Goal: Information Seeking & Learning: Check status

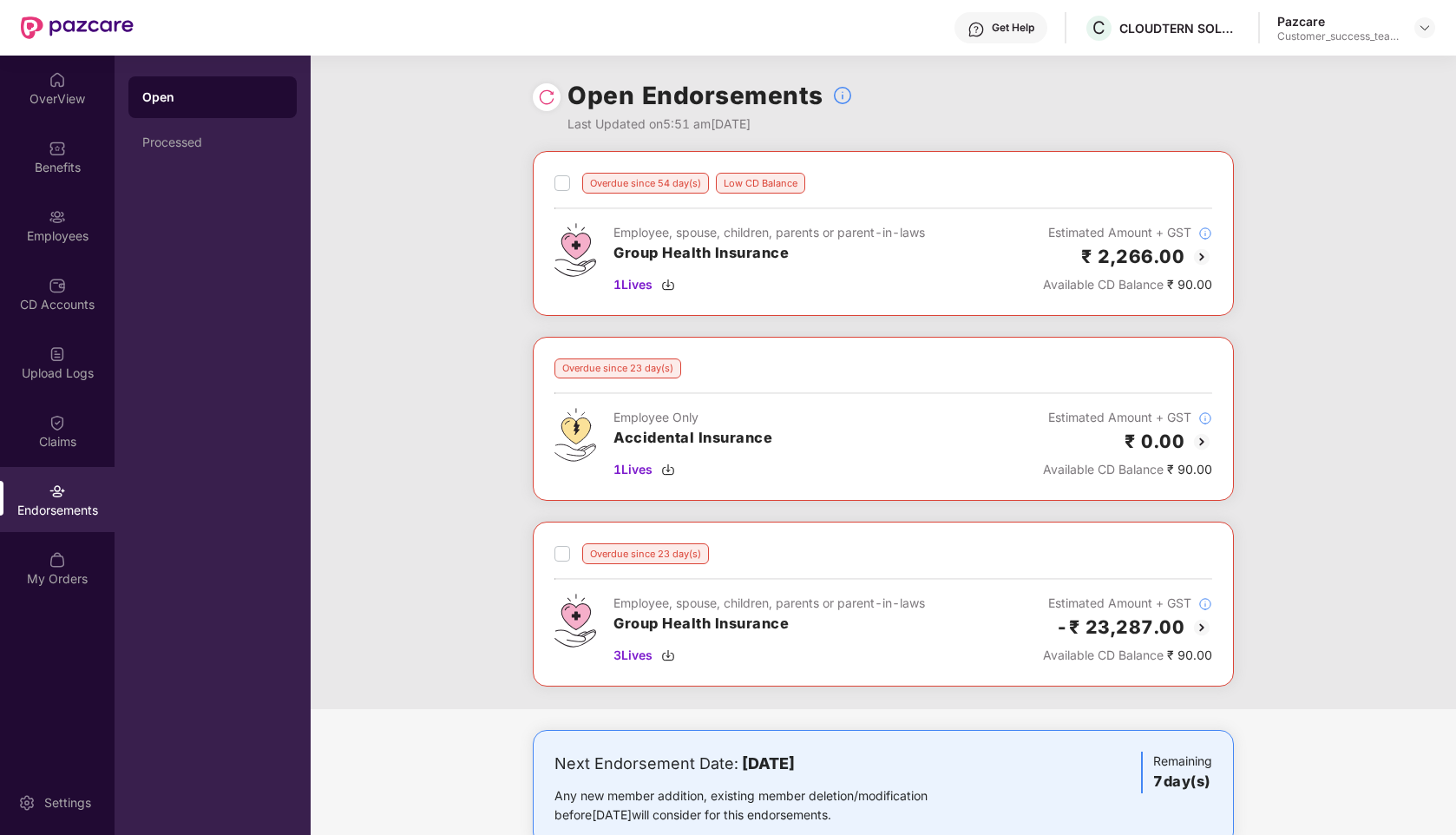
scroll to position [45, 0]
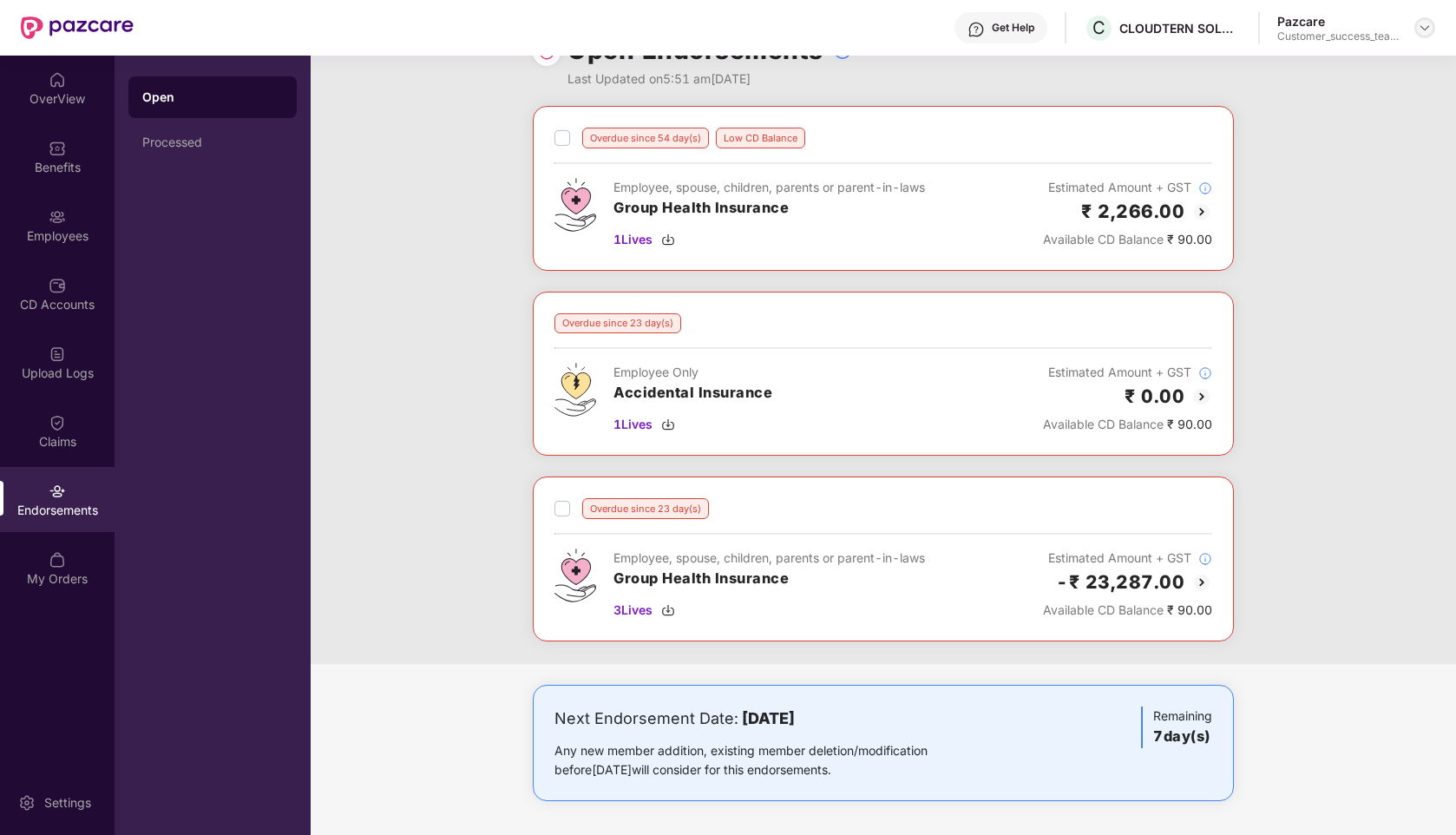
click at [1428, 30] on img at bounding box center [1425, 27] width 14 height 14
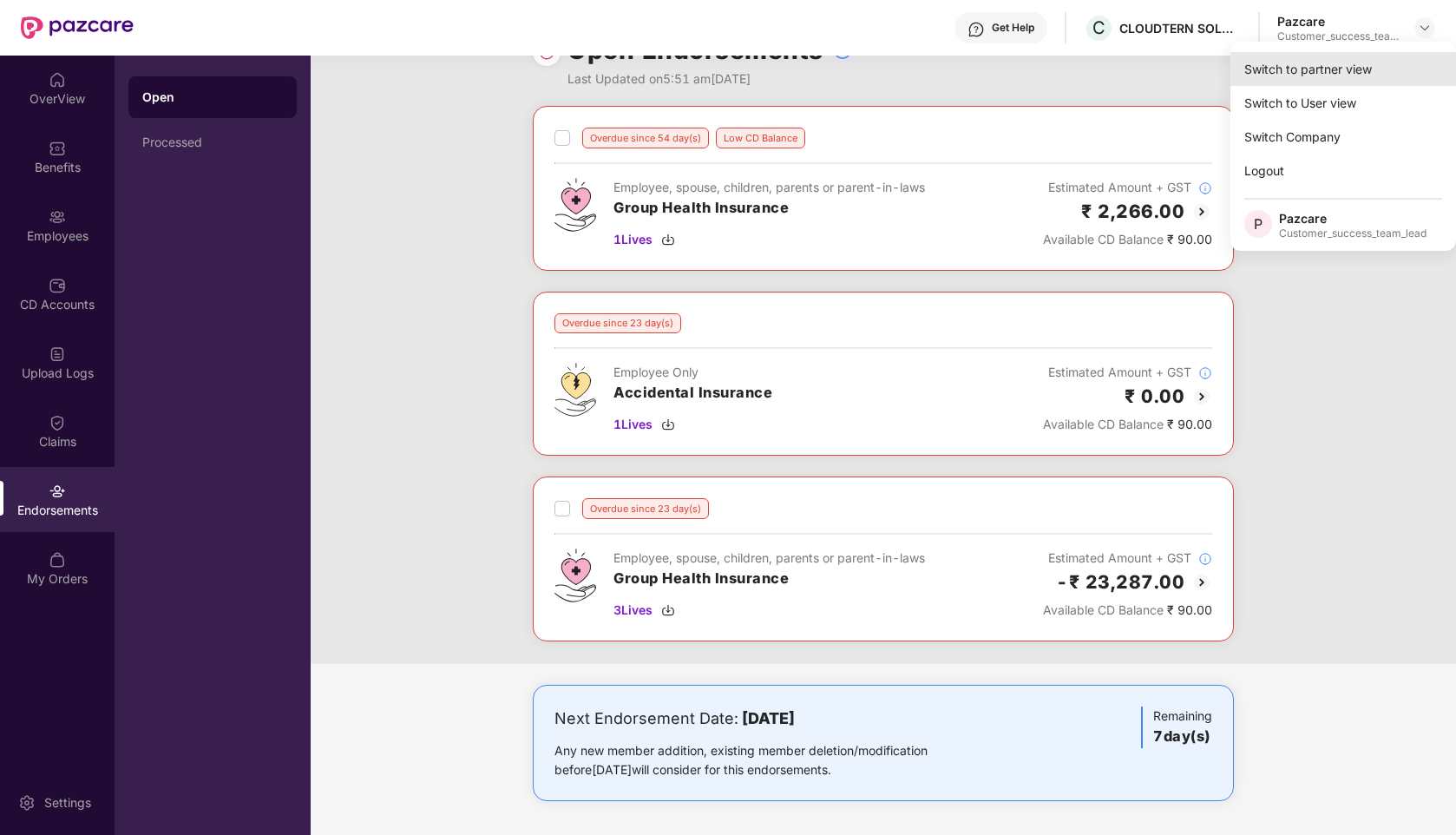
click at [1245, 74] on div "Switch to partner view" at bounding box center [1343, 68] width 226 height 34
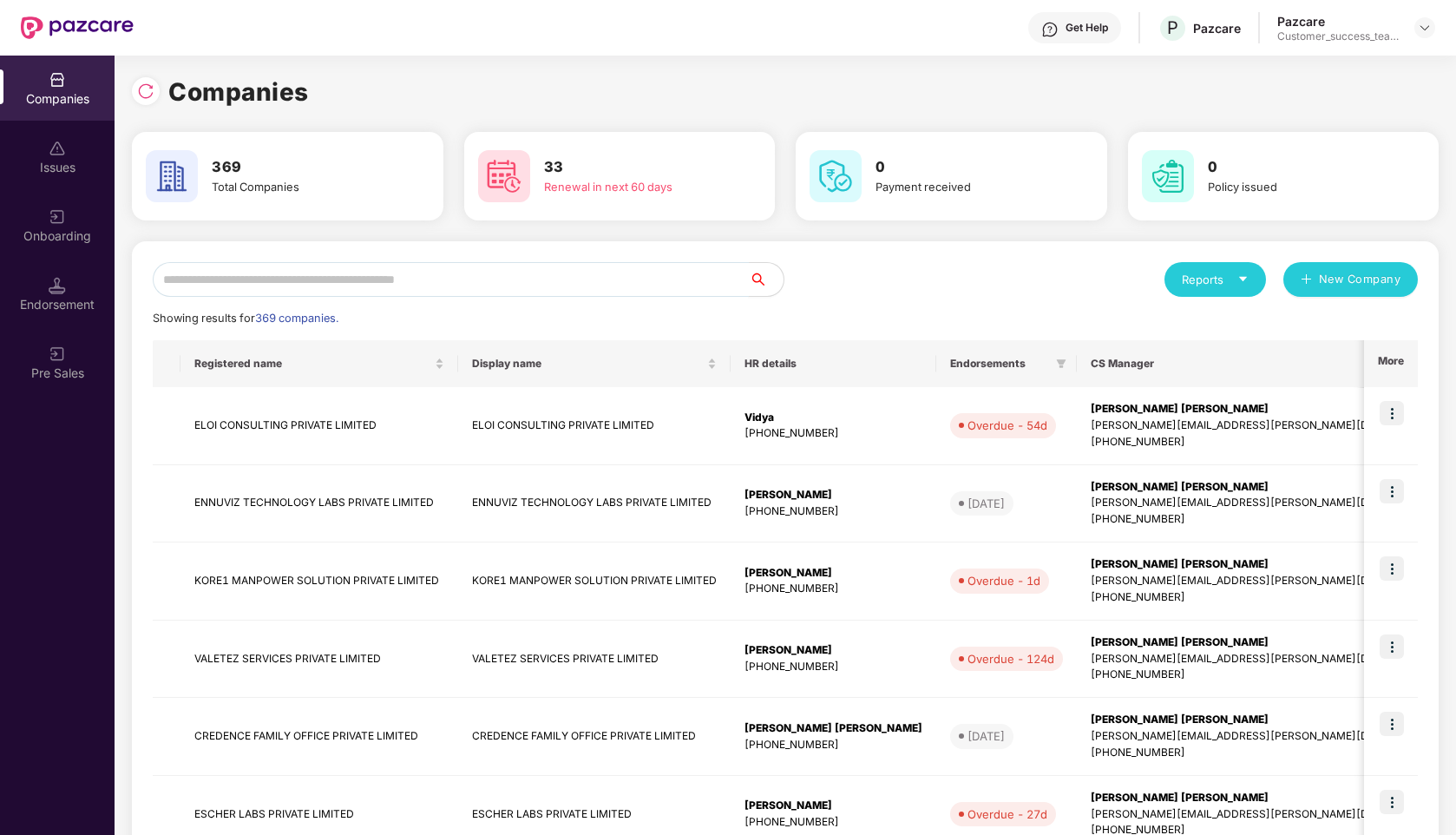
click at [488, 278] on input "text" at bounding box center [450, 280] width 596 height 35
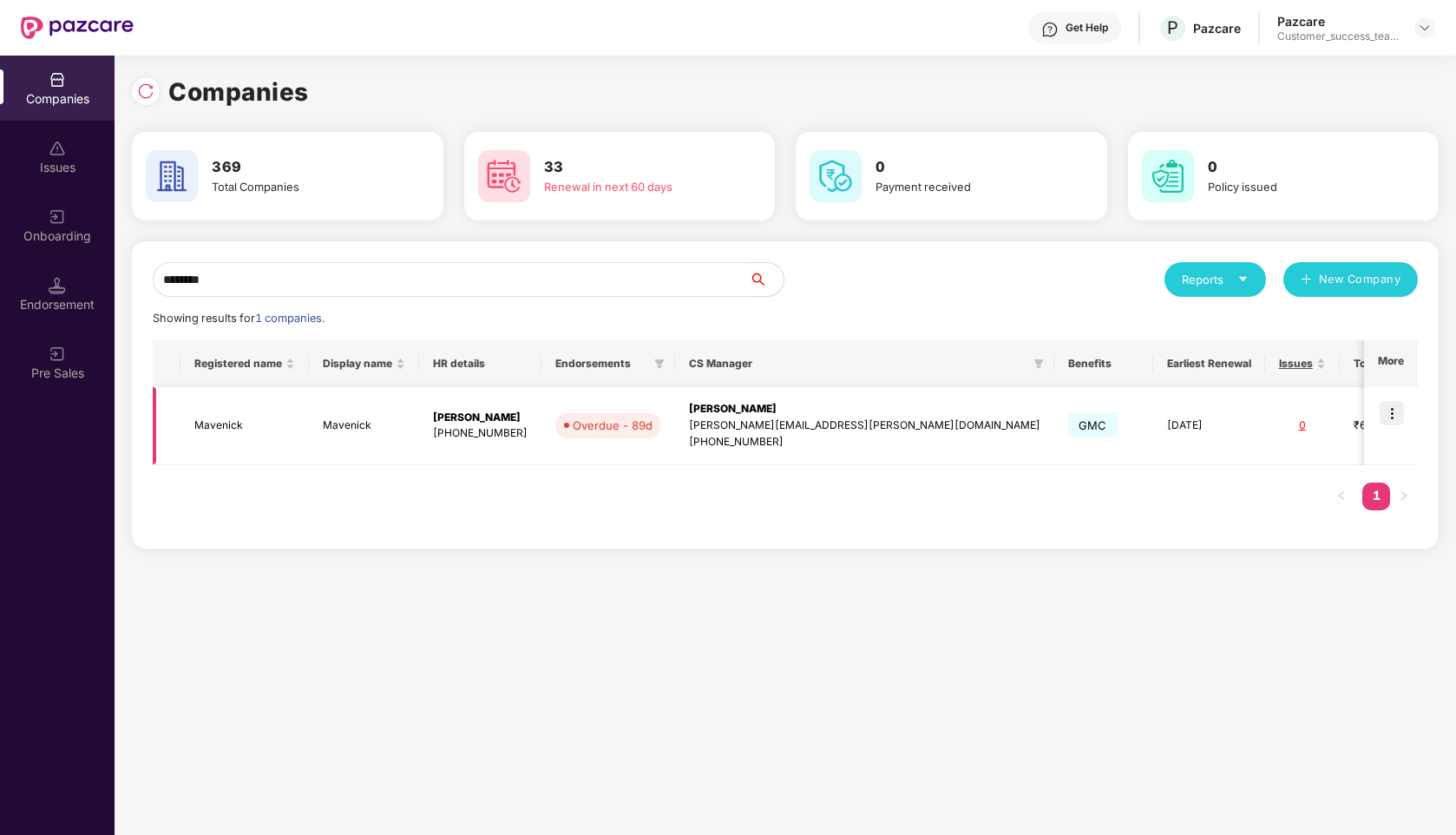
scroll to position [0, 0]
type input "*"
type input "********"
click at [1389, 419] on img at bounding box center [1392, 413] width 24 height 24
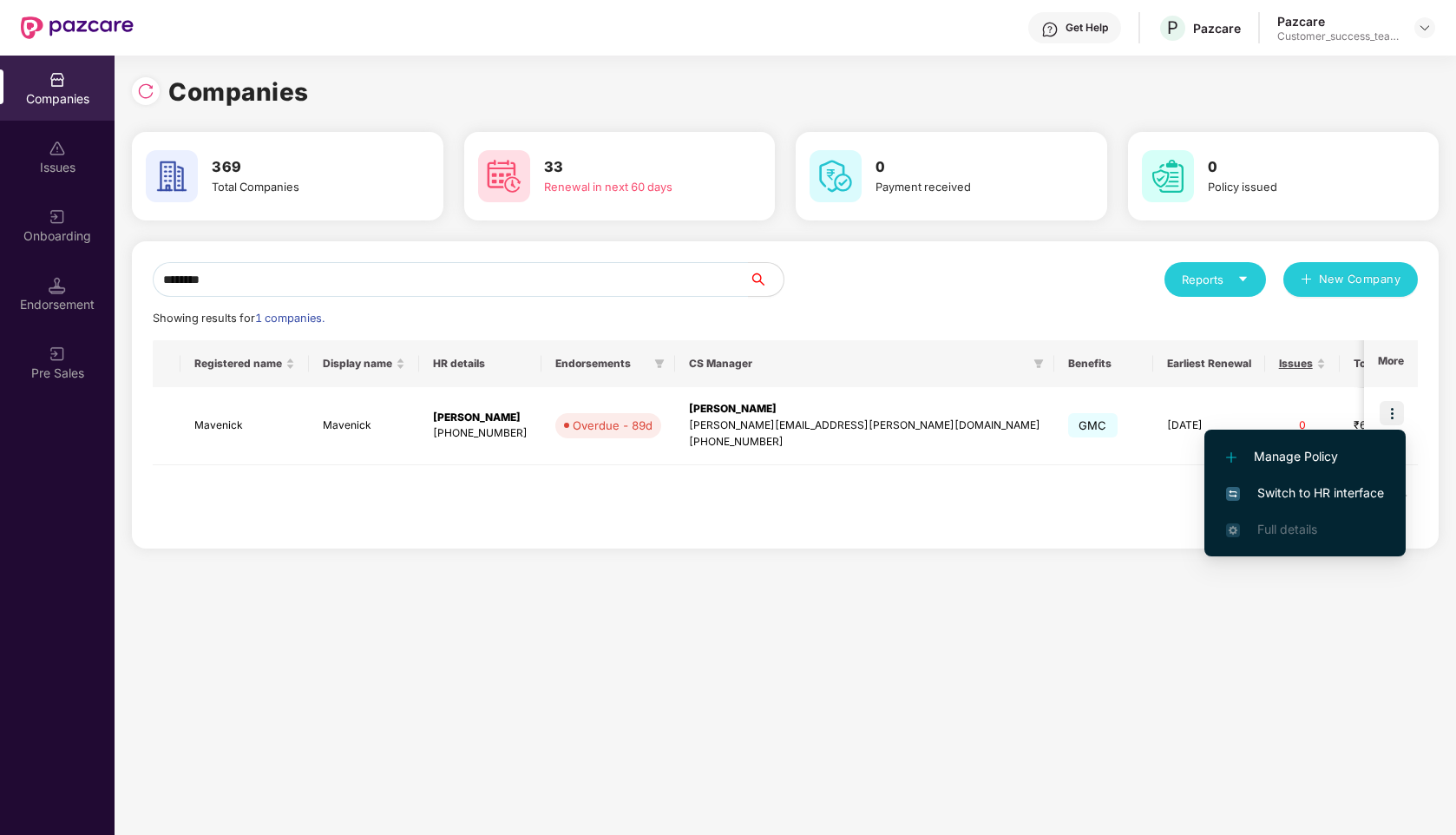
click at [1272, 498] on span "Switch to HR interface" at bounding box center [1305, 493] width 158 height 20
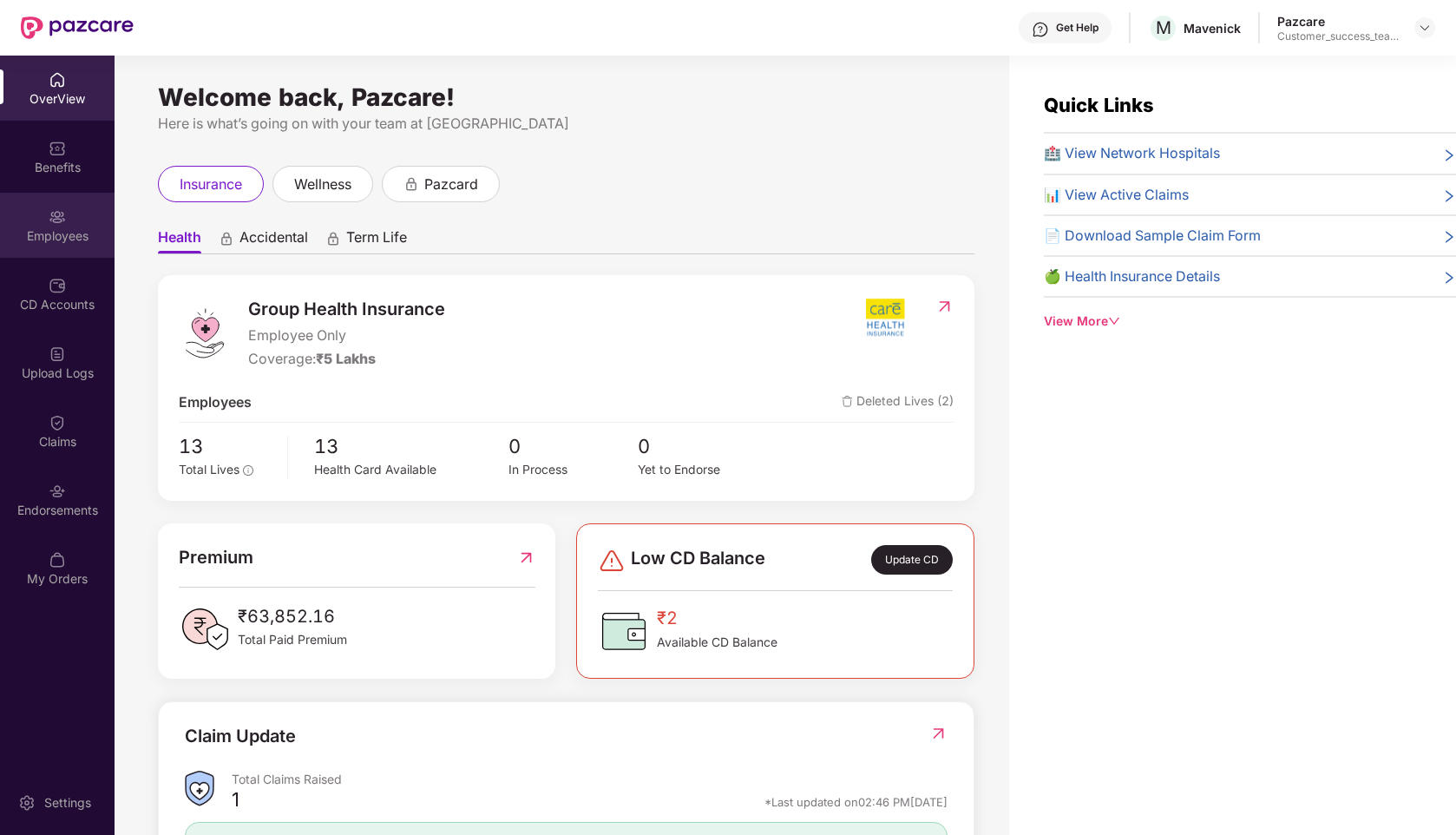
click at [53, 223] on img at bounding box center [58, 217] width 18 height 18
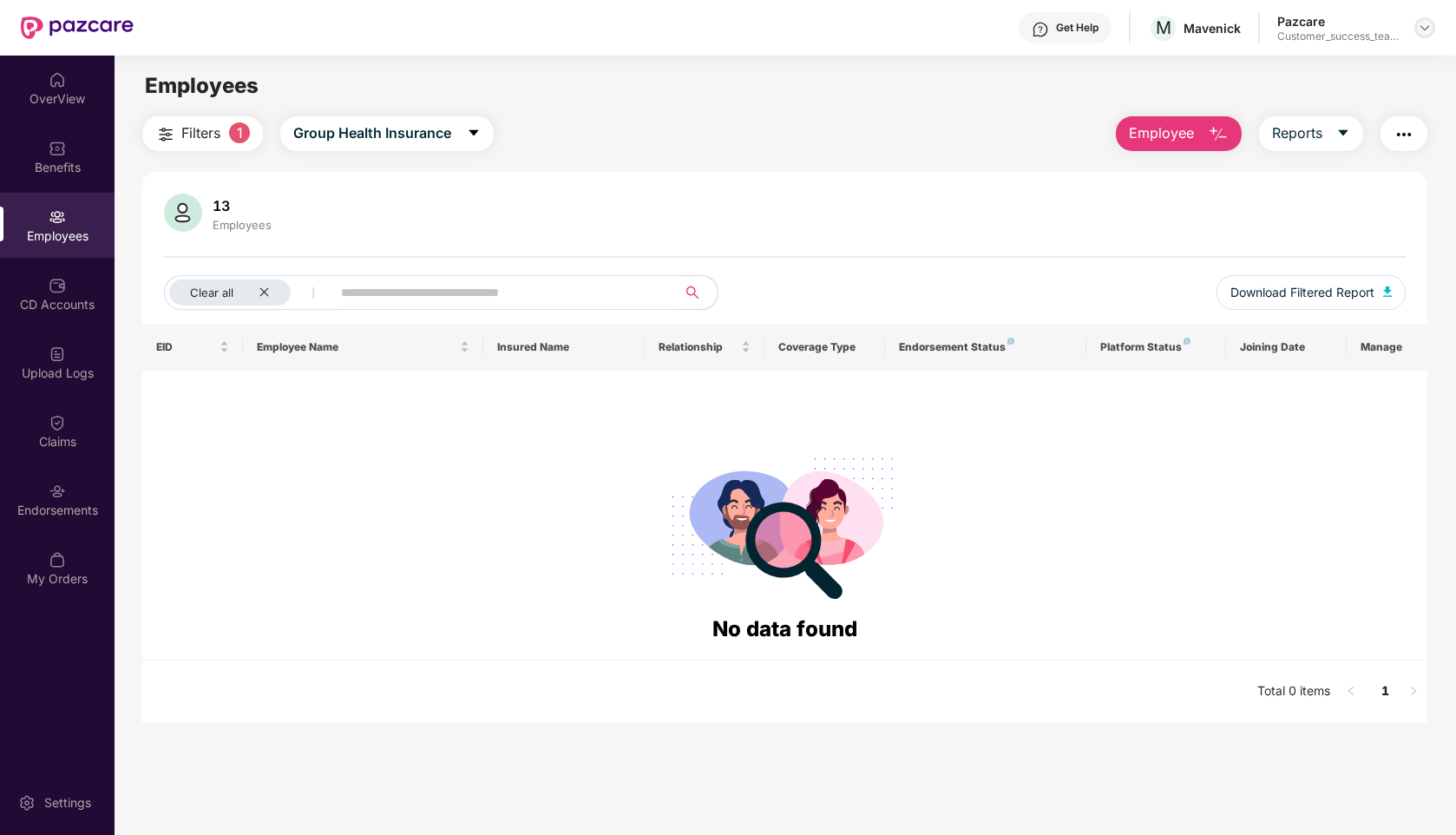
click at [1426, 27] on img at bounding box center [1425, 27] width 14 height 14
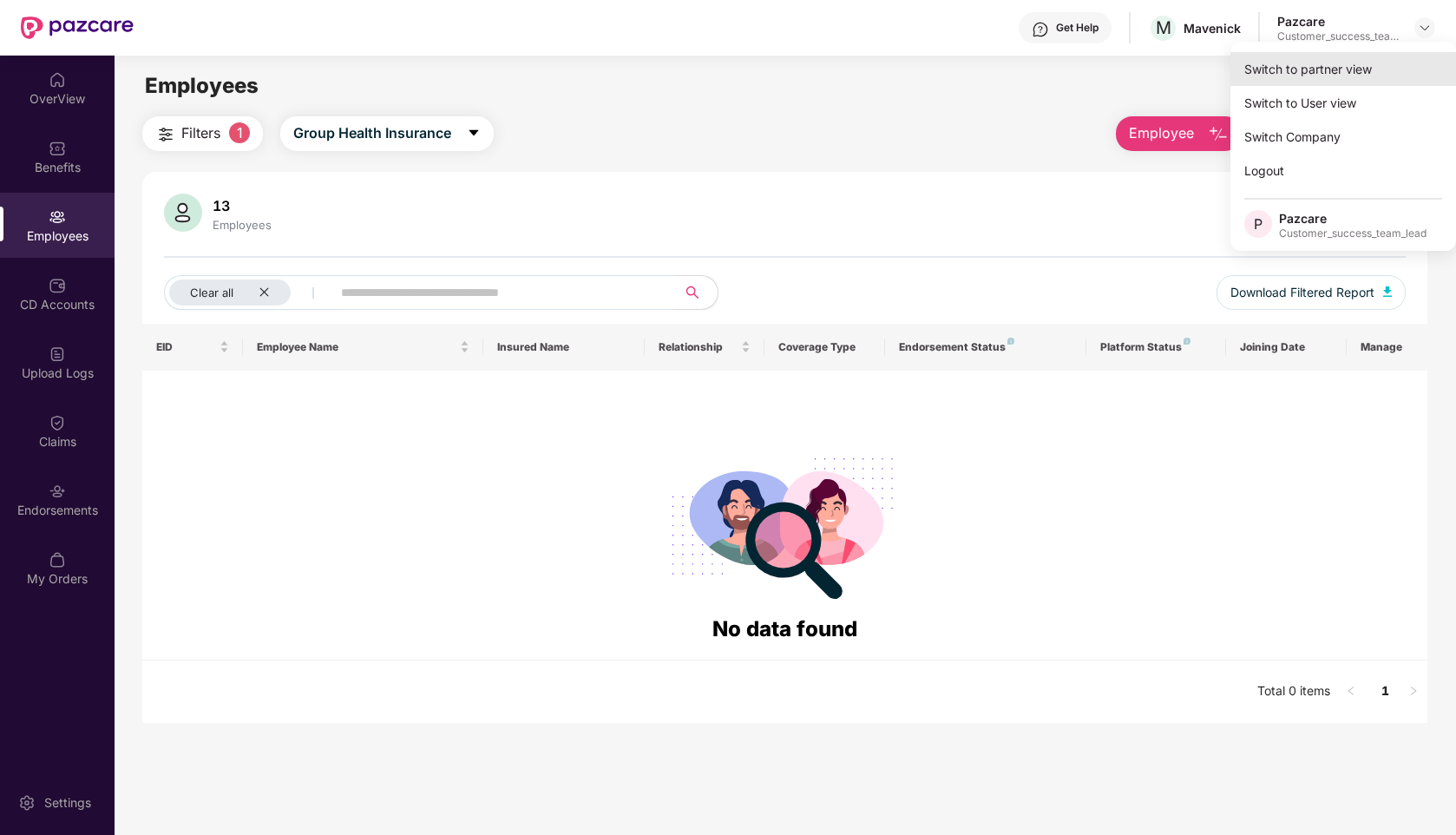
click at [1344, 61] on div "Switch to partner view" at bounding box center [1343, 68] width 226 height 34
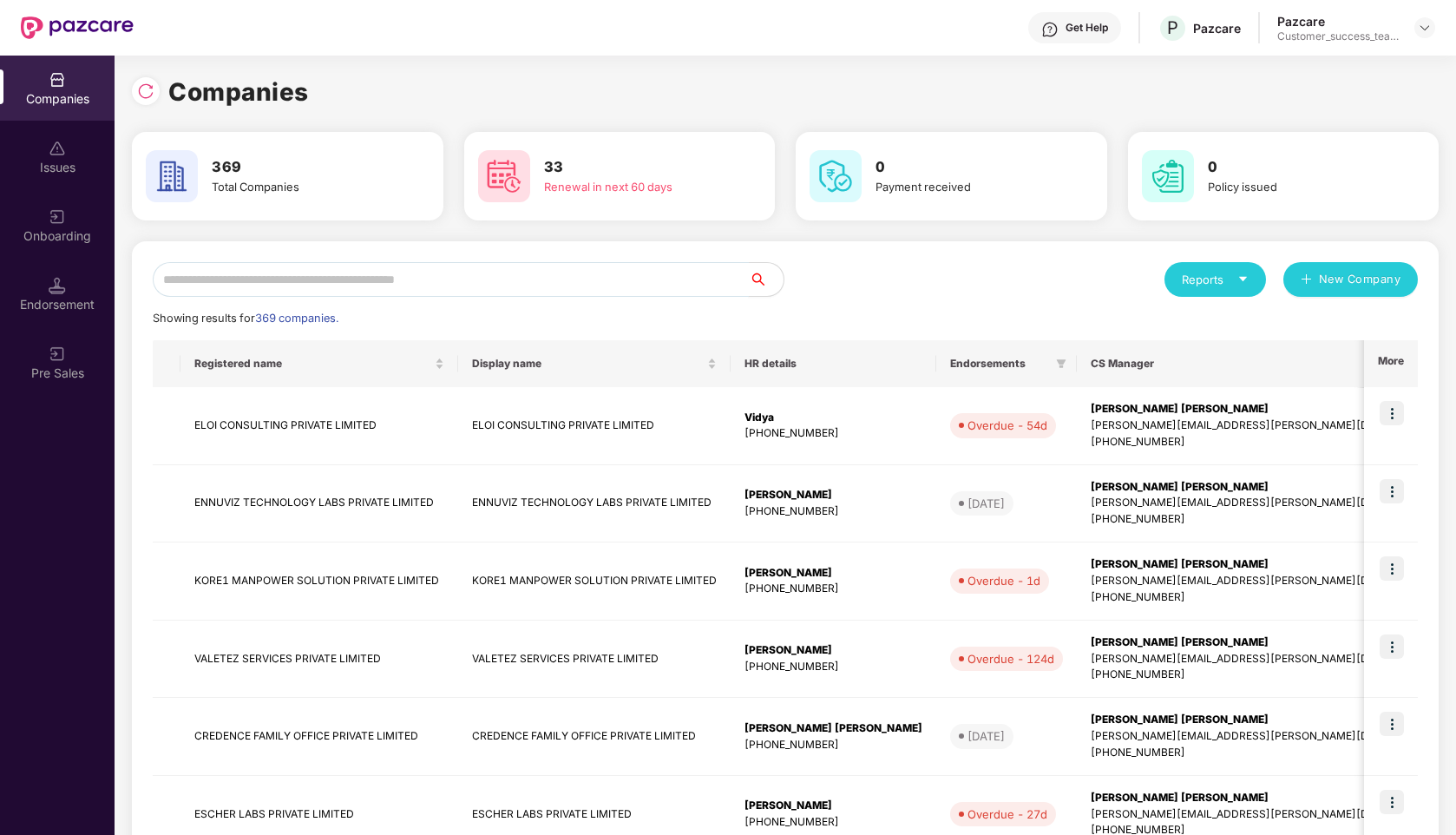
click at [534, 277] on input "text" at bounding box center [450, 280] width 596 height 35
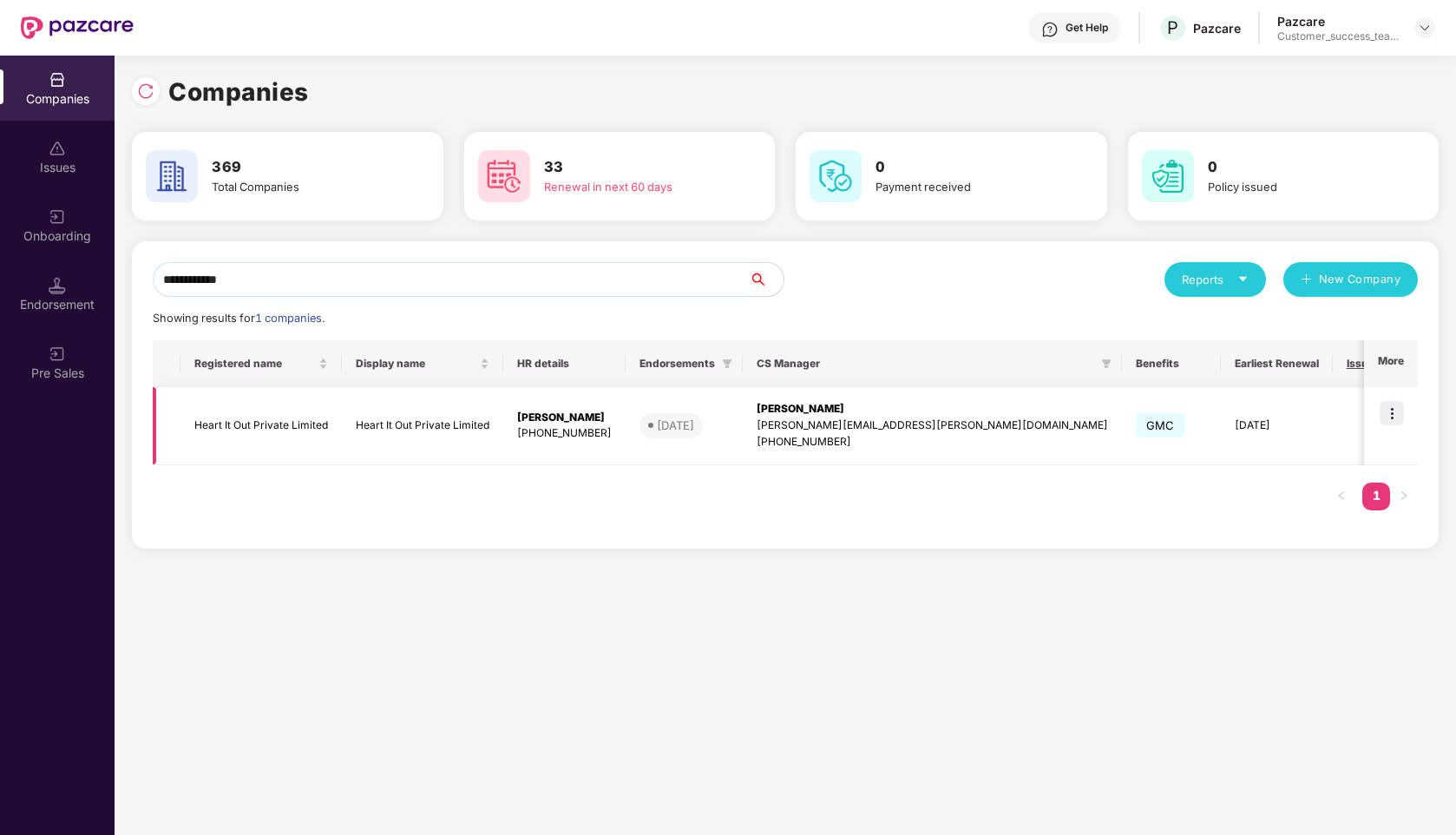
type input "**********"
click at [1389, 414] on img at bounding box center [1392, 413] width 24 height 24
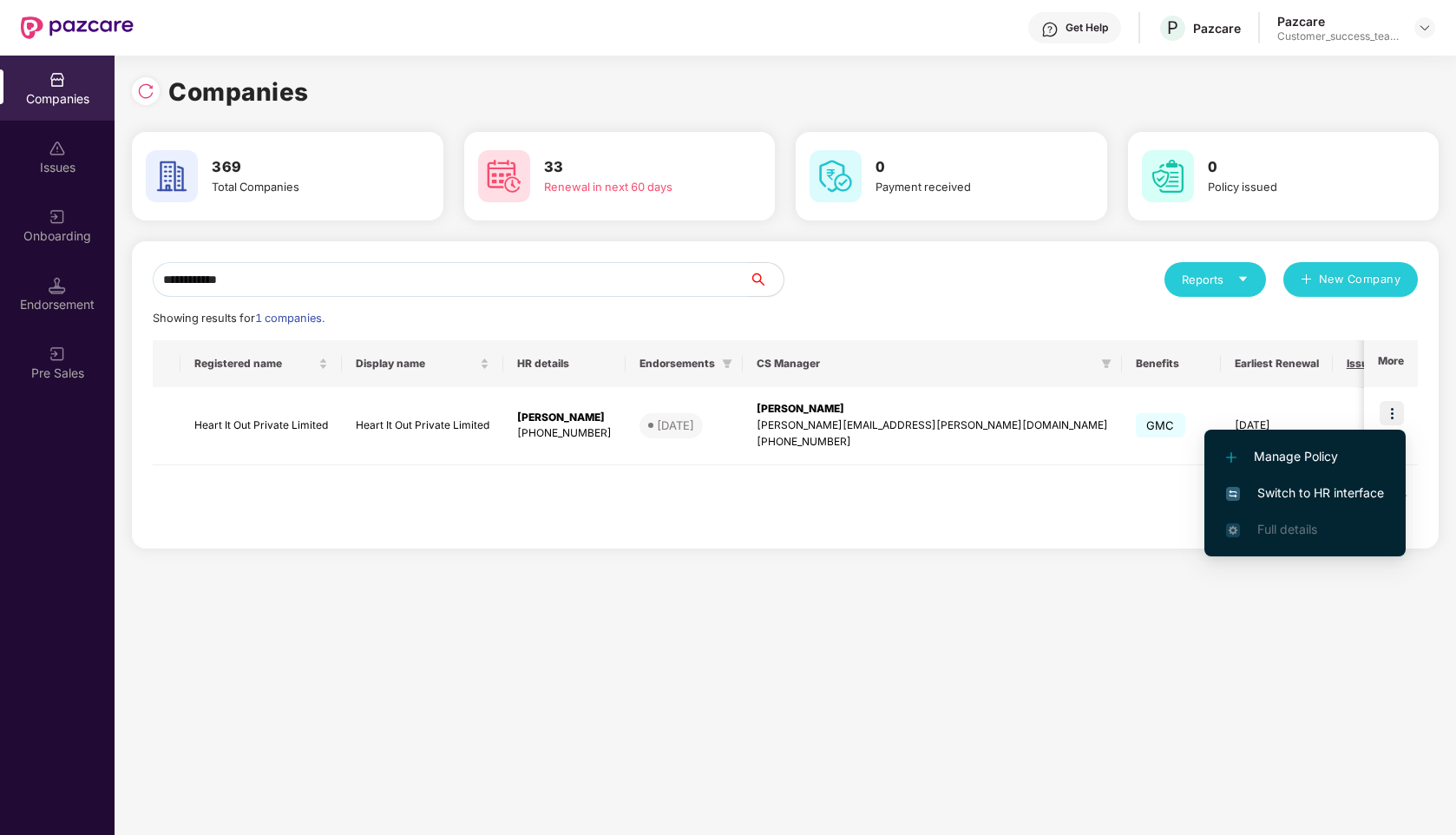
click at [1299, 501] on span "Switch to HR interface" at bounding box center [1305, 493] width 158 height 20
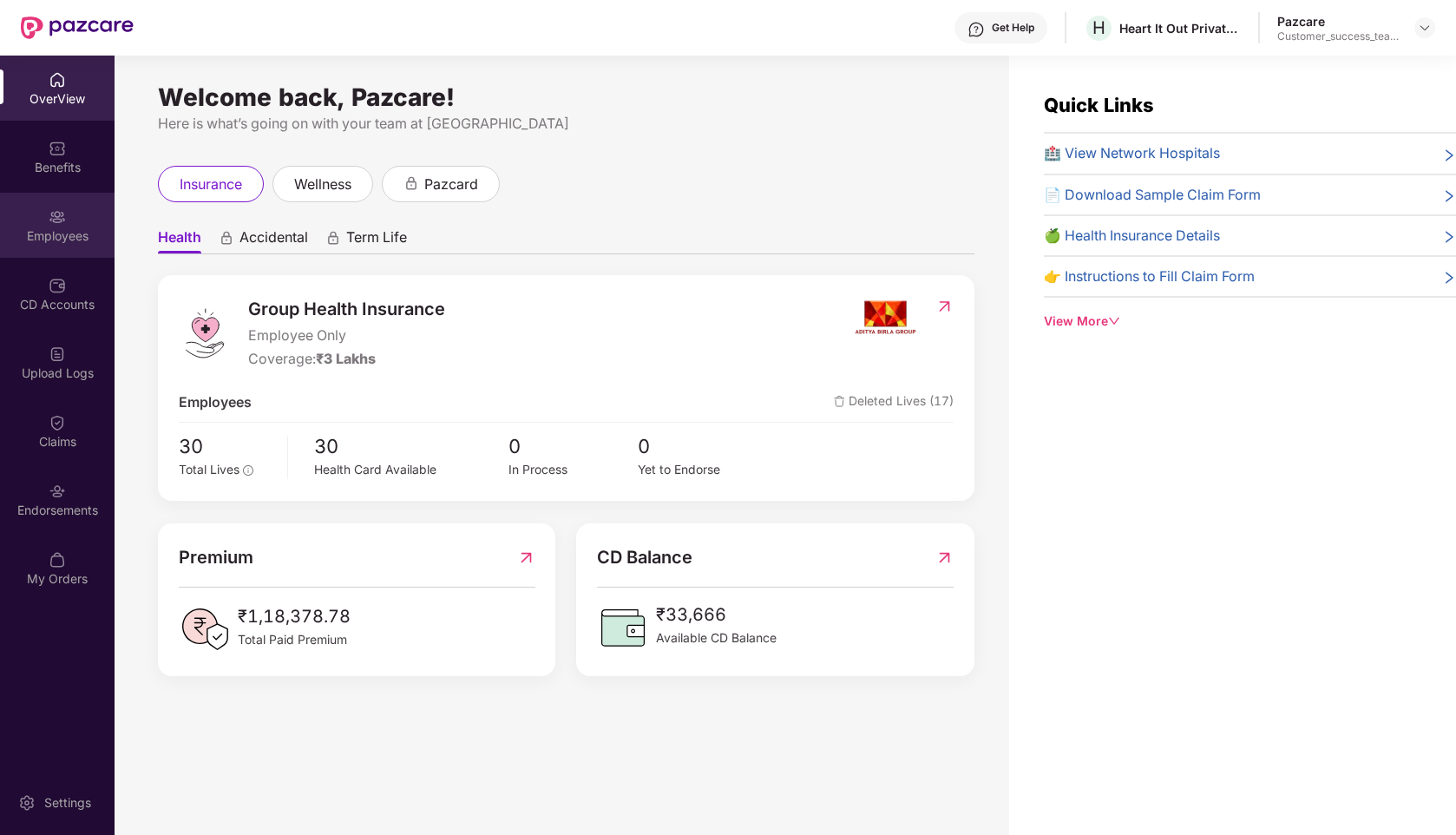
click at [64, 237] on div "Employees" at bounding box center [57, 237] width 114 height 18
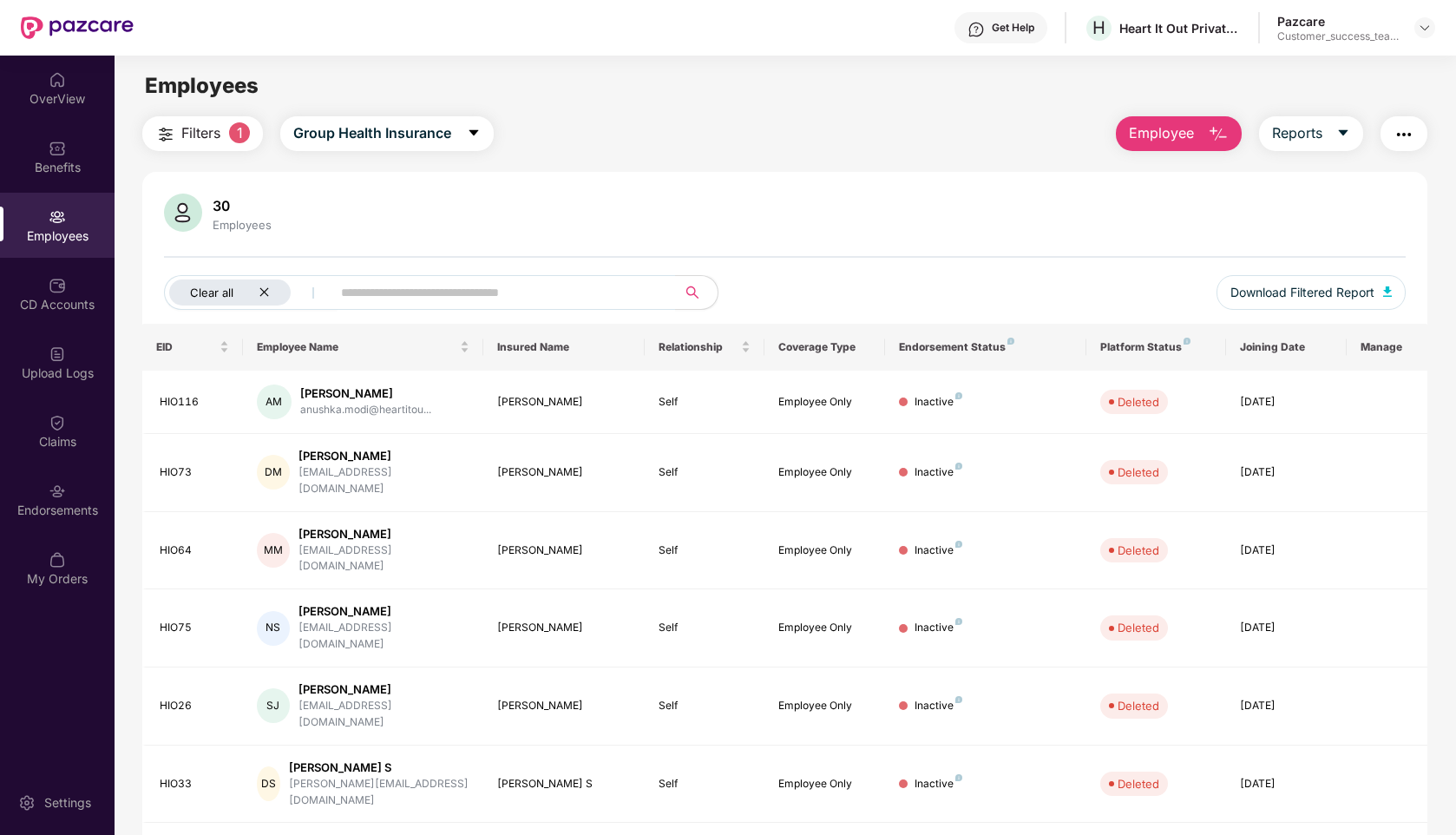
click at [266, 284] on div "Clear all" at bounding box center [230, 292] width 121 height 26
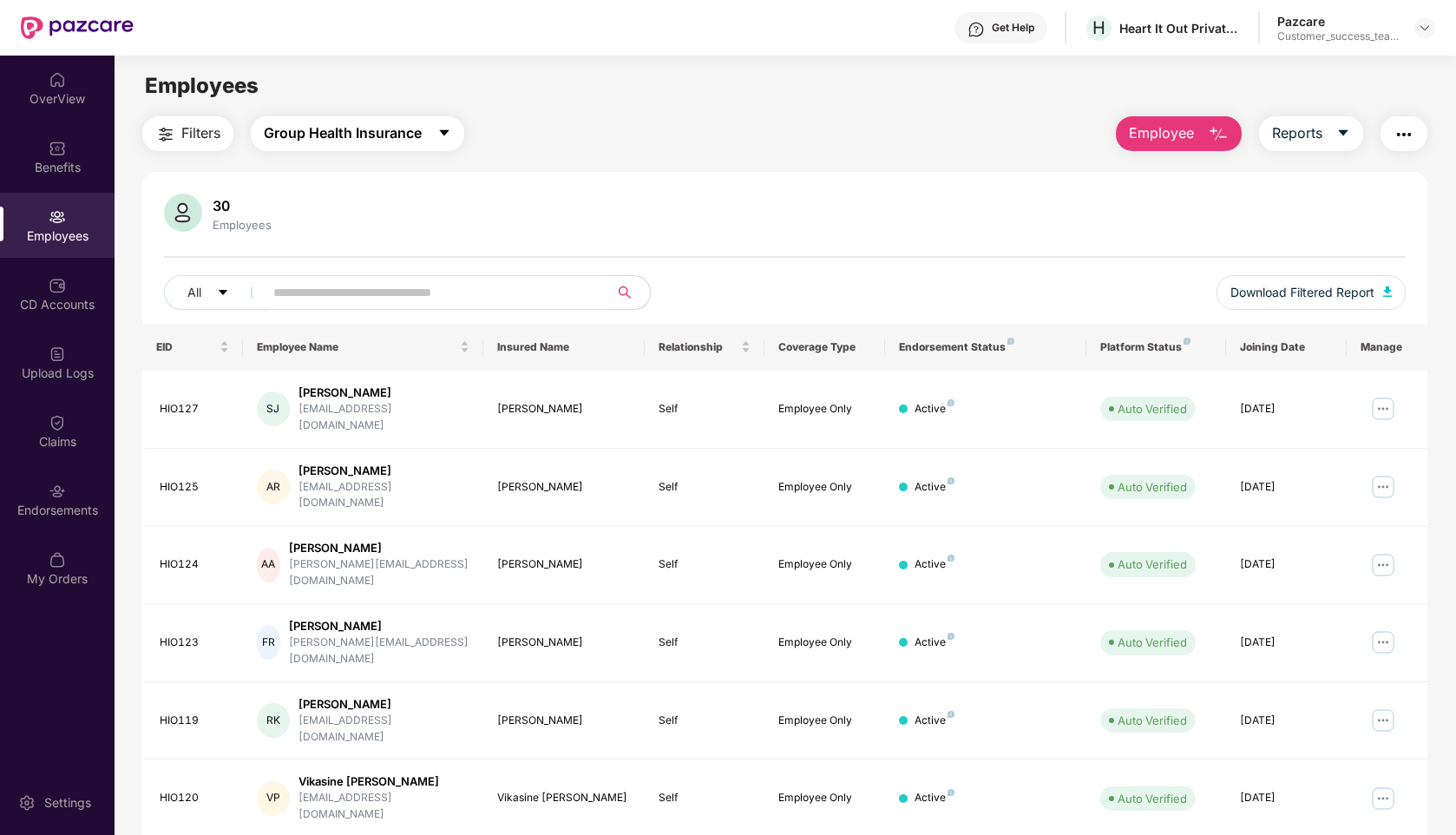
click at [336, 127] on span "Group Health Insurance" at bounding box center [343, 133] width 158 height 22
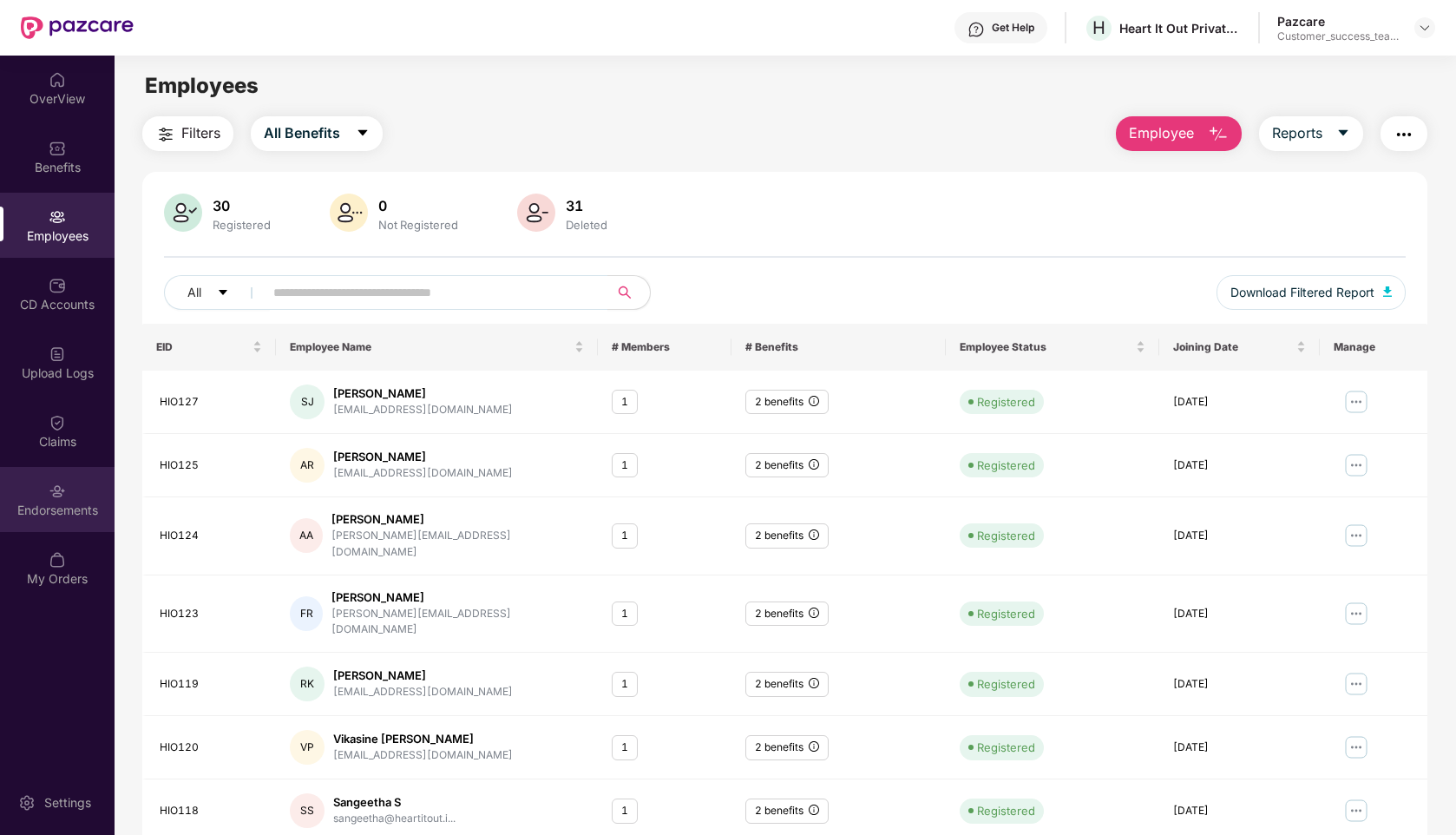
click at [60, 493] on img at bounding box center [58, 492] width 18 height 18
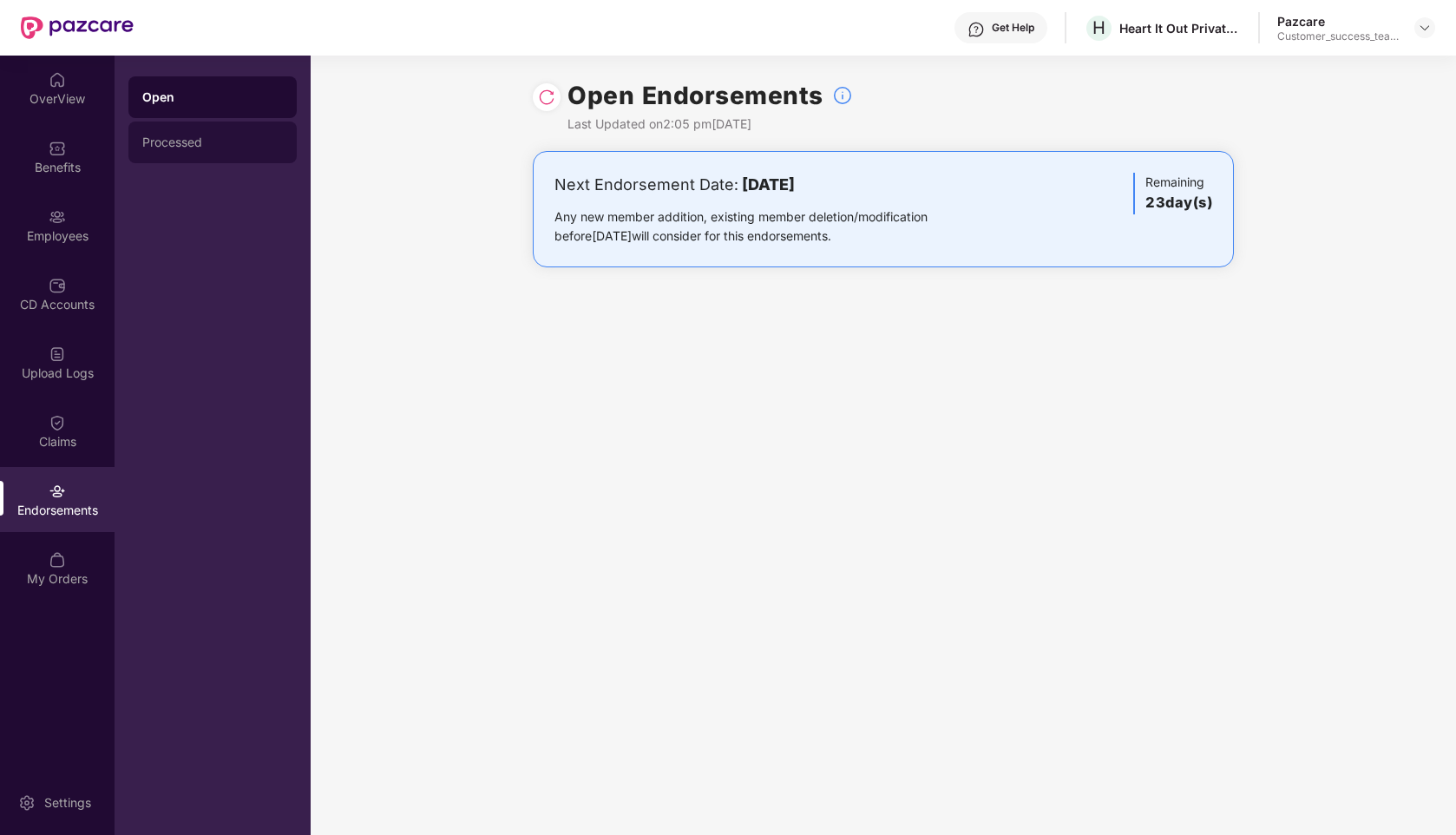
click at [241, 138] on div "Processed" at bounding box center [213, 142] width 141 height 14
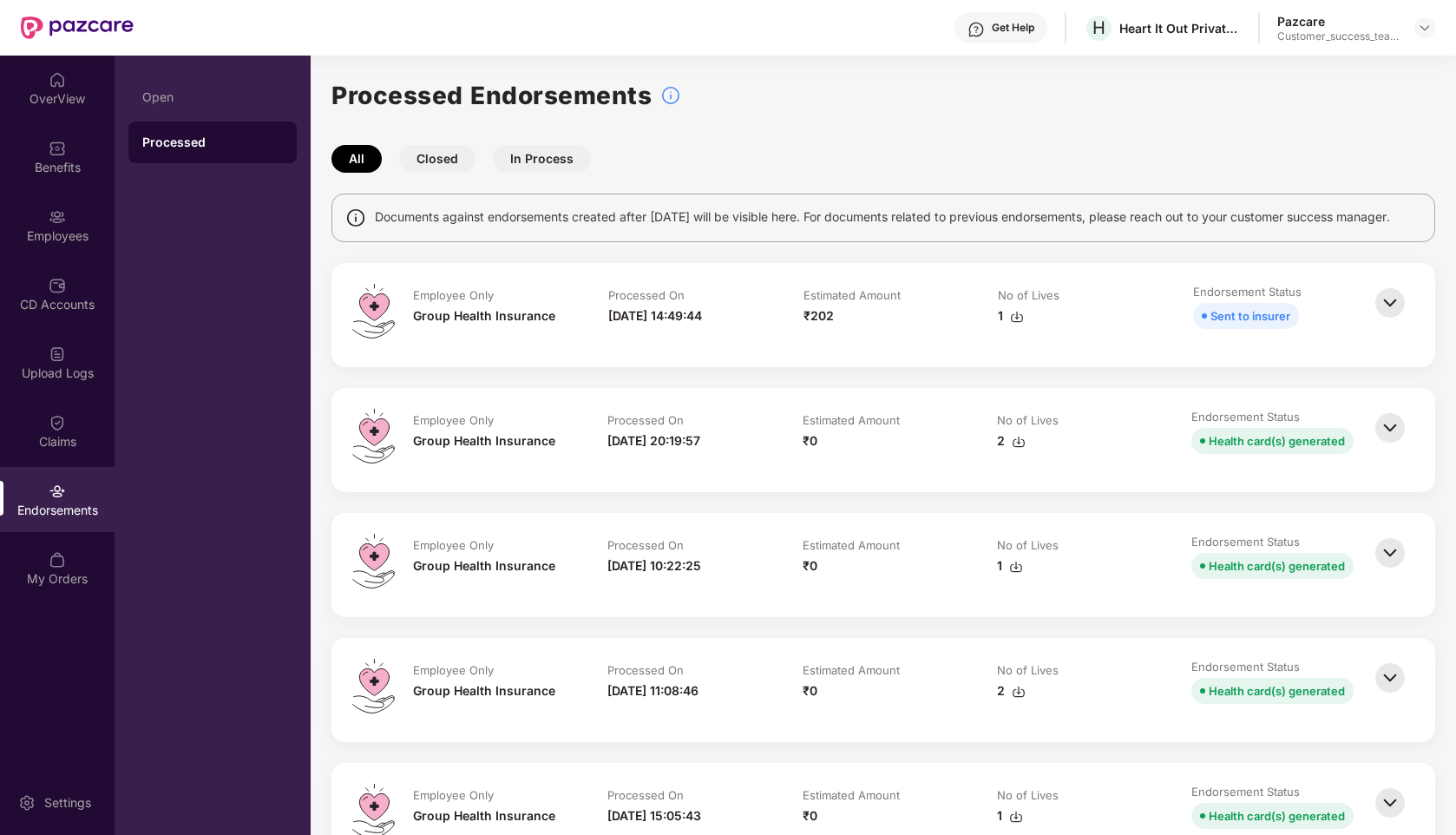
click at [544, 157] on button "In Process" at bounding box center [541, 158] width 98 height 27
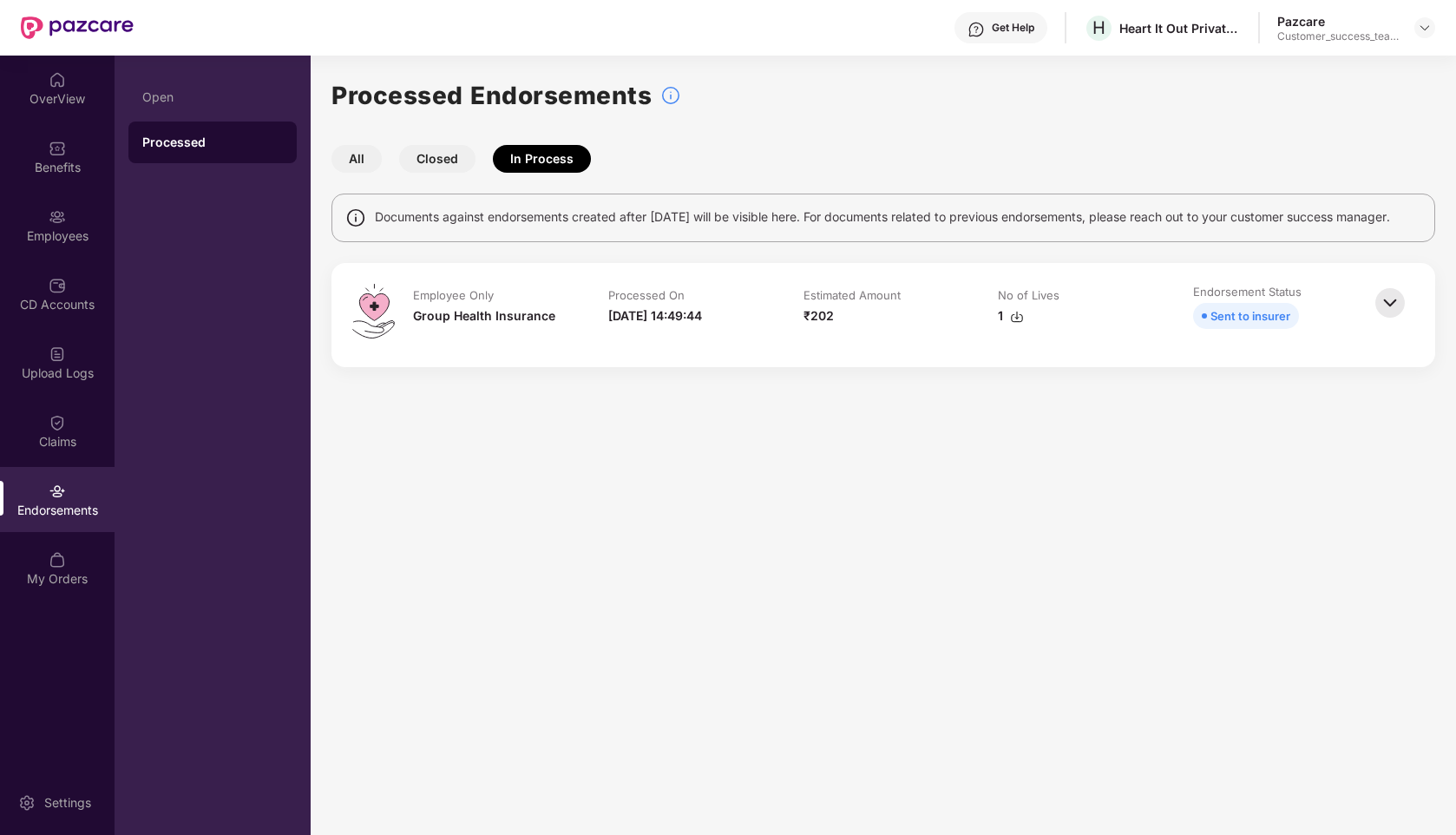
click at [429, 167] on button "Closed" at bounding box center [437, 158] width 76 height 27
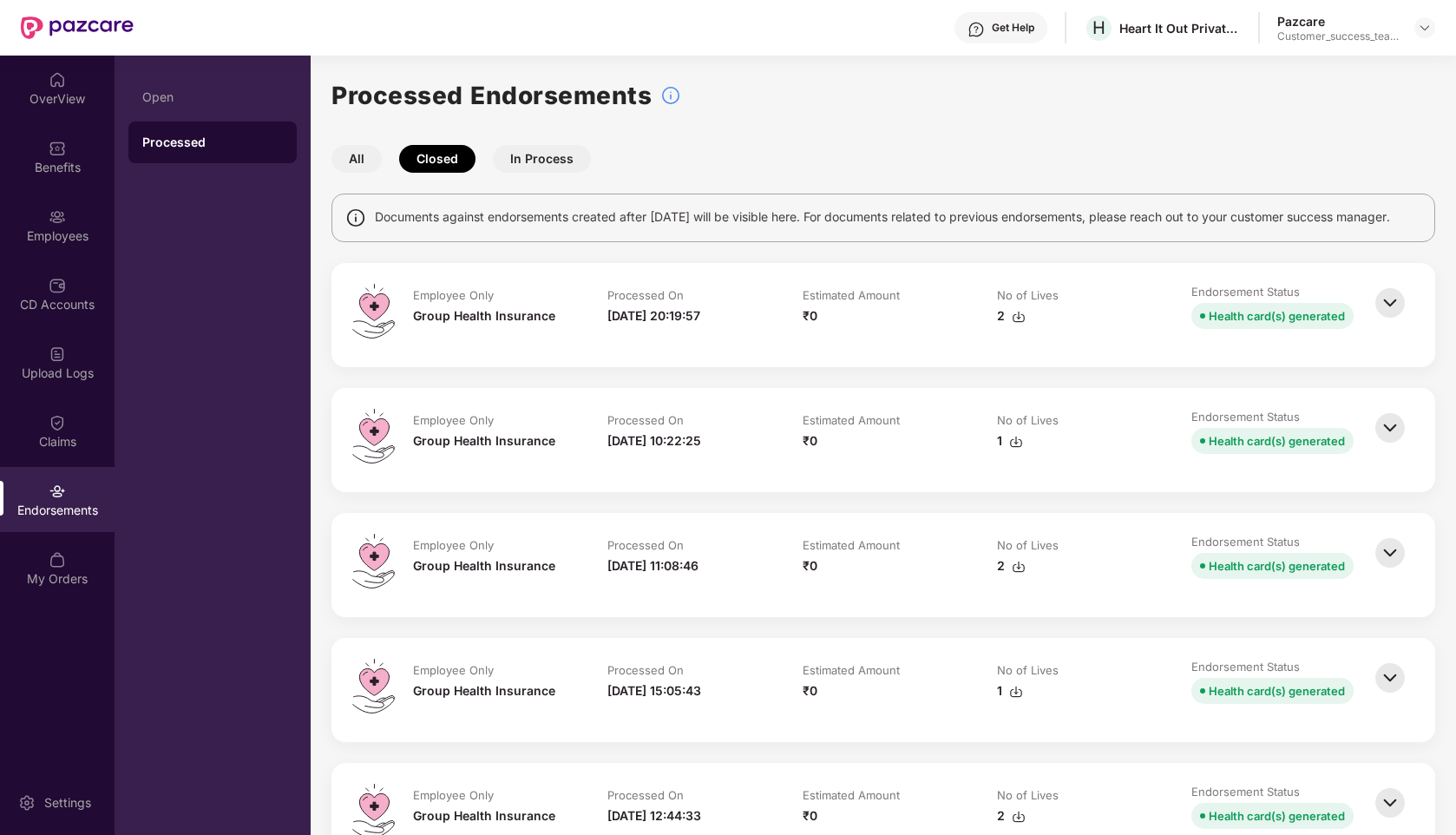
click at [353, 156] on button "All" at bounding box center [356, 158] width 50 height 27
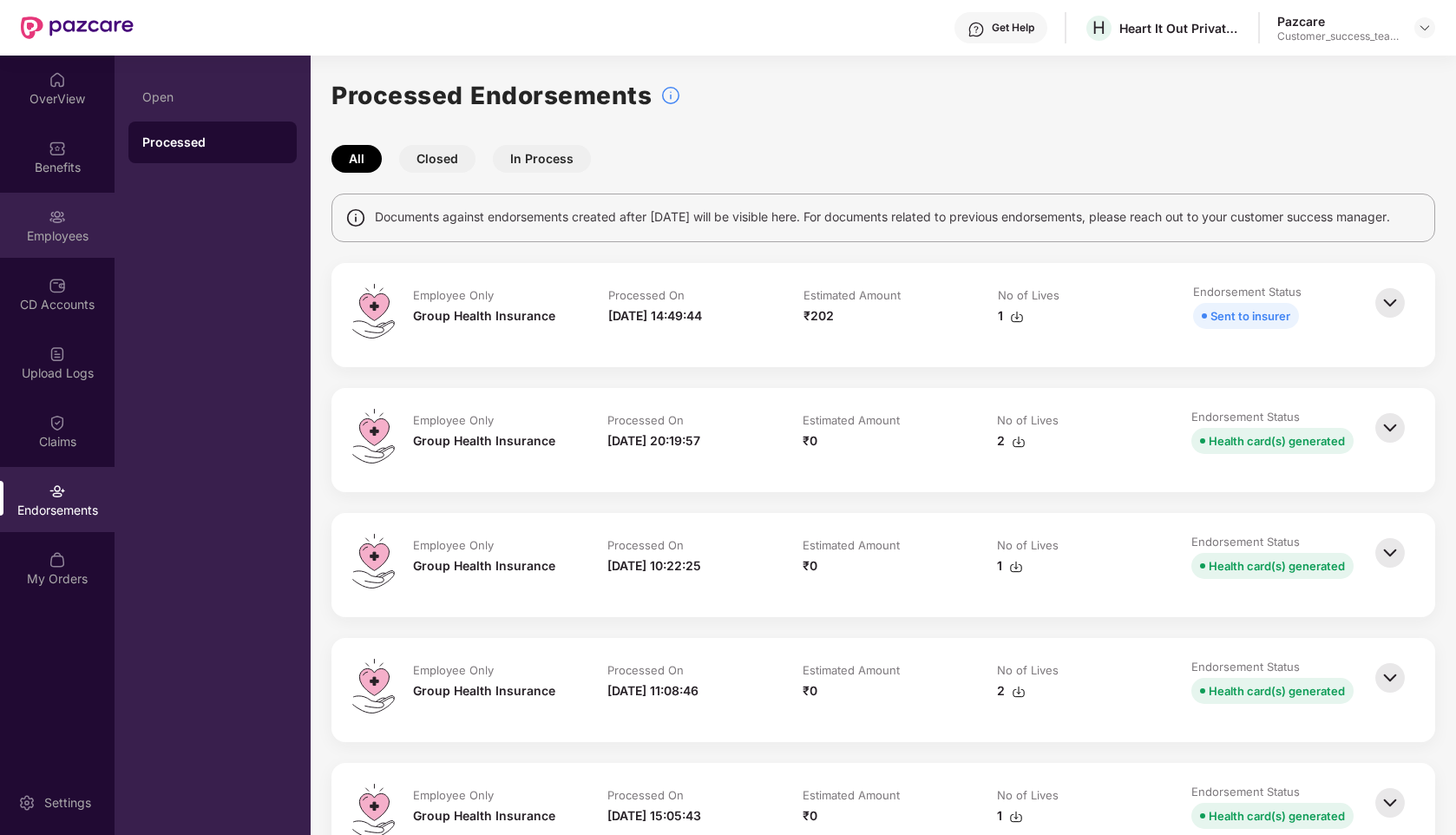
click at [41, 238] on div "Employees" at bounding box center [57, 237] width 114 height 18
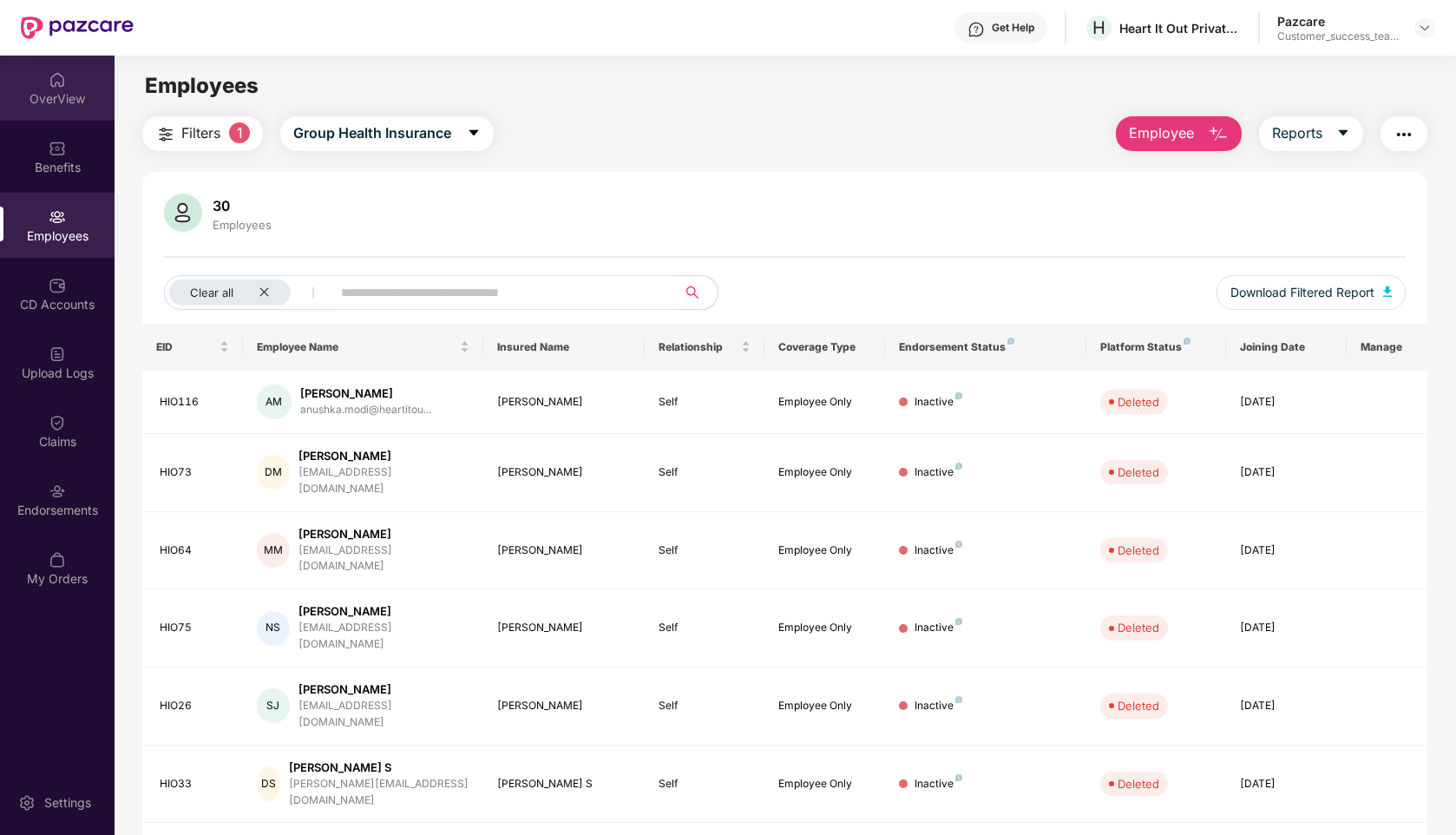
click at [43, 89] on div "OverView" at bounding box center [57, 88] width 114 height 66
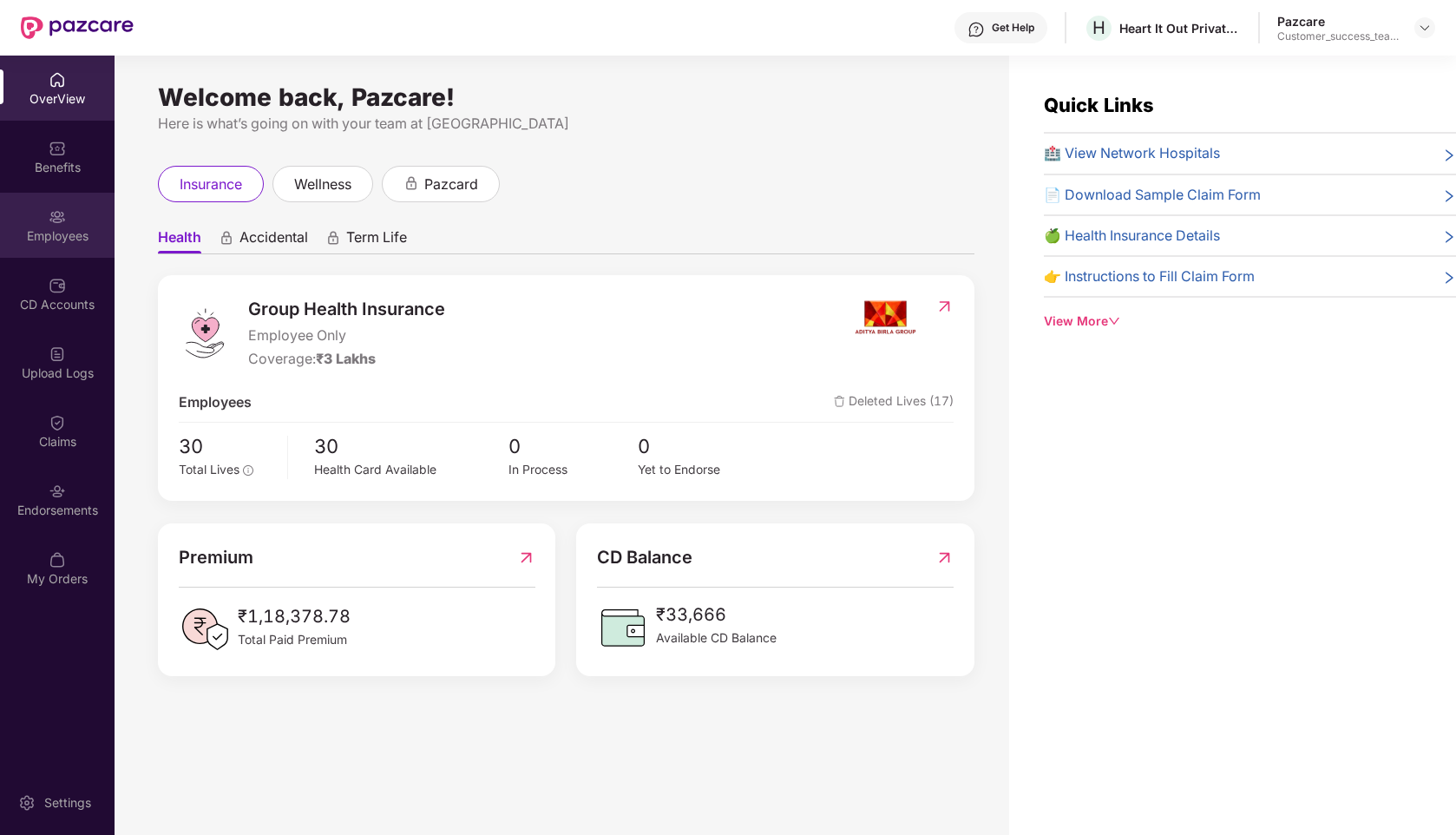
click at [54, 243] on div "Employees" at bounding box center [57, 237] width 114 height 18
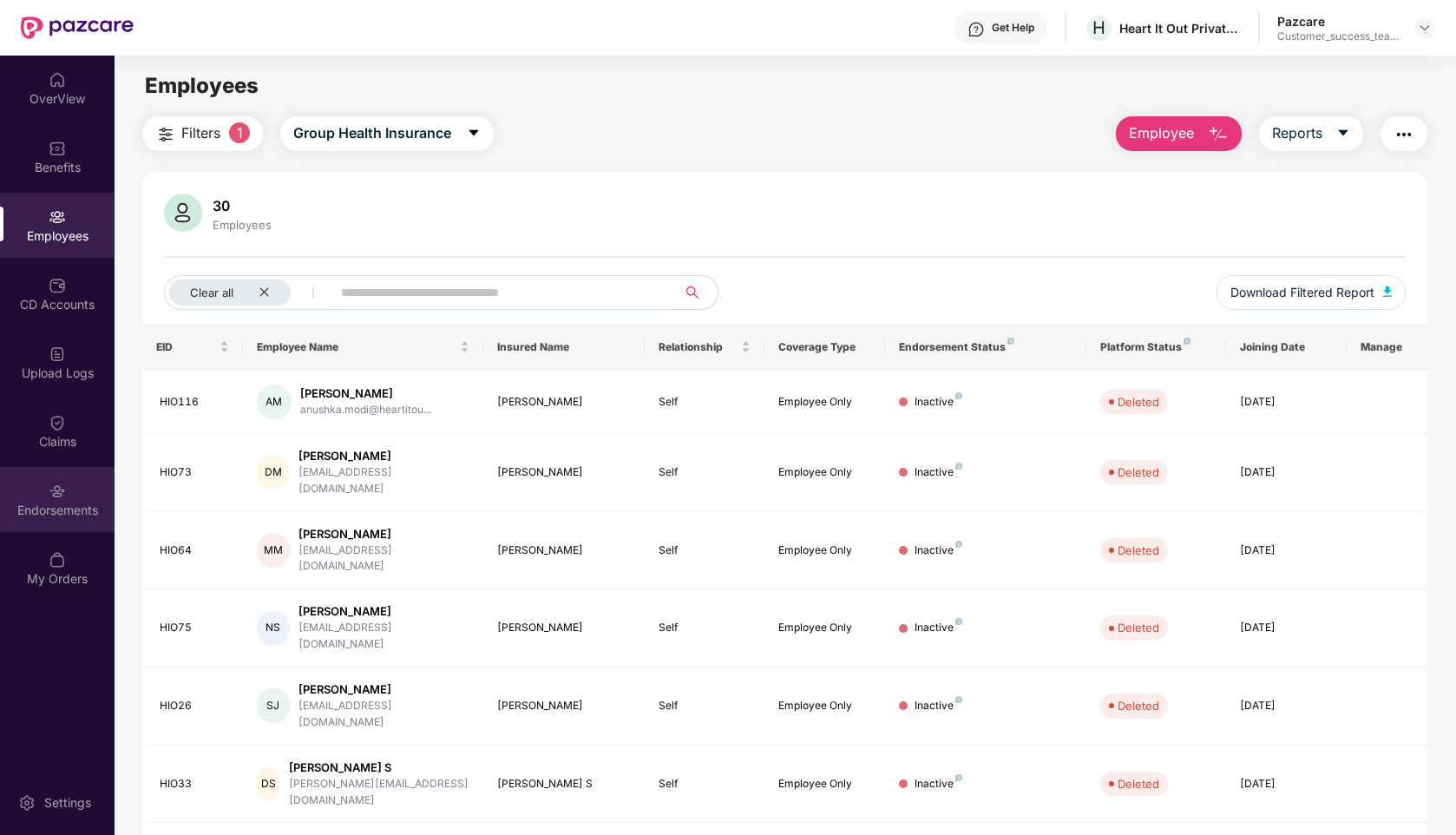
click at [52, 498] on img at bounding box center [58, 492] width 18 height 18
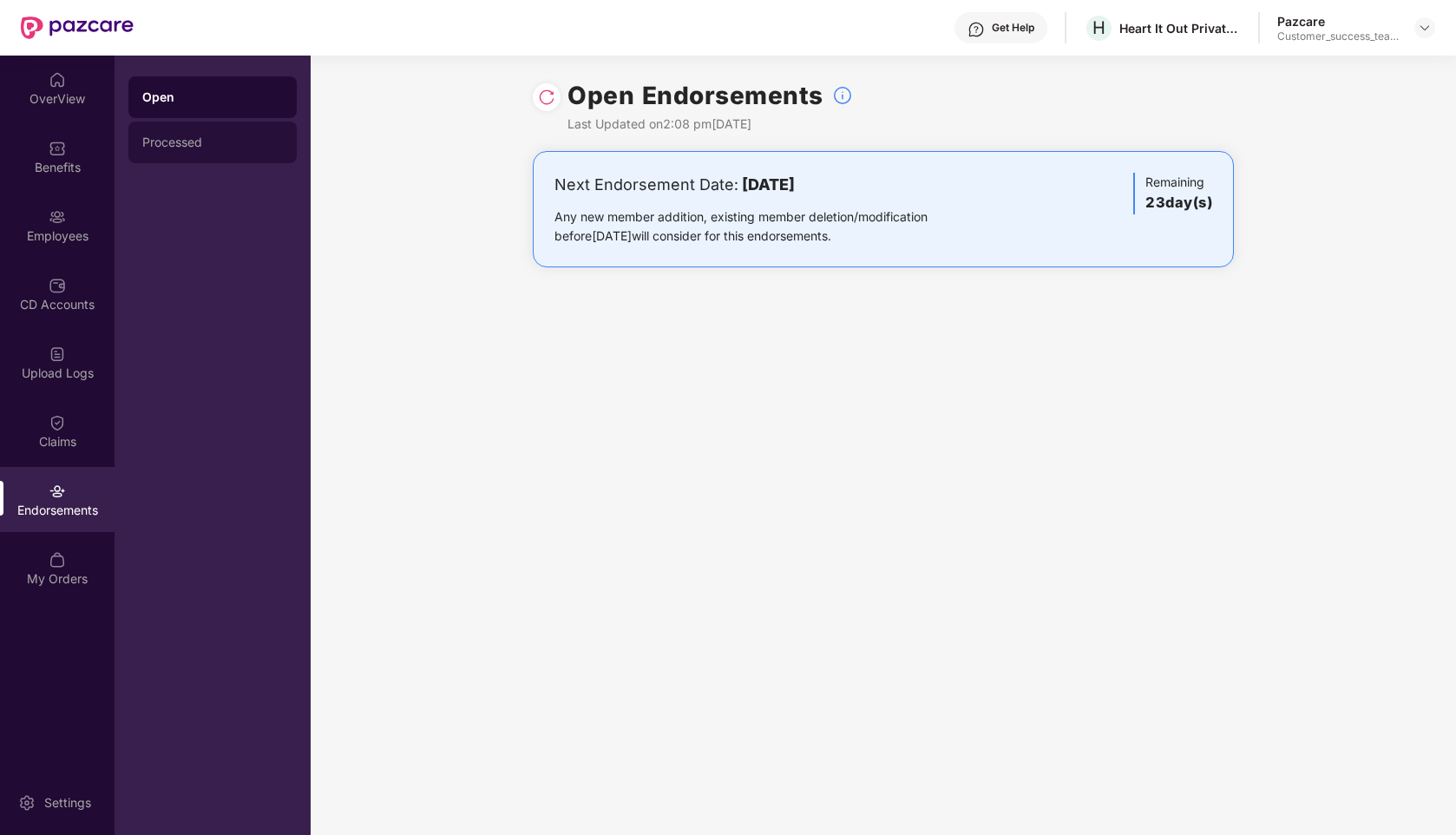
click at [253, 144] on div "Processed" at bounding box center [213, 142] width 141 height 14
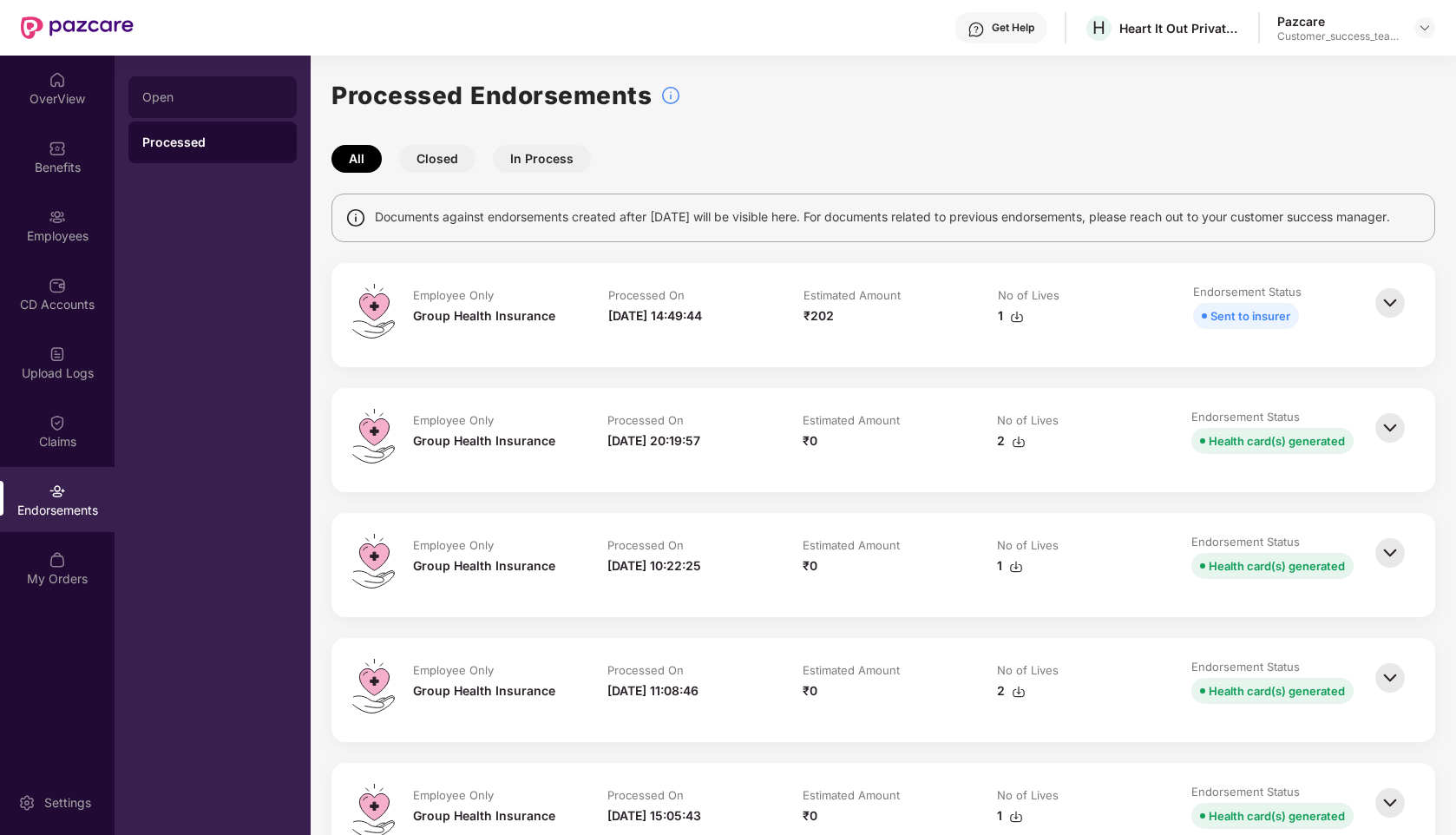
click at [219, 83] on div "Open" at bounding box center [212, 97] width 168 height 42
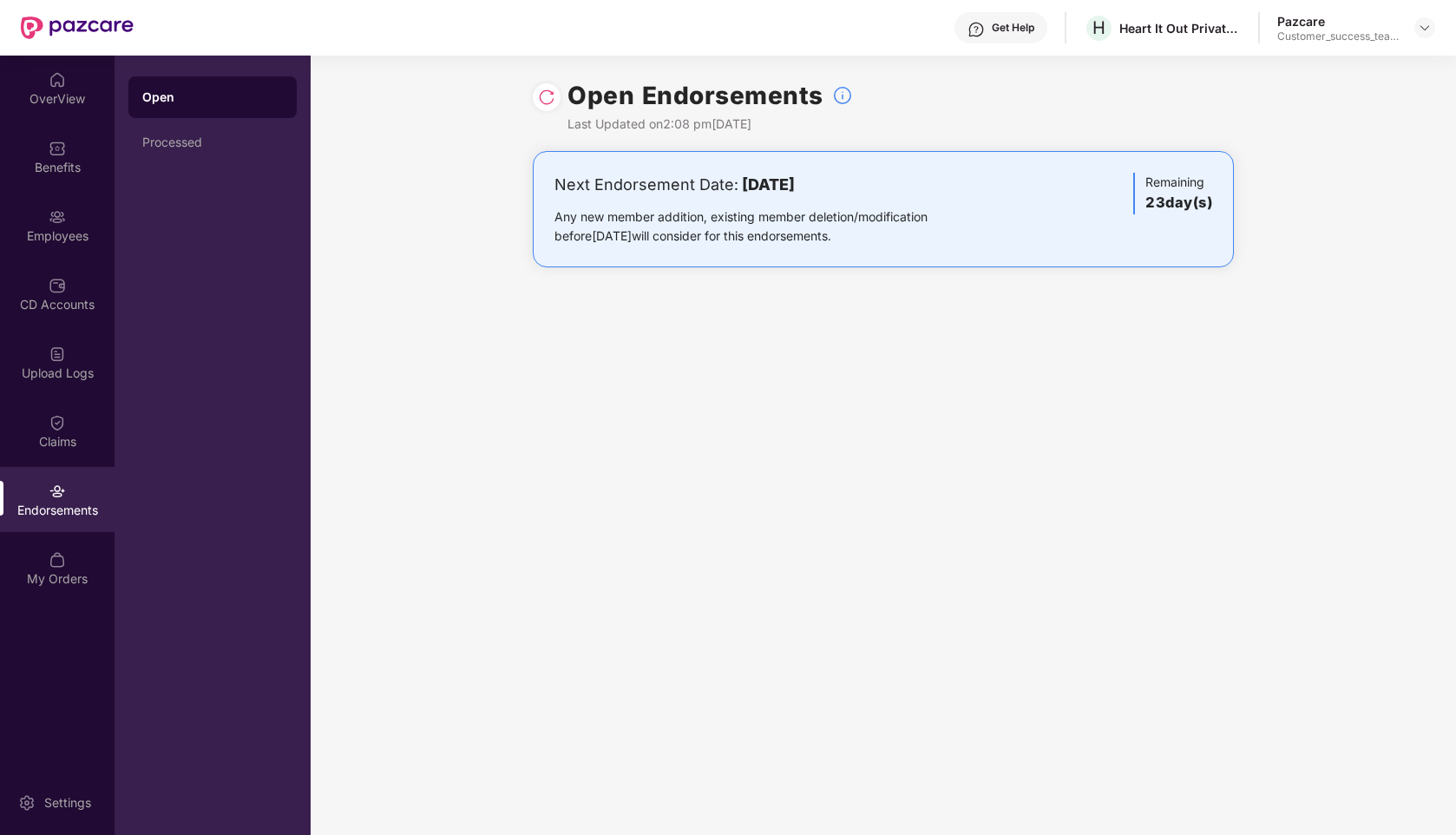
click at [544, 107] on div at bounding box center [546, 97] width 27 height 27
click at [548, 102] on img at bounding box center [546, 98] width 18 height 18
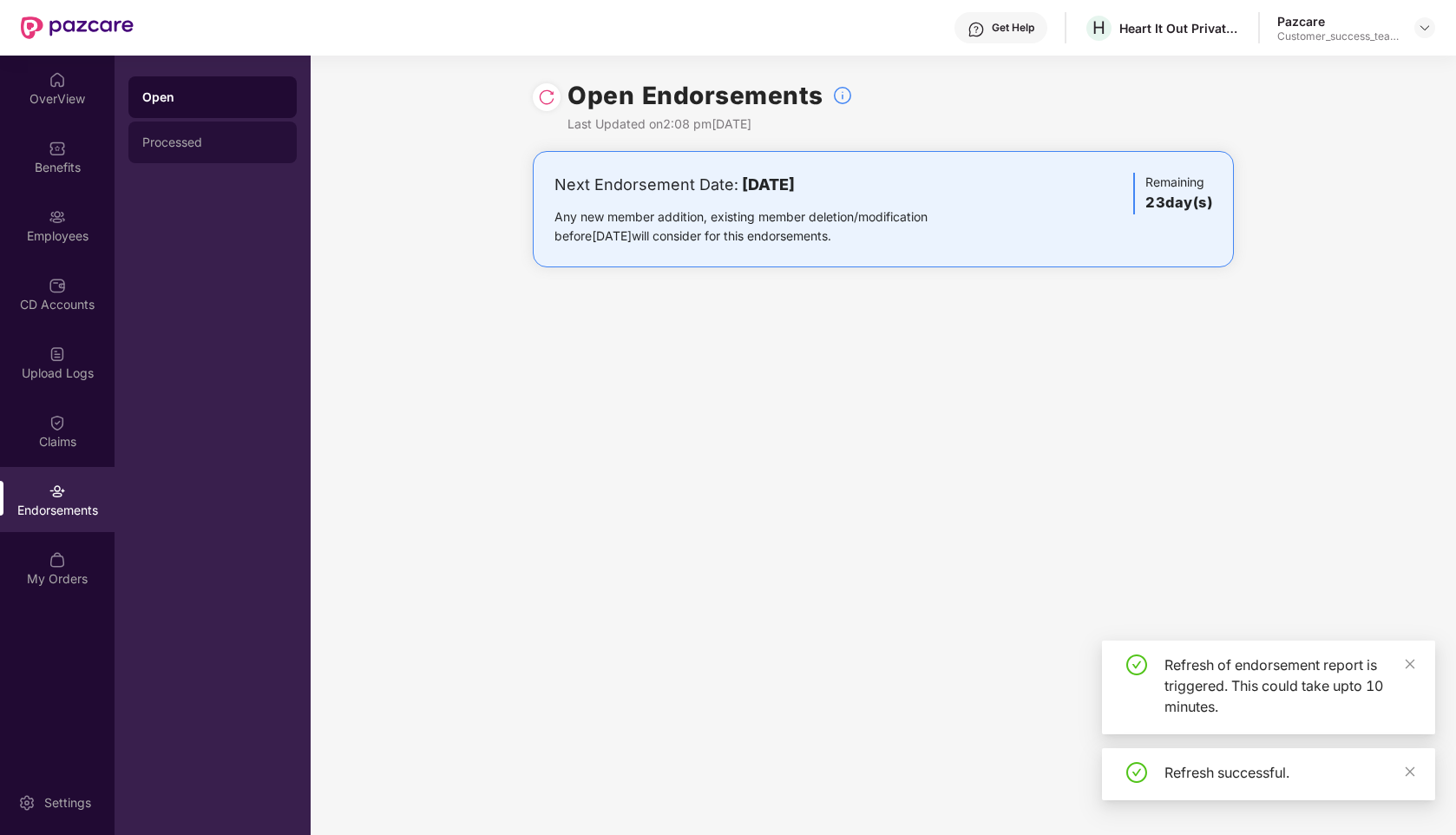
click at [188, 132] on div "Processed" at bounding box center [212, 142] width 168 height 42
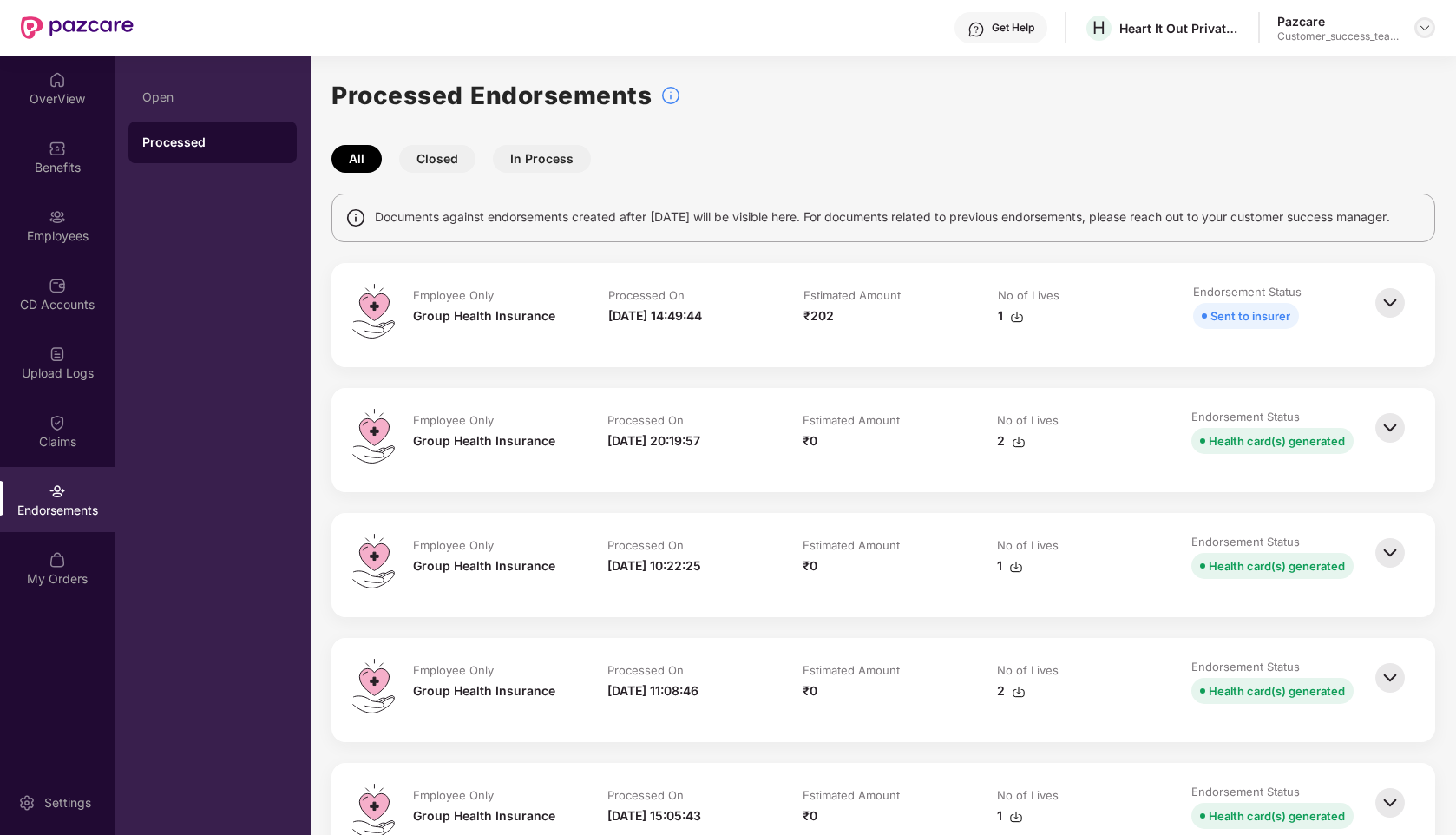
click at [1429, 31] on img at bounding box center [1425, 27] width 14 height 14
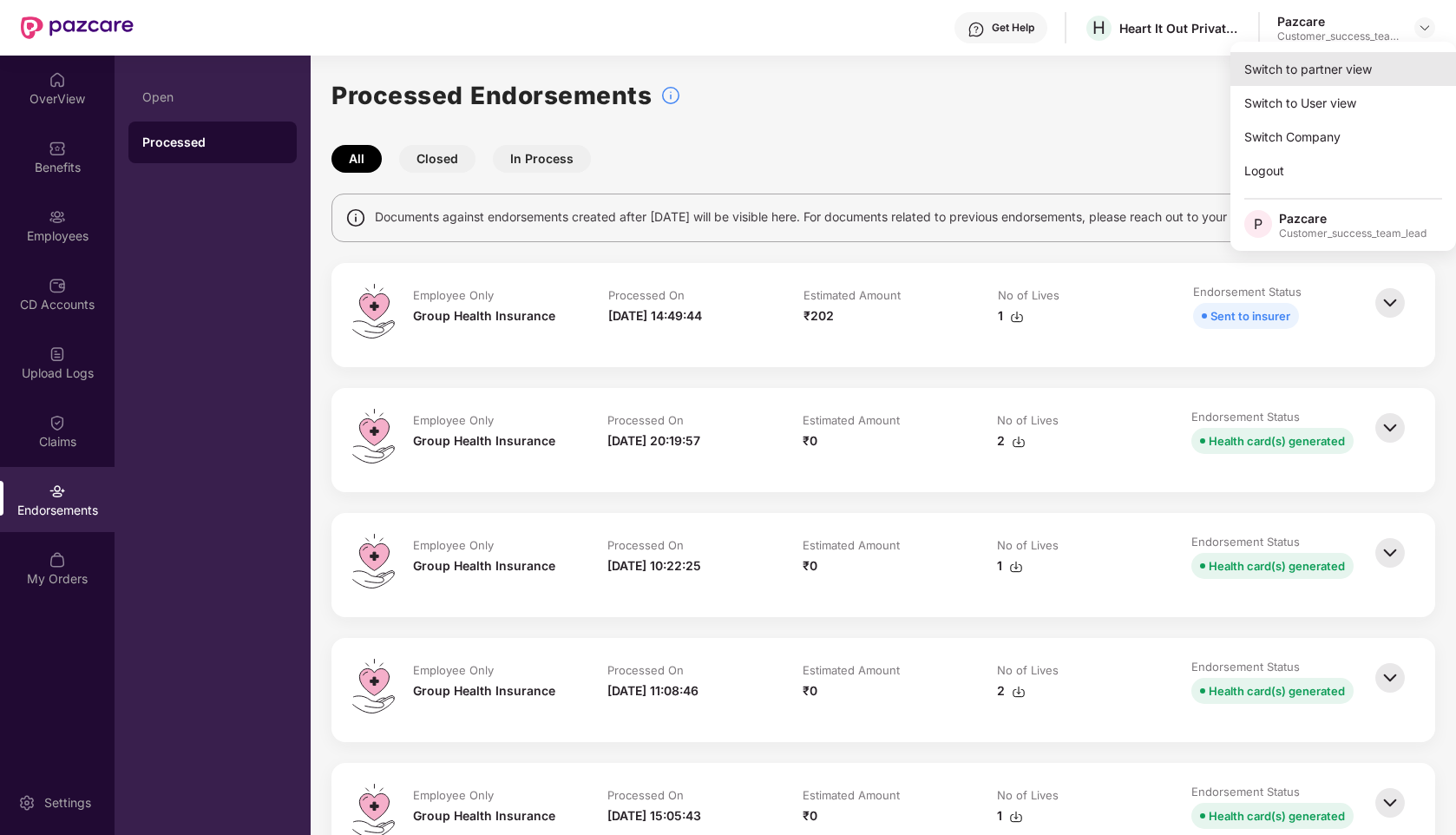
click at [1345, 72] on div "Switch to partner view" at bounding box center [1343, 68] width 226 height 34
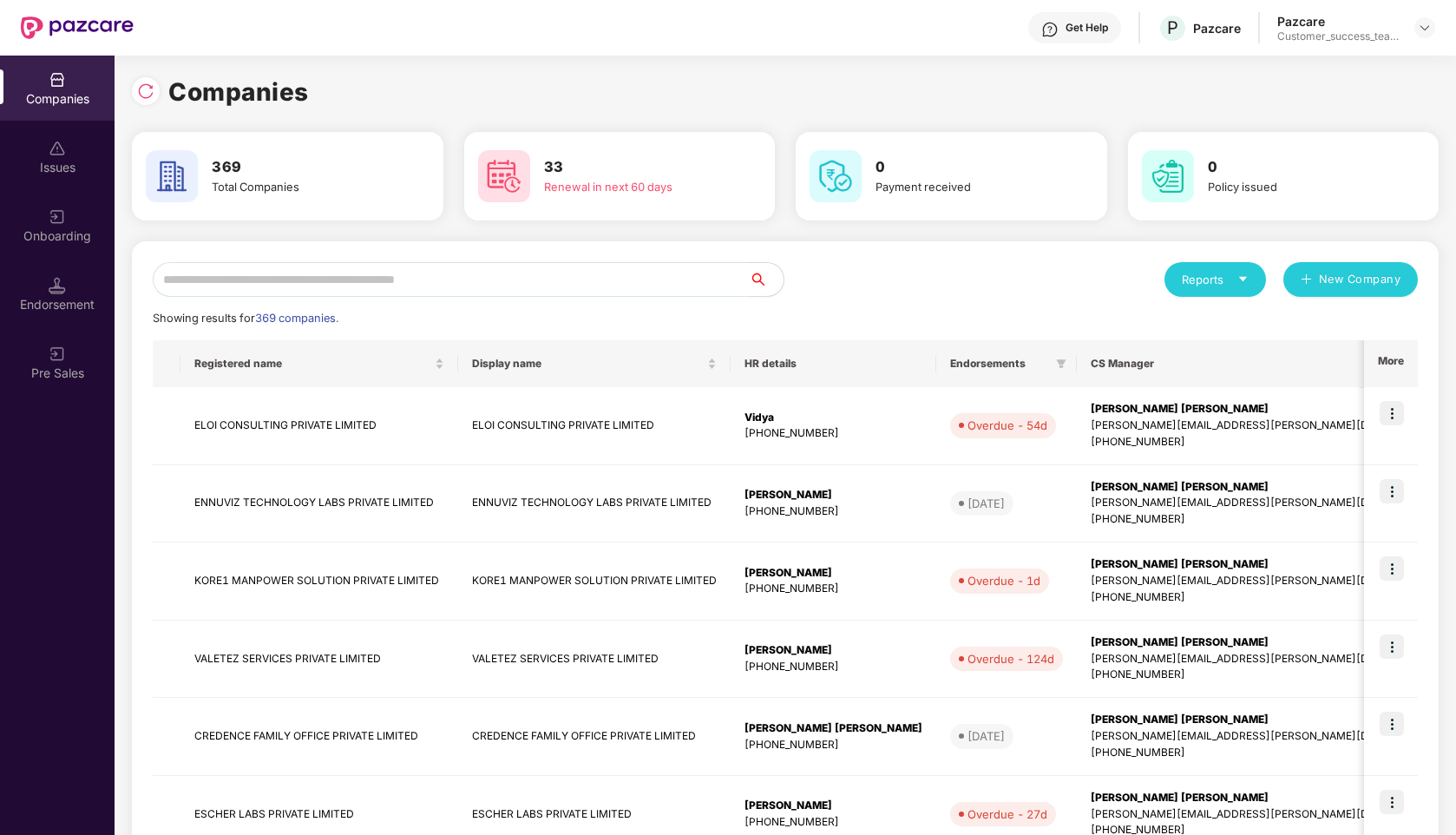
click at [413, 275] on input "text" at bounding box center [450, 280] width 596 height 35
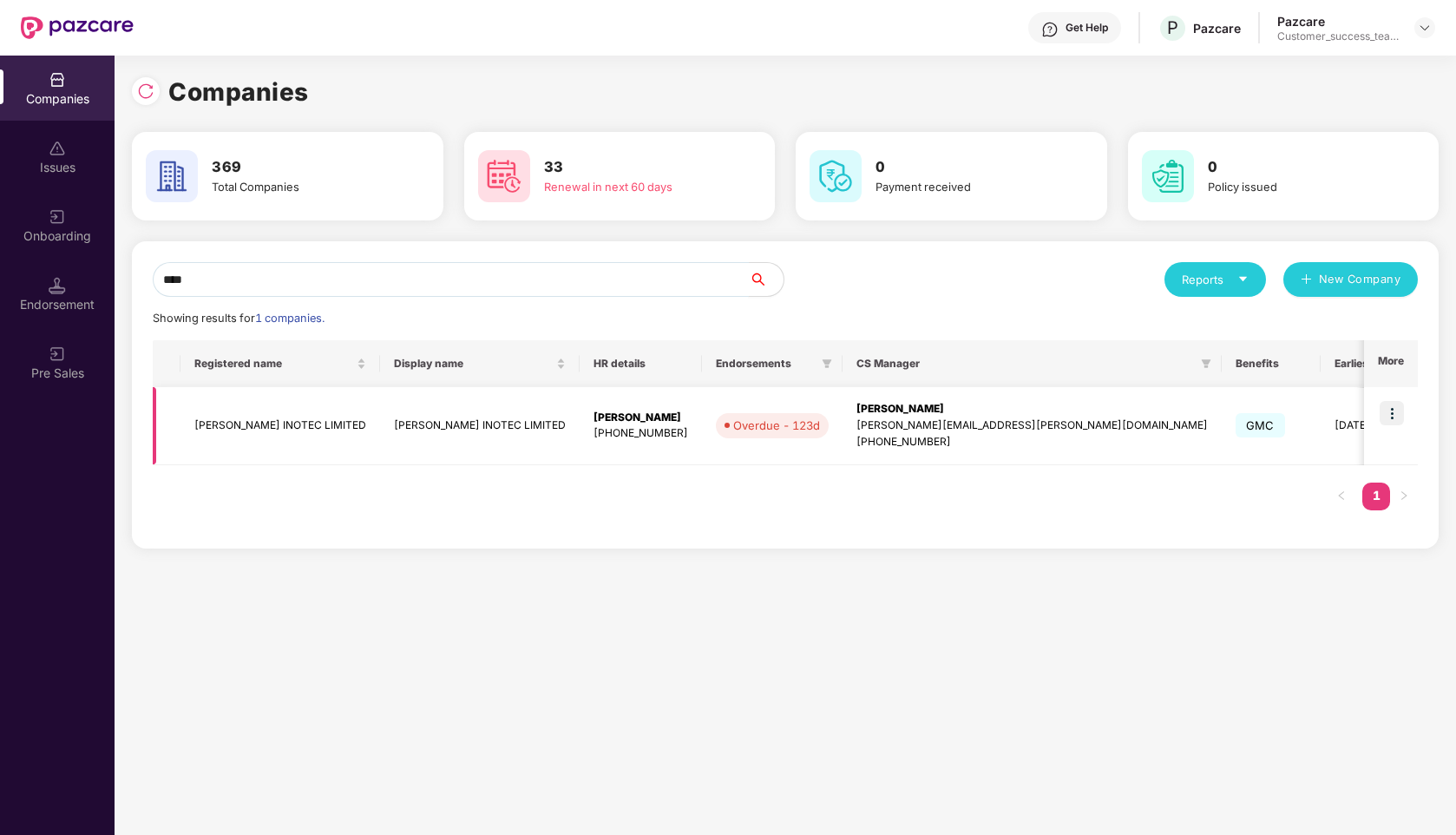
type input "****"
click at [1392, 413] on img at bounding box center [1392, 413] width 24 height 24
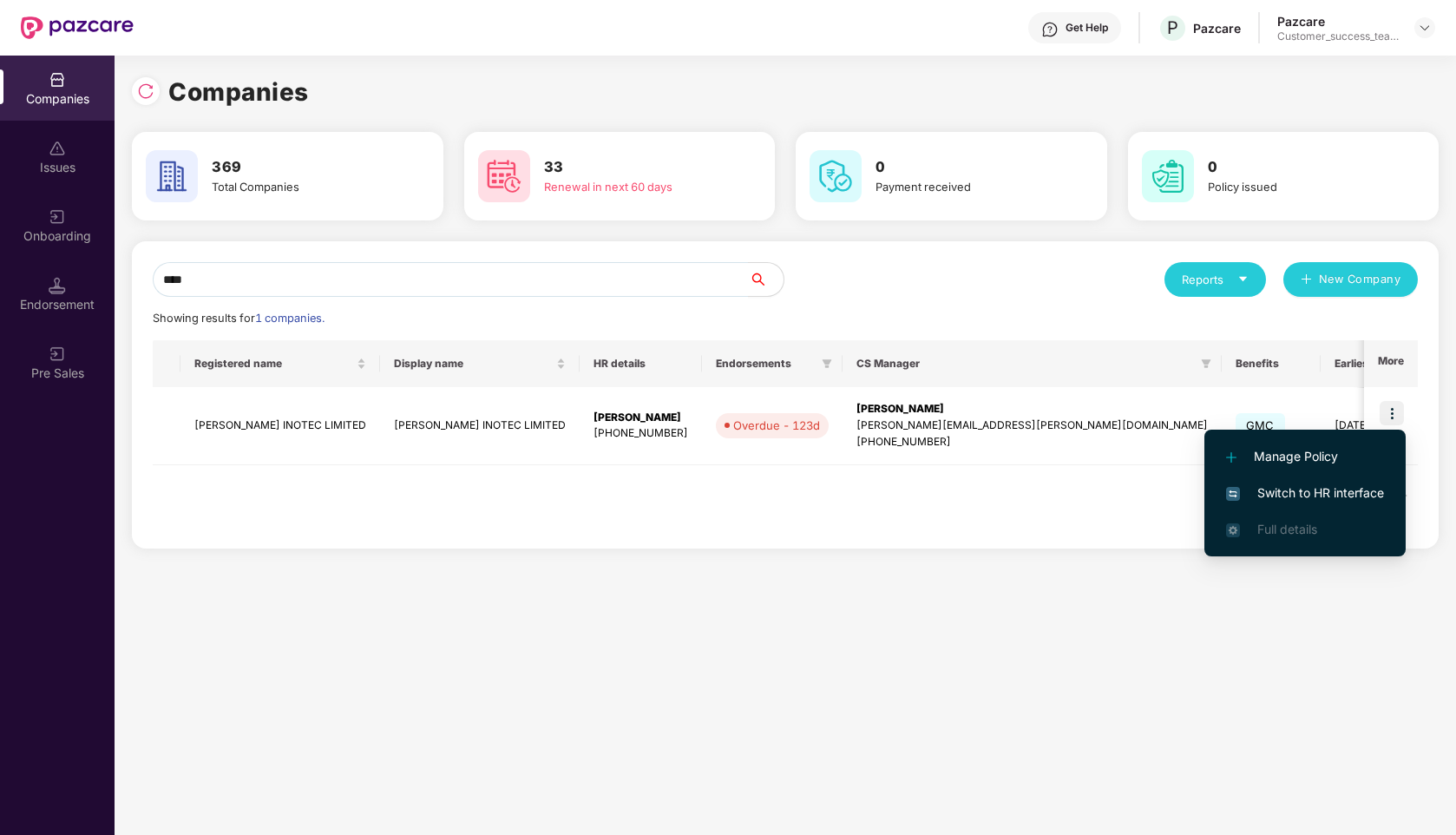
click at [1305, 492] on span "Switch to HR interface" at bounding box center [1305, 493] width 158 height 20
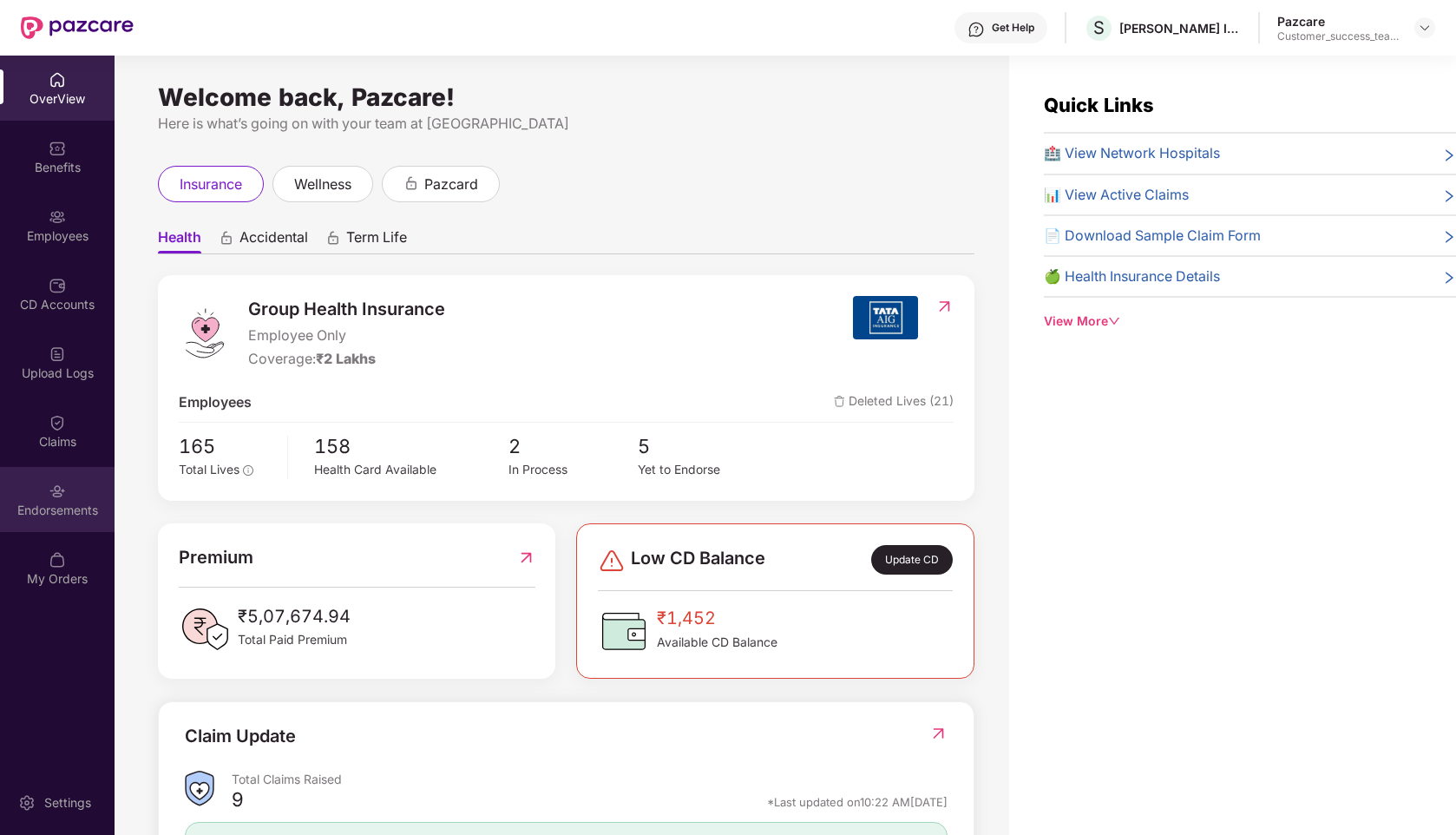
click at [45, 515] on div "Endorsements" at bounding box center [57, 510] width 114 height 18
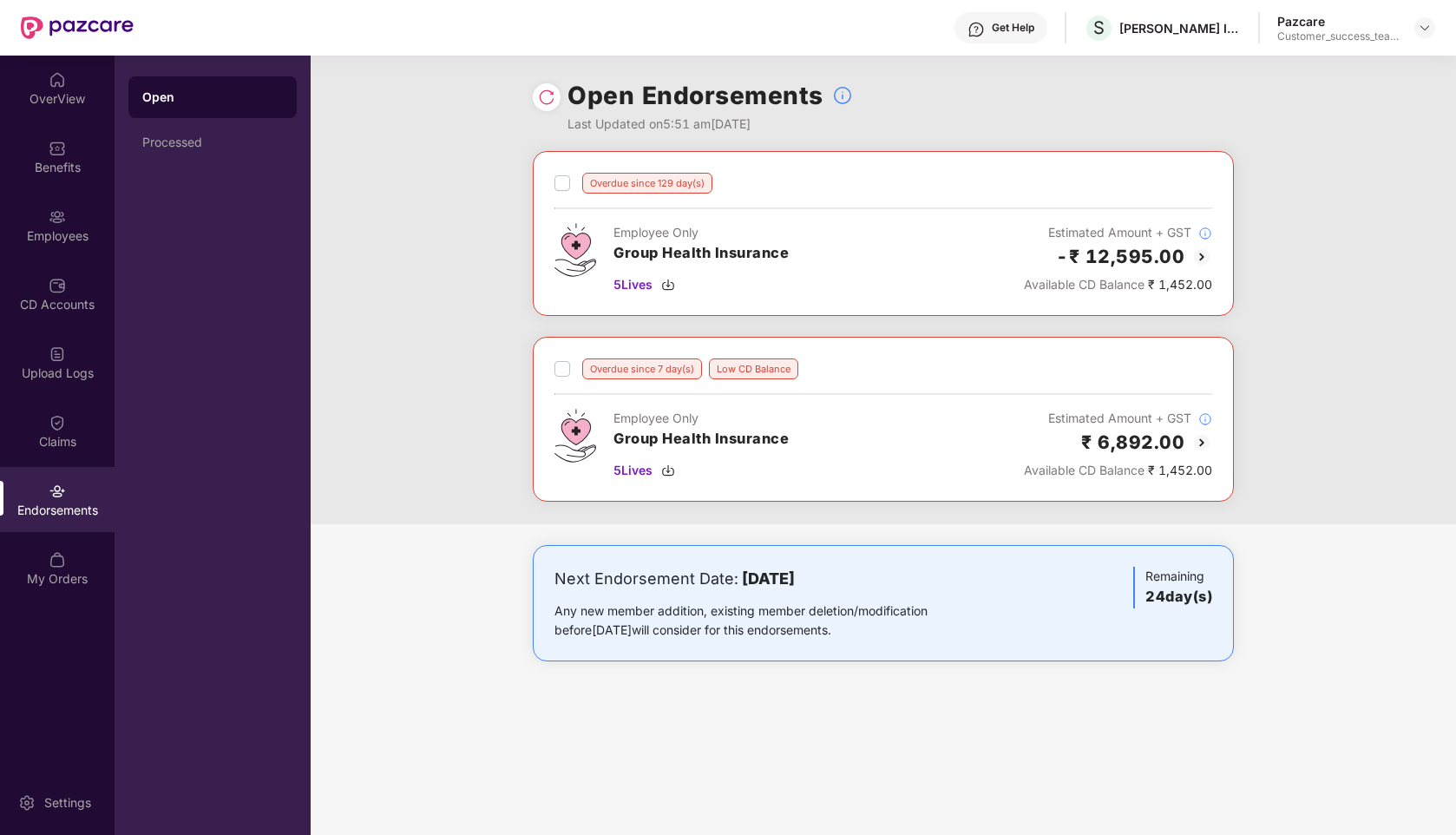
click at [1203, 254] on img at bounding box center [1201, 256] width 21 height 21
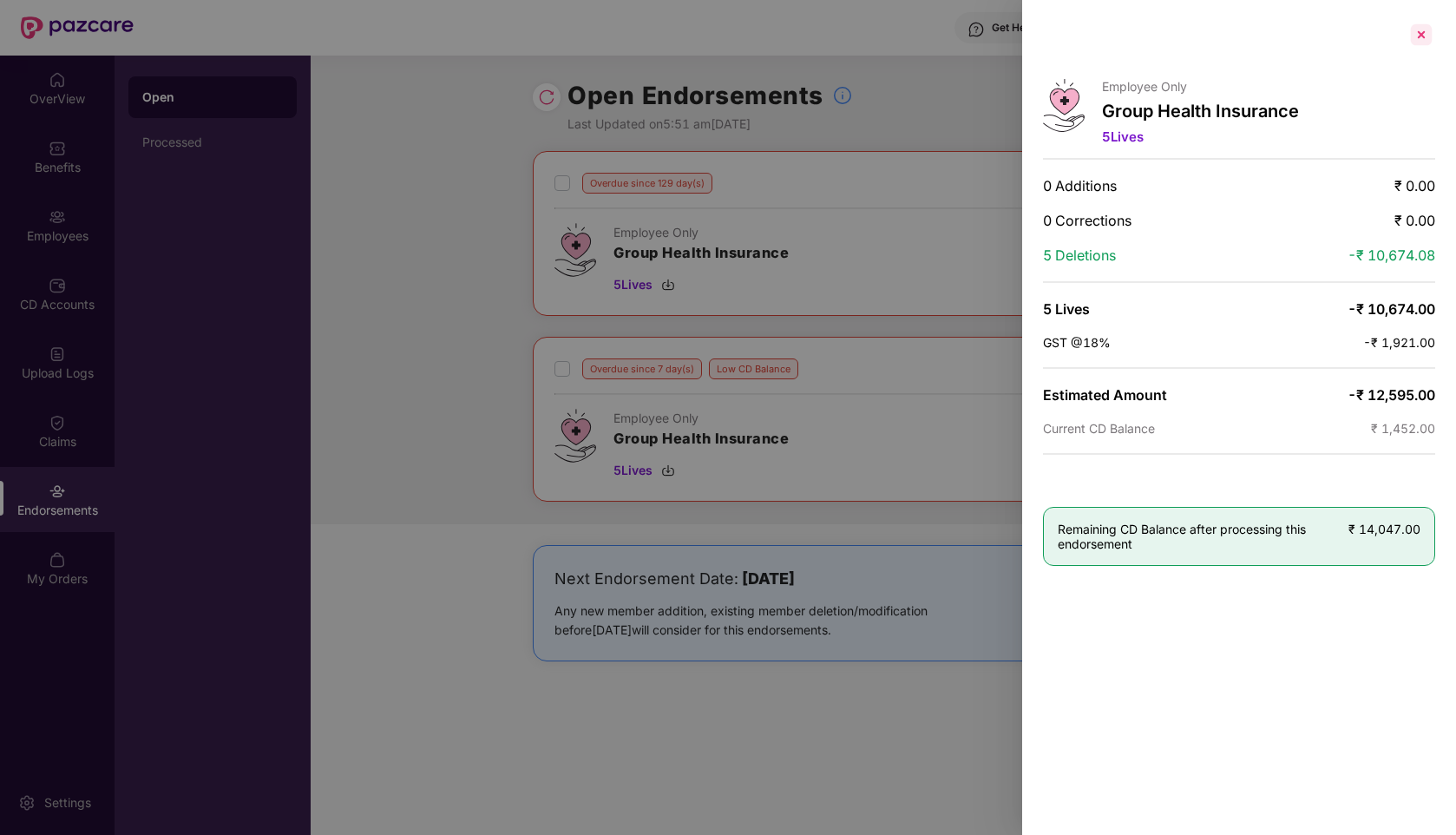
click at [1418, 41] on div at bounding box center [1421, 34] width 27 height 27
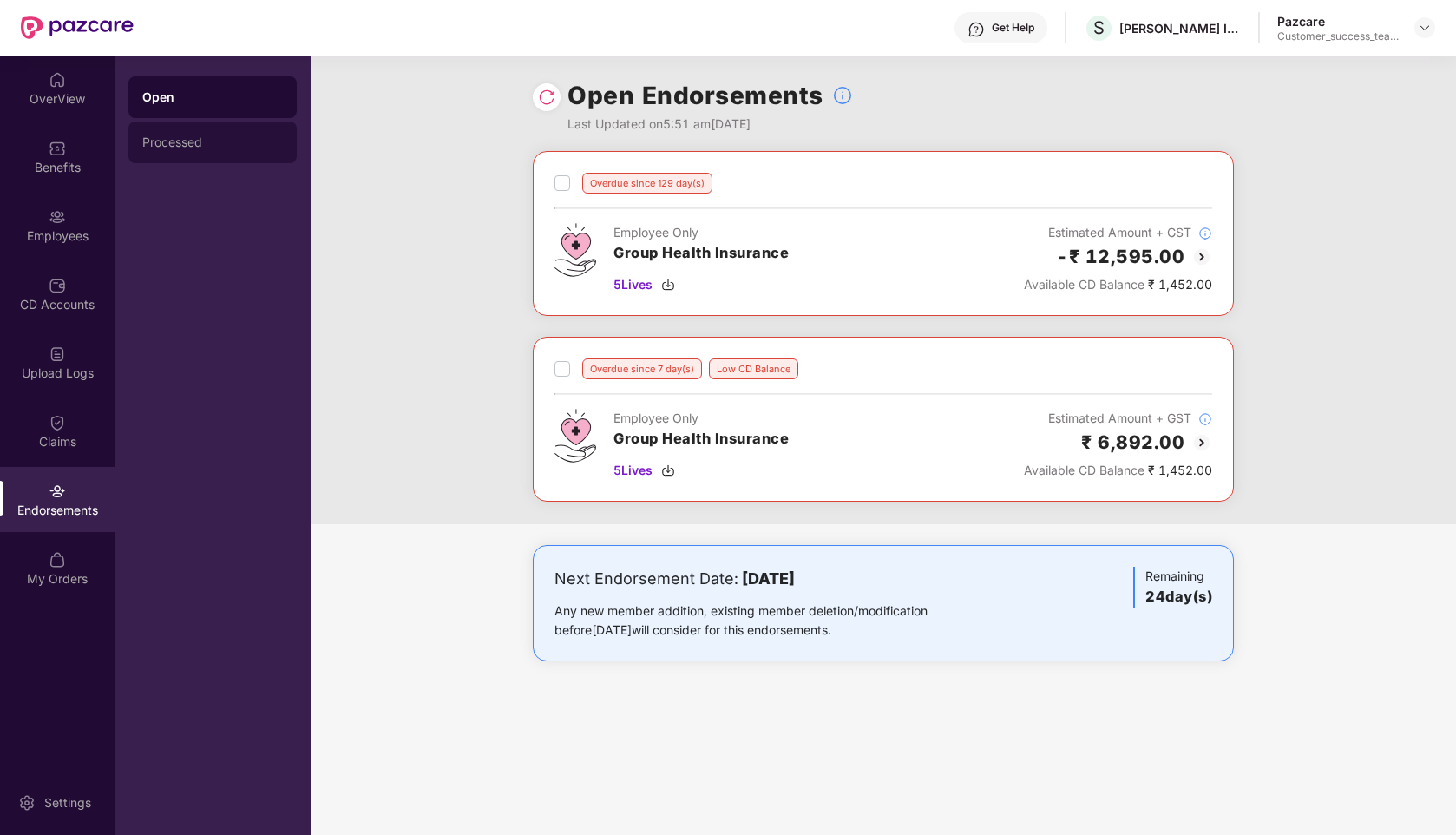
click at [236, 135] on div "Processed" at bounding box center [213, 142] width 141 height 14
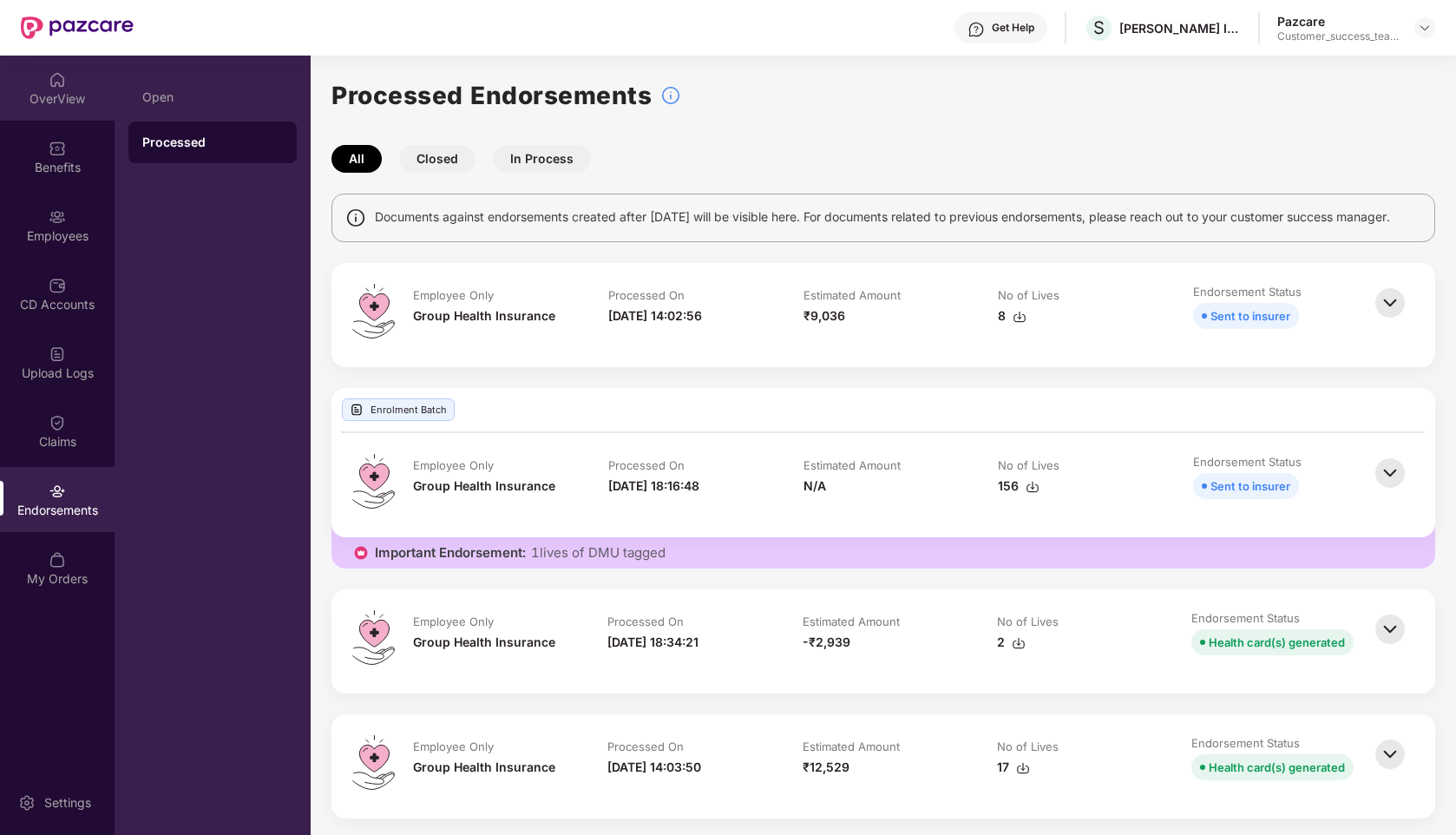
click at [77, 70] on div "OverView" at bounding box center [57, 88] width 114 height 66
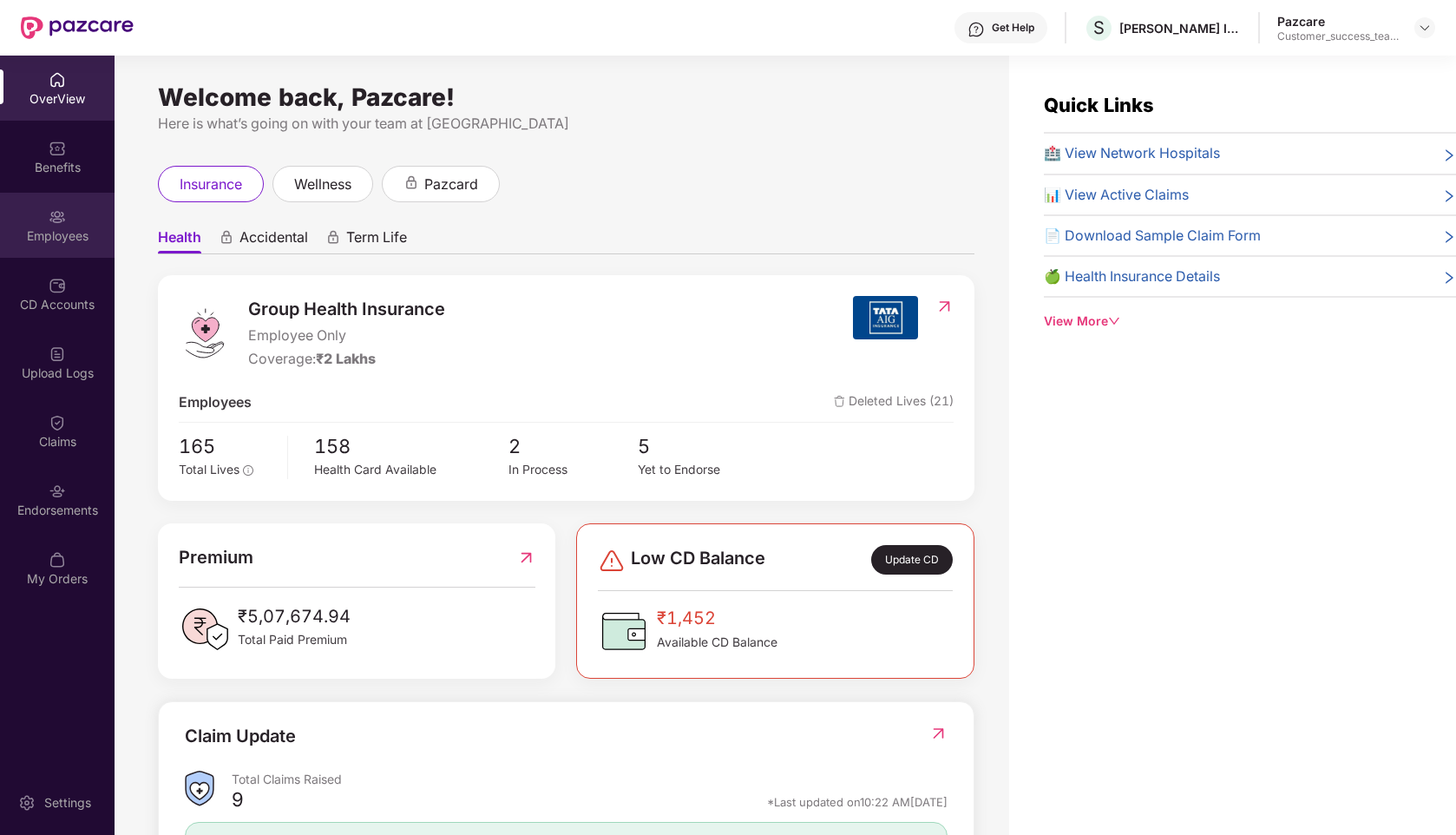
click at [52, 232] on div "Employees" at bounding box center [57, 237] width 114 height 18
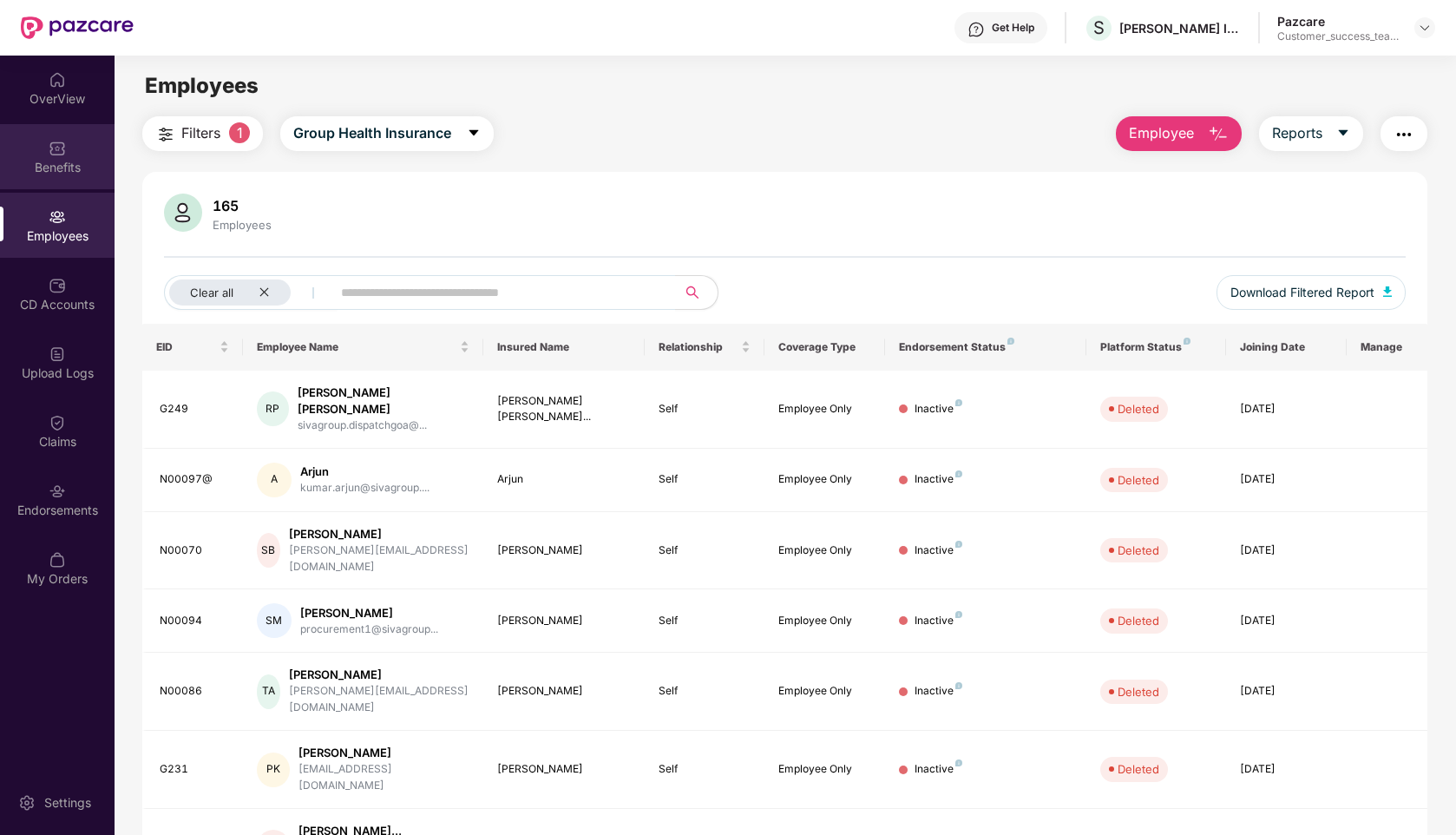
click at [45, 153] on div "Benefits" at bounding box center [57, 156] width 114 height 66
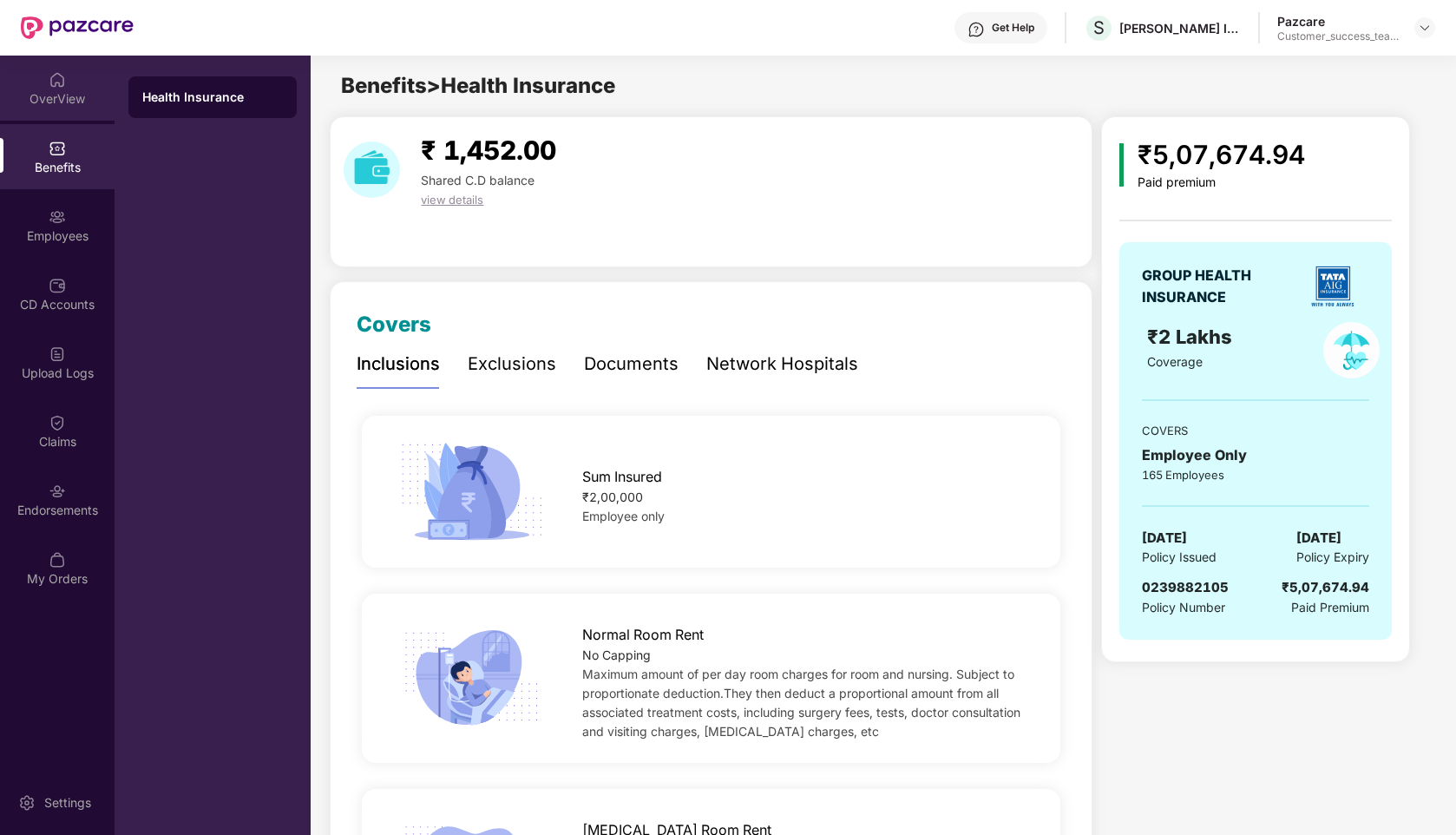
click at [50, 108] on div "OverView" at bounding box center [57, 88] width 114 height 66
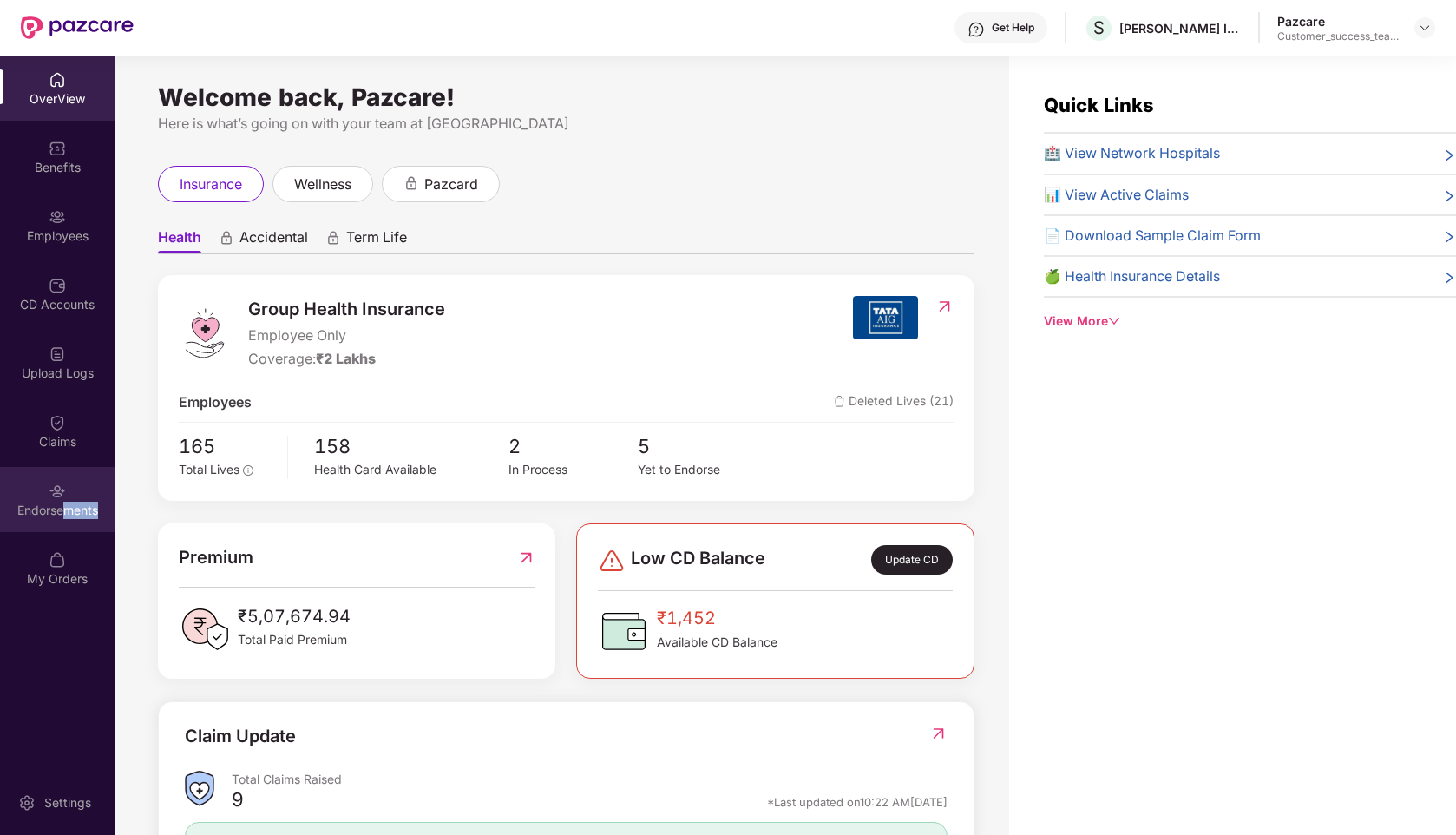
click at [68, 518] on div "Endorsements" at bounding box center [57, 500] width 114 height 66
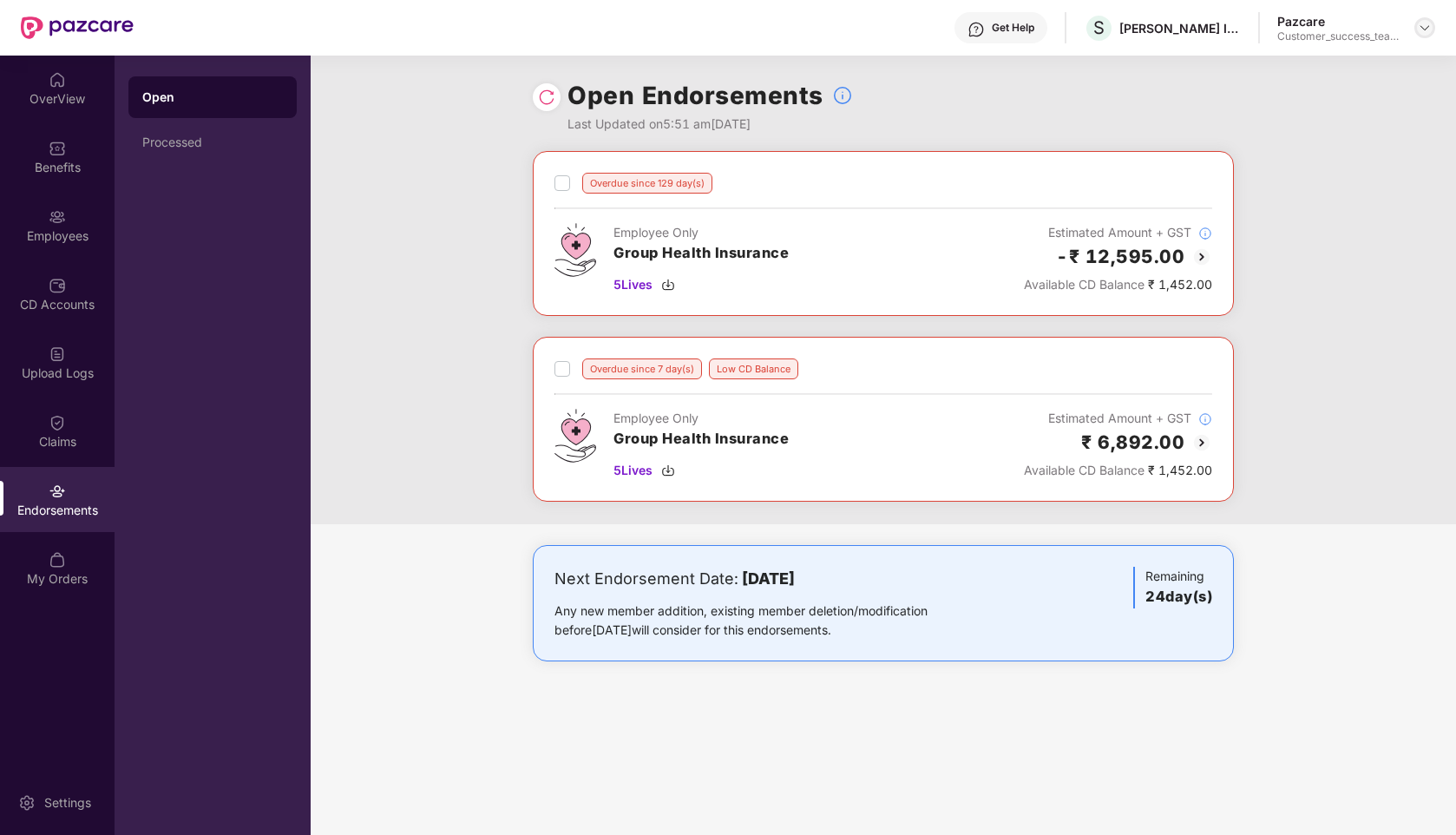
click at [1428, 34] on img at bounding box center [1425, 27] width 14 height 14
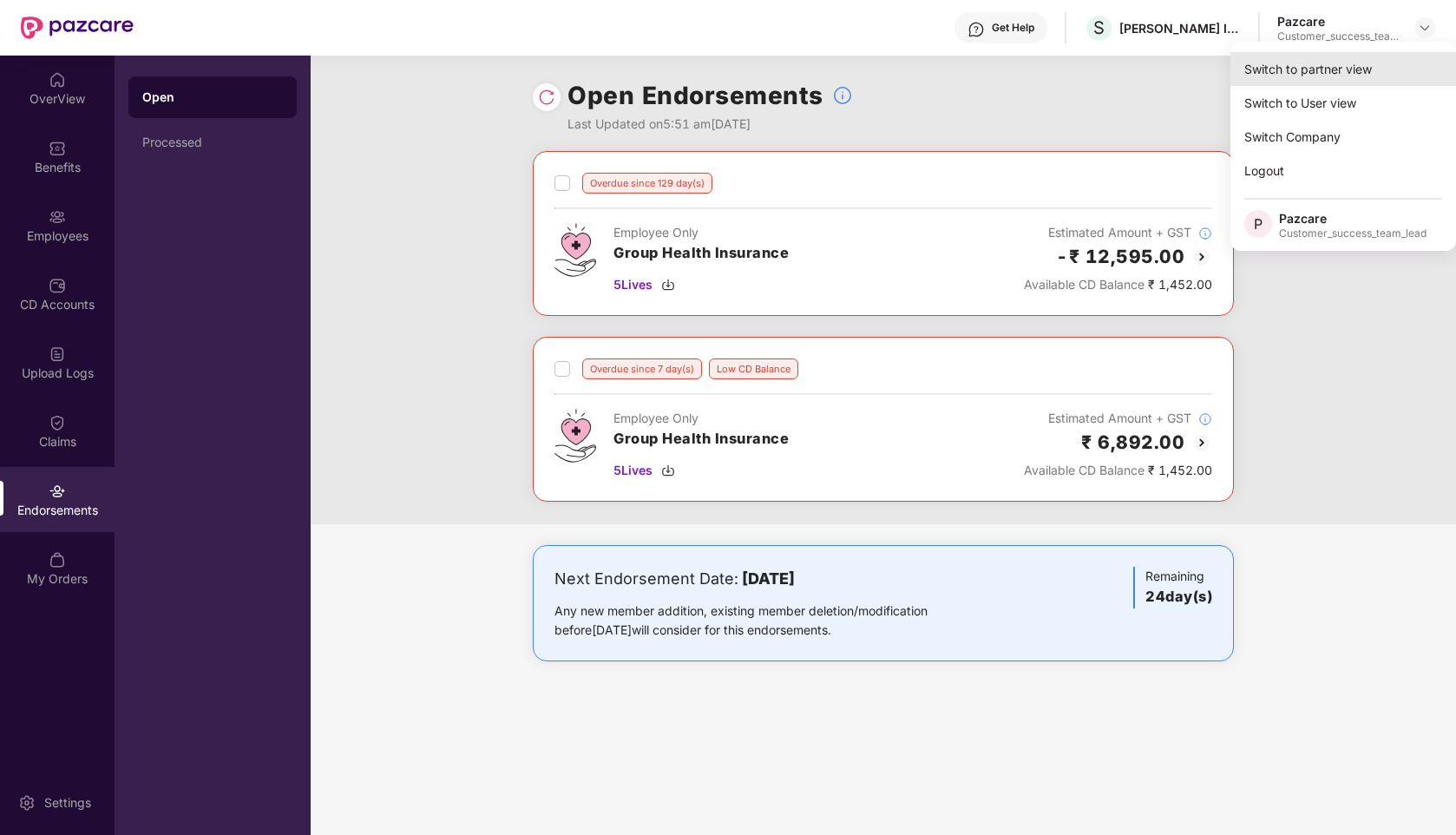
click at [1340, 62] on div "Switch to partner view" at bounding box center [1343, 68] width 226 height 34
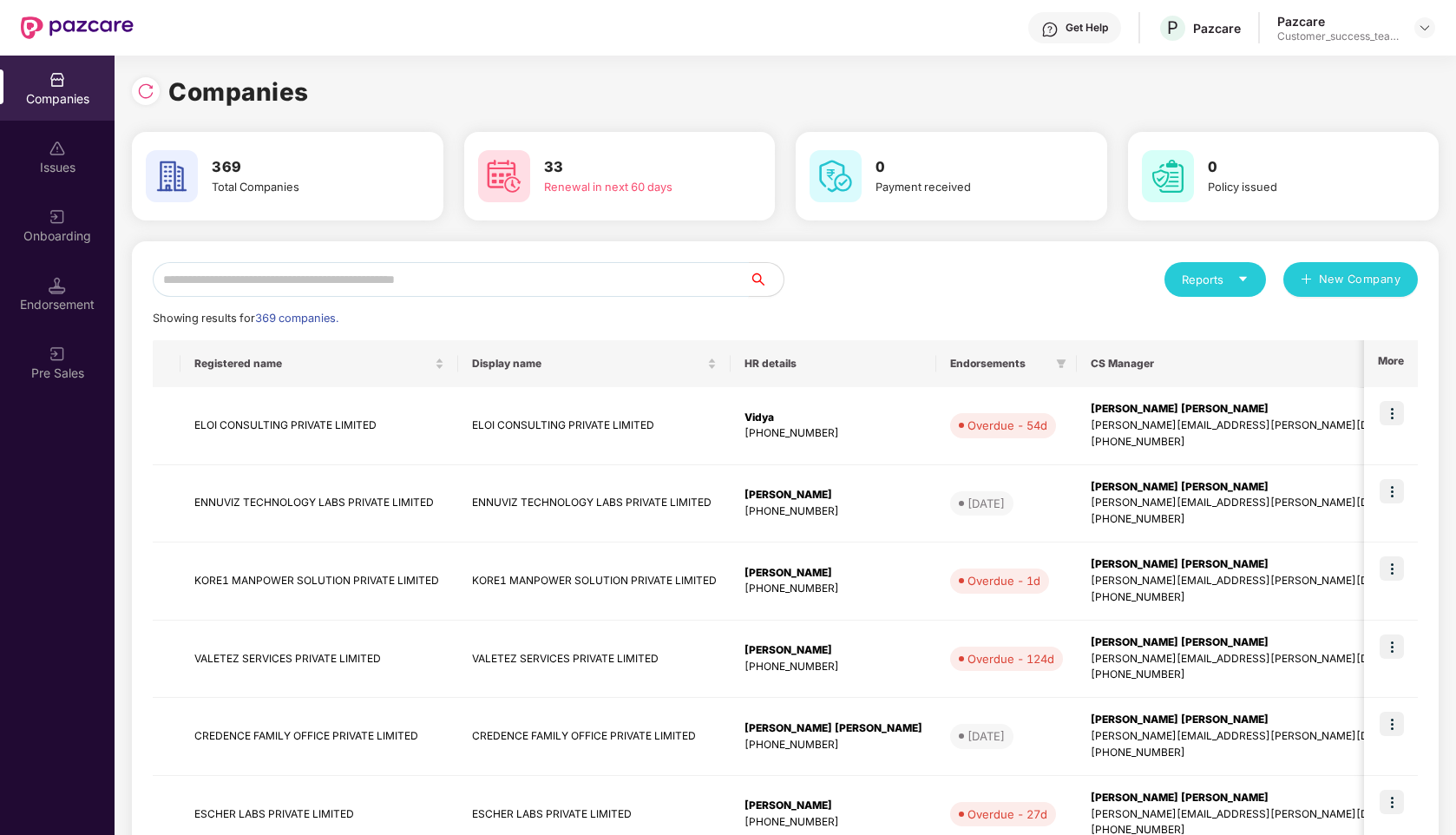
click at [438, 287] on input "text" at bounding box center [450, 280] width 596 height 35
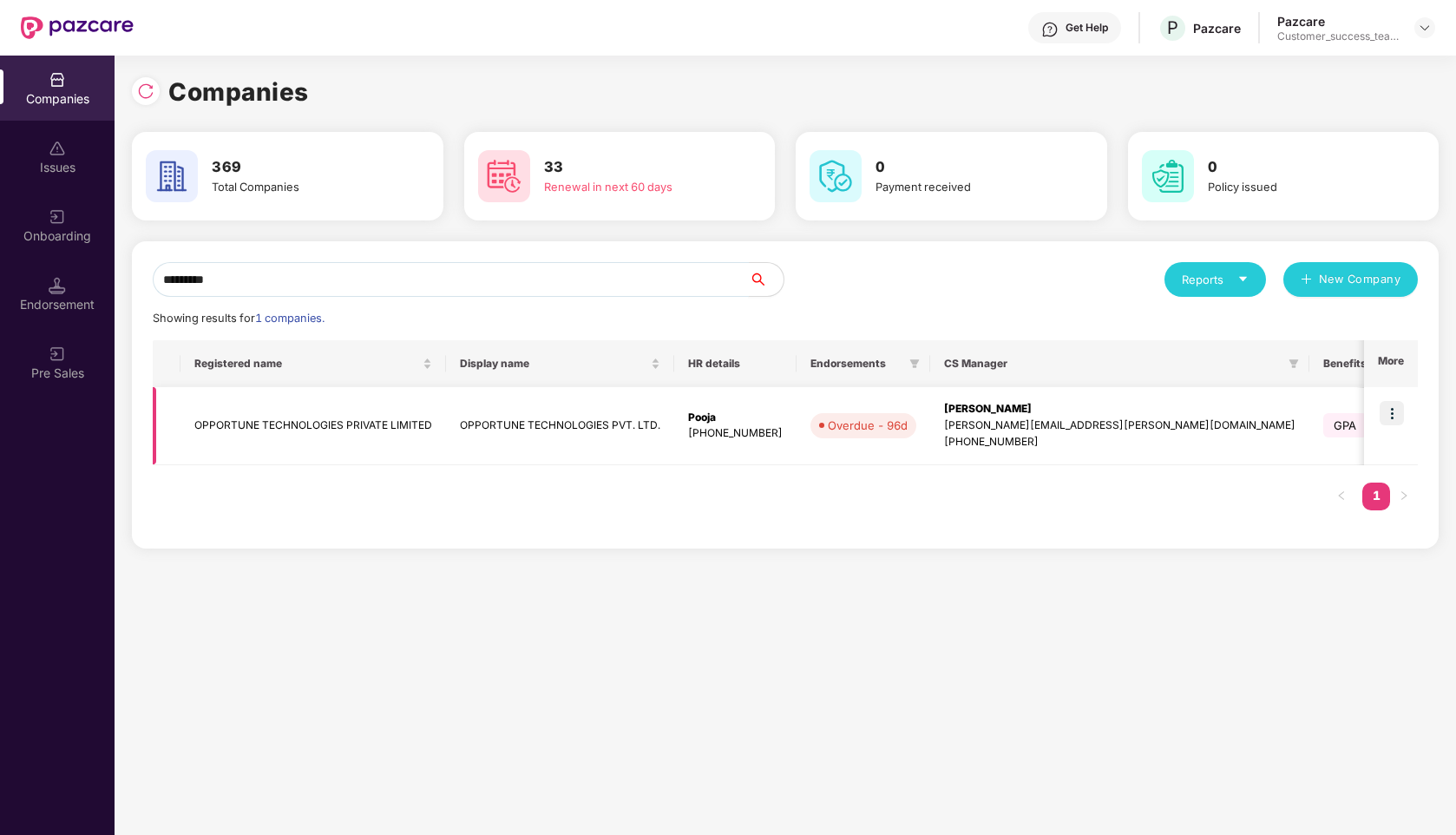
type input "*********"
click at [1395, 410] on img at bounding box center [1392, 413] width 24 height 24
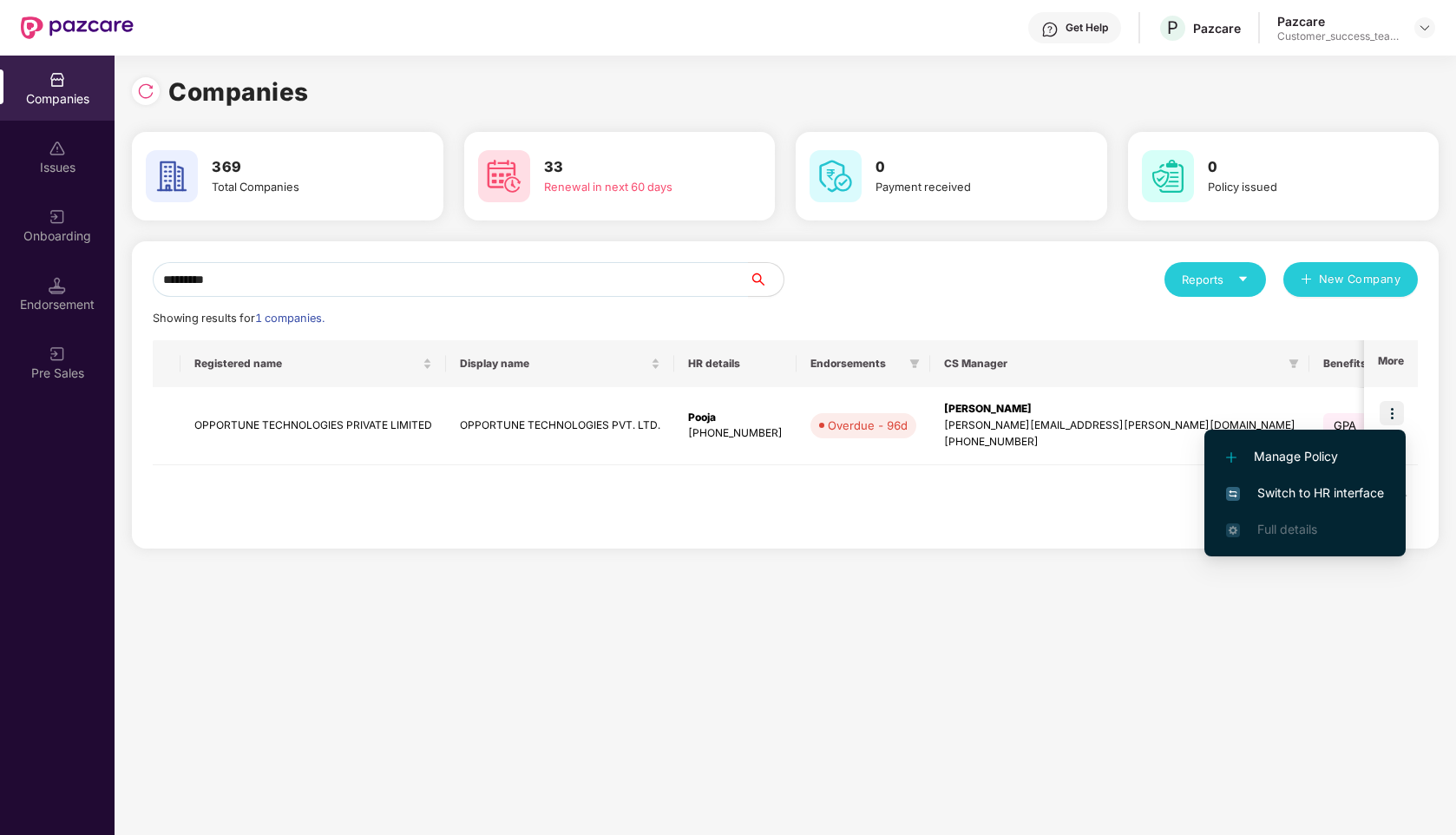
click at [1282, 493] on span "Switch to HR interface" at bounding box center [1305, 493] width 158 height 20
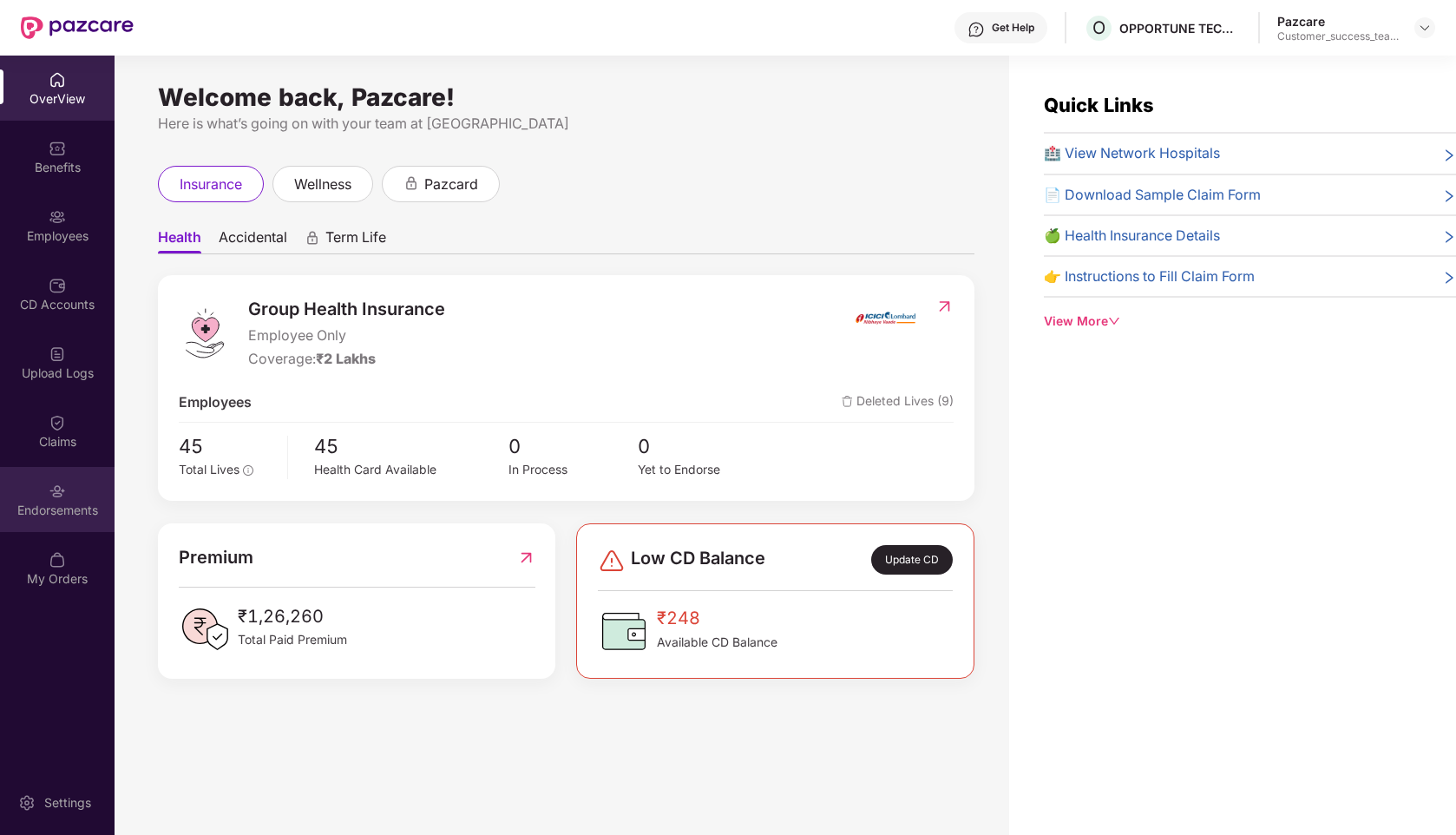
click at [60, 491] on img at bounding box center [58, 492] width 18 height 18
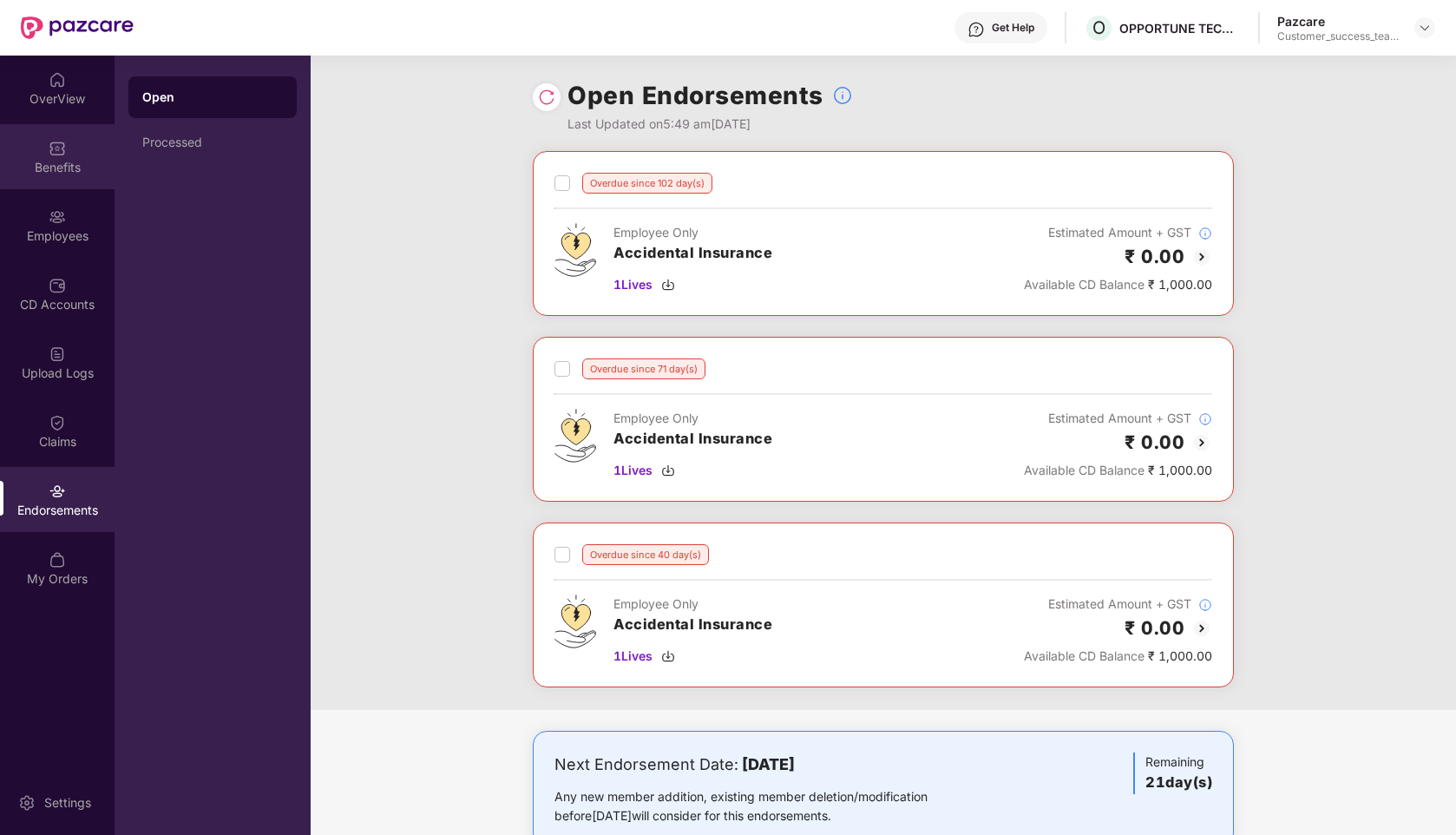
click at [60, 154] on img at bounding box center [58, 149] width 18 height 18
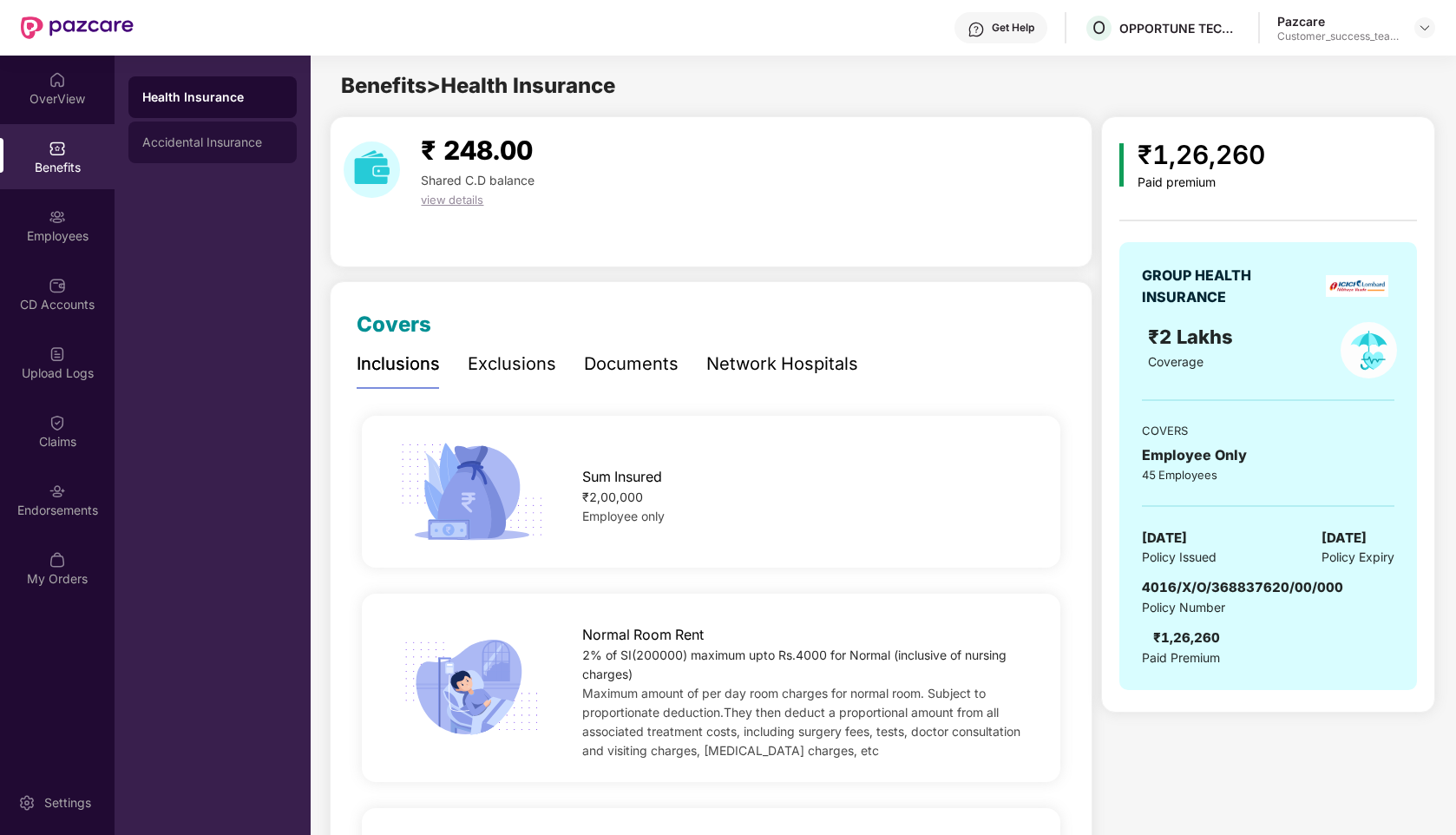
click at [215, 144] on div "Accidental Insurance" at bounding box center [213, 142] width 141 height 14
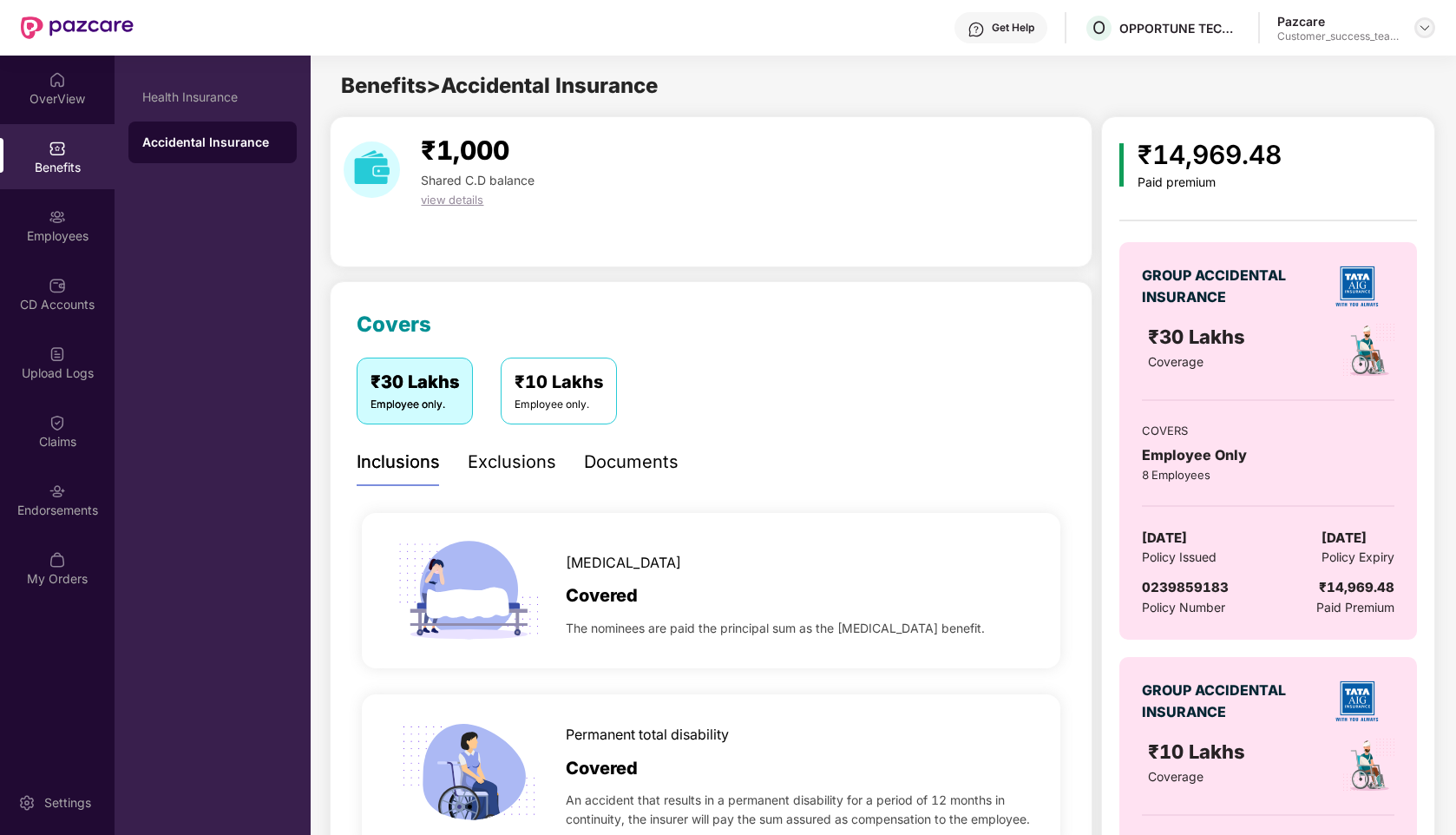
click at [1429, 26] on img at bounding box center [1425, 27] width 14 height 14
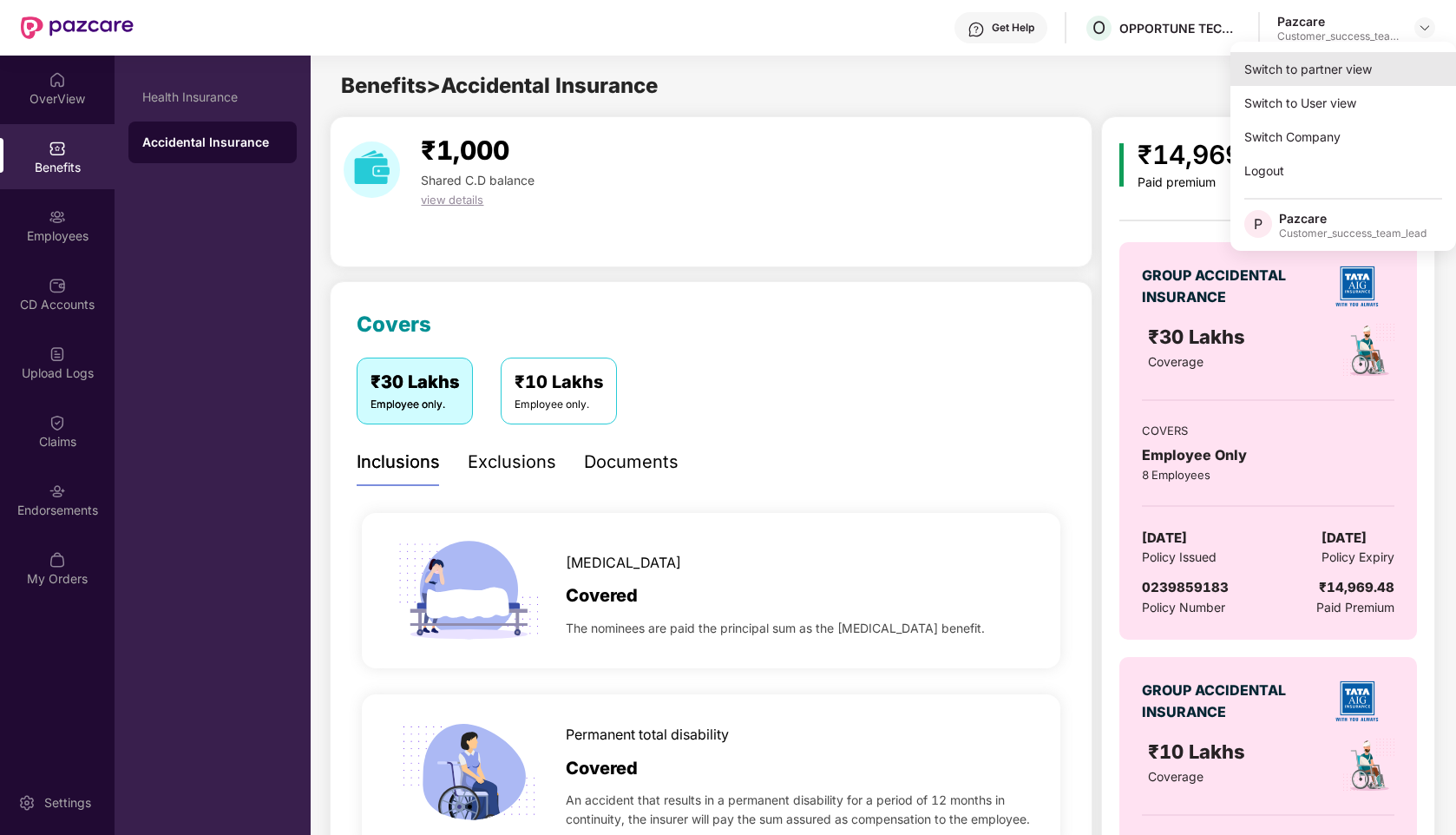
click at [1333, 70] on div "Switch to partner view" at bounding box center [1343, 68] width 226 height 34
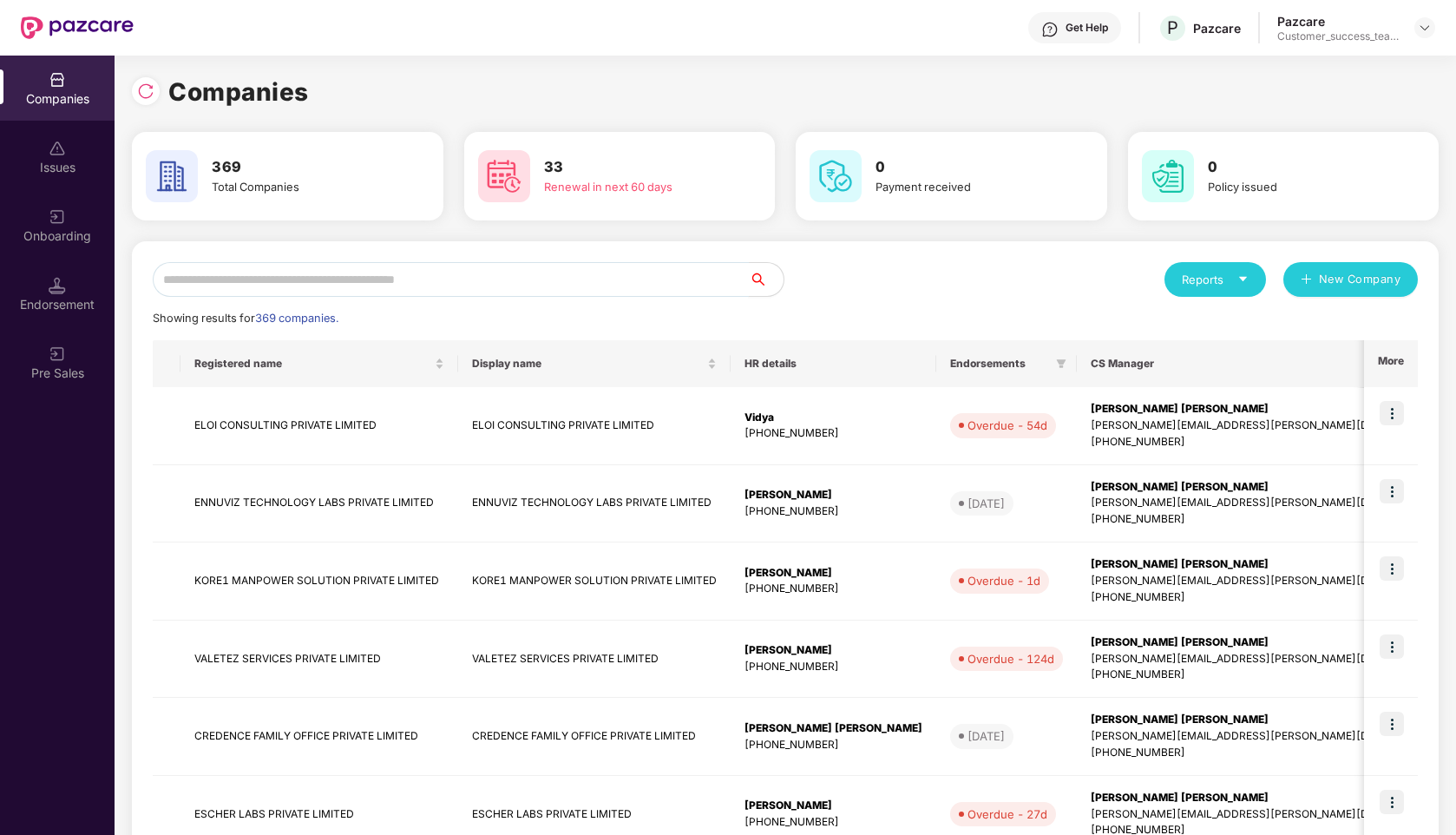
click at [438, 296] on input "text" at bounding box center [450, 280] width 596 height 35
click at [494, 281] on input "text" at bounding box center [450, 280] width 596 height 35
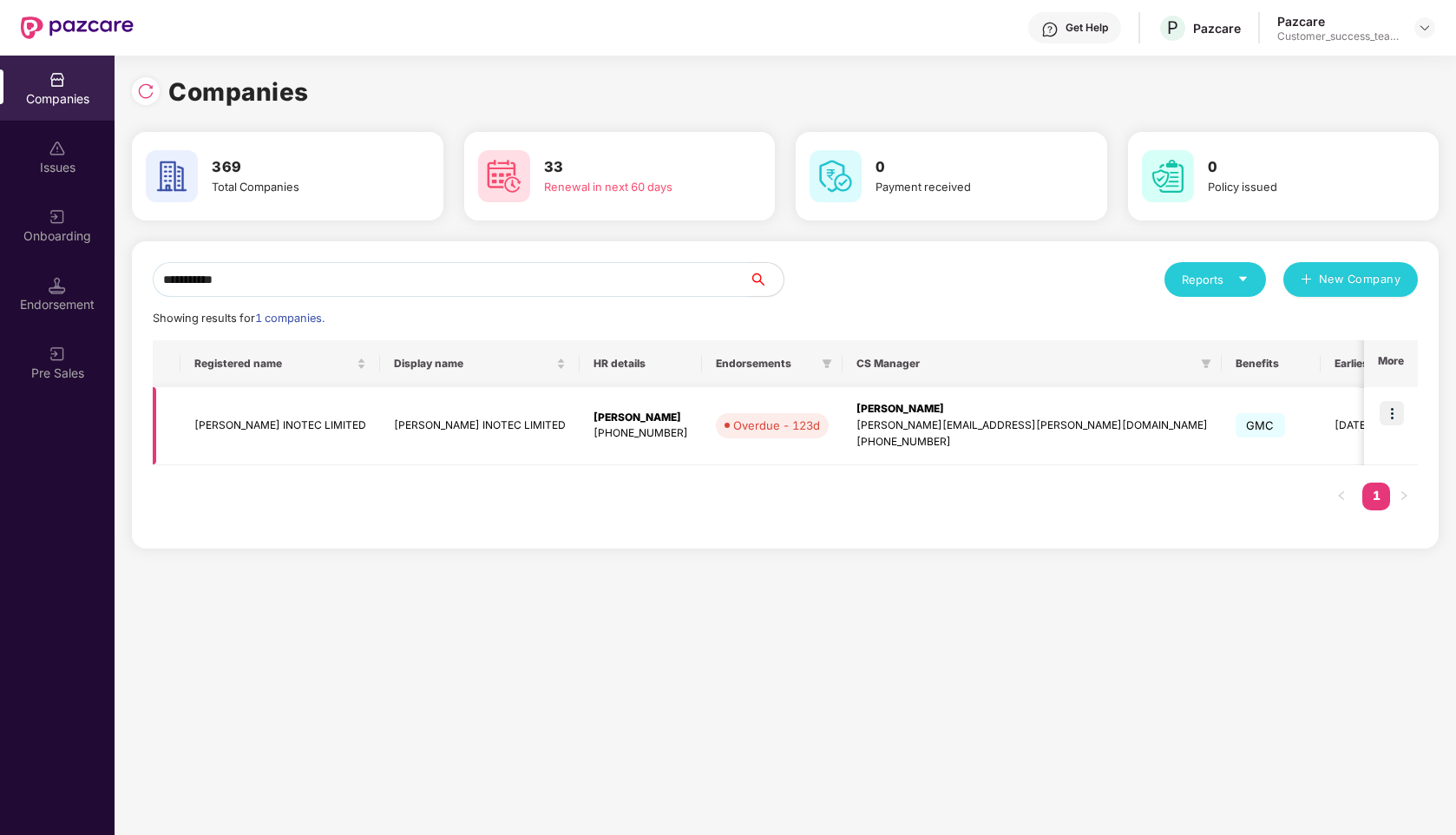
type input "**********"
click at [1396, 421] on img at bounding box center [1392, 413] width 24 height 24
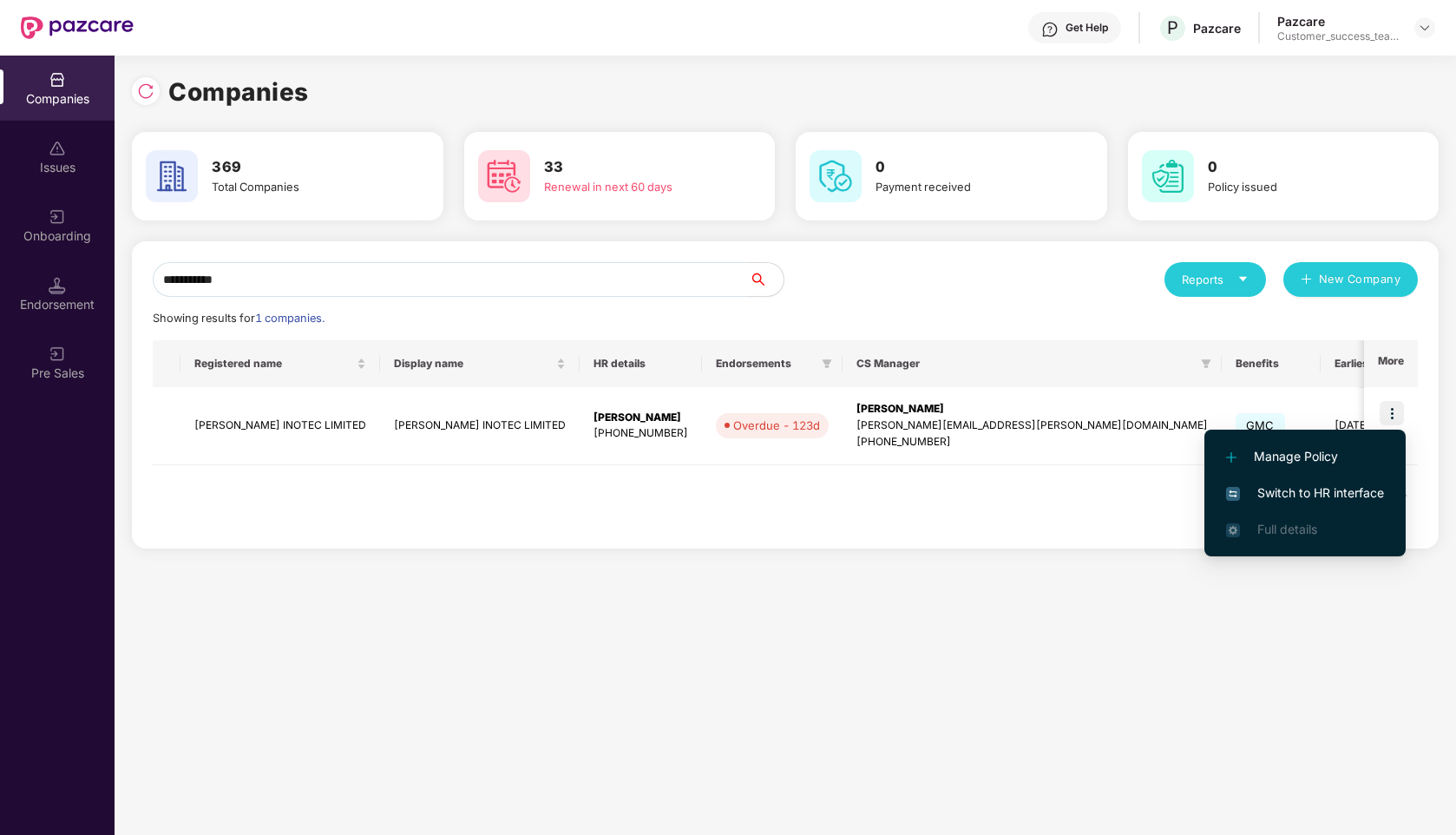
click at [1293, 491] on span "Switch to HR interface" at bounding box center [1305, 493] width 158 height 20
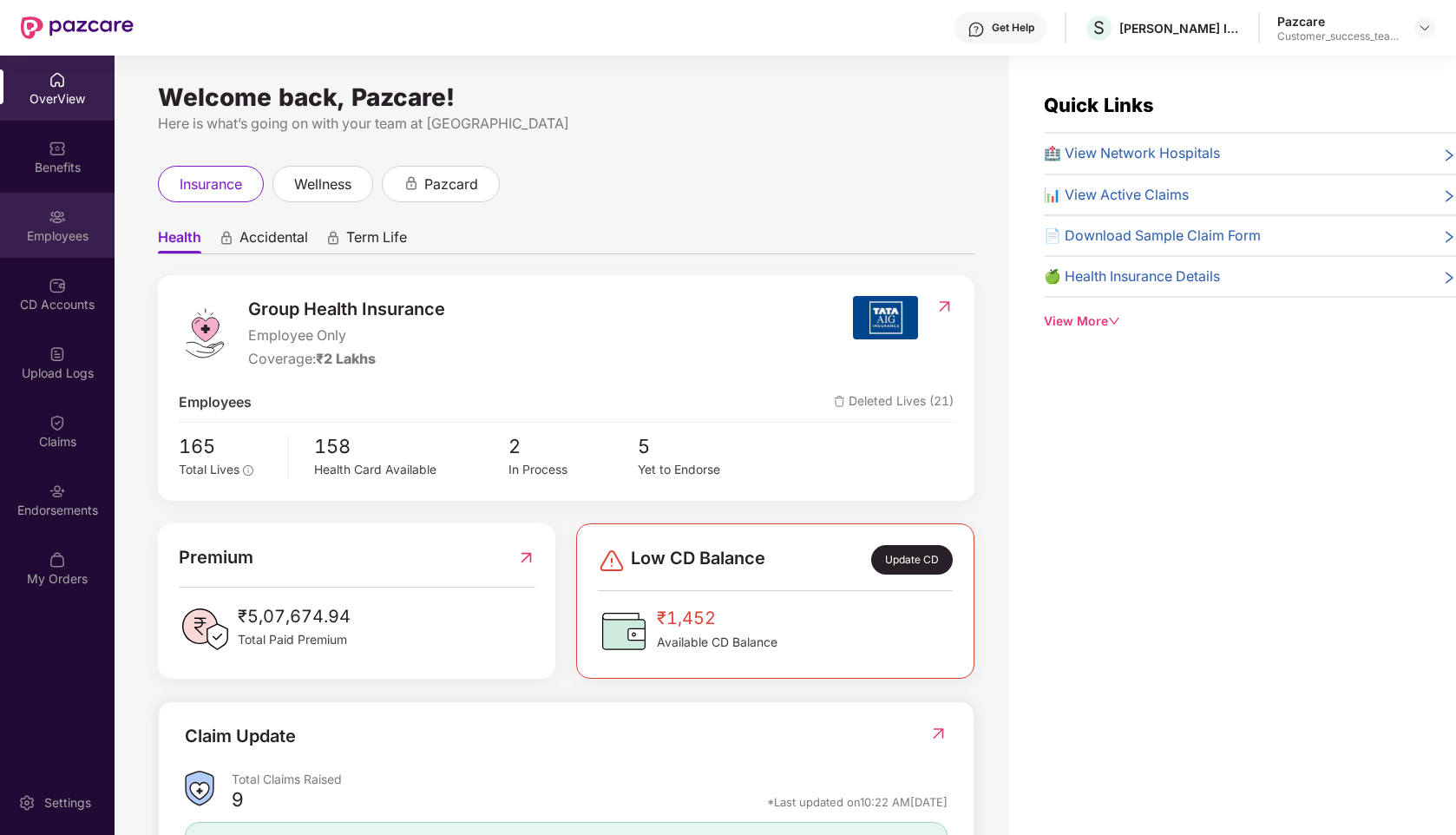
click at [32, 207] on div "Employees" at bounding box center [57, 225] width 114 height 66
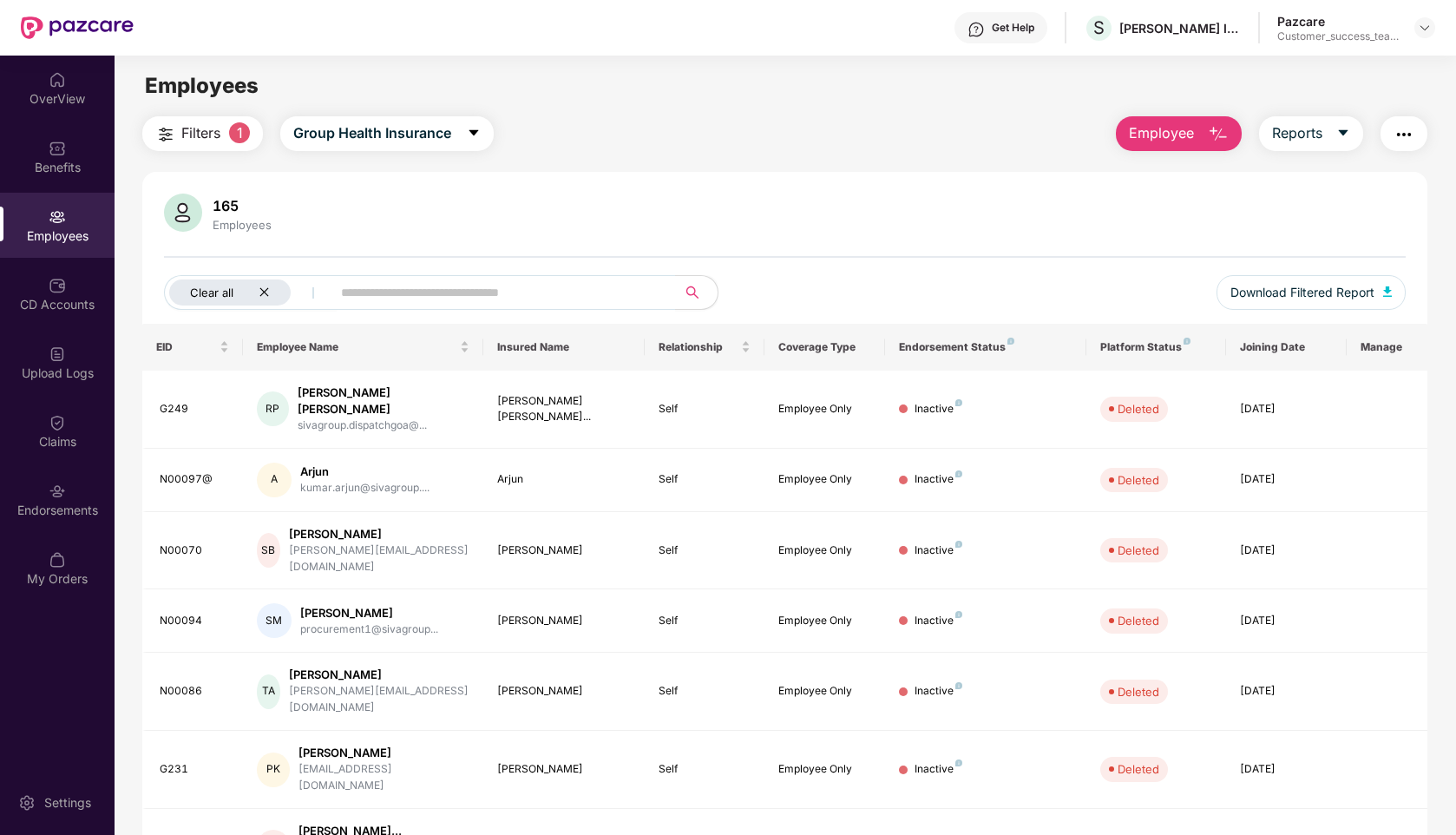
click at [274, 291] on div "Clear all" at bounding box center [230, 292] width 121 height 26
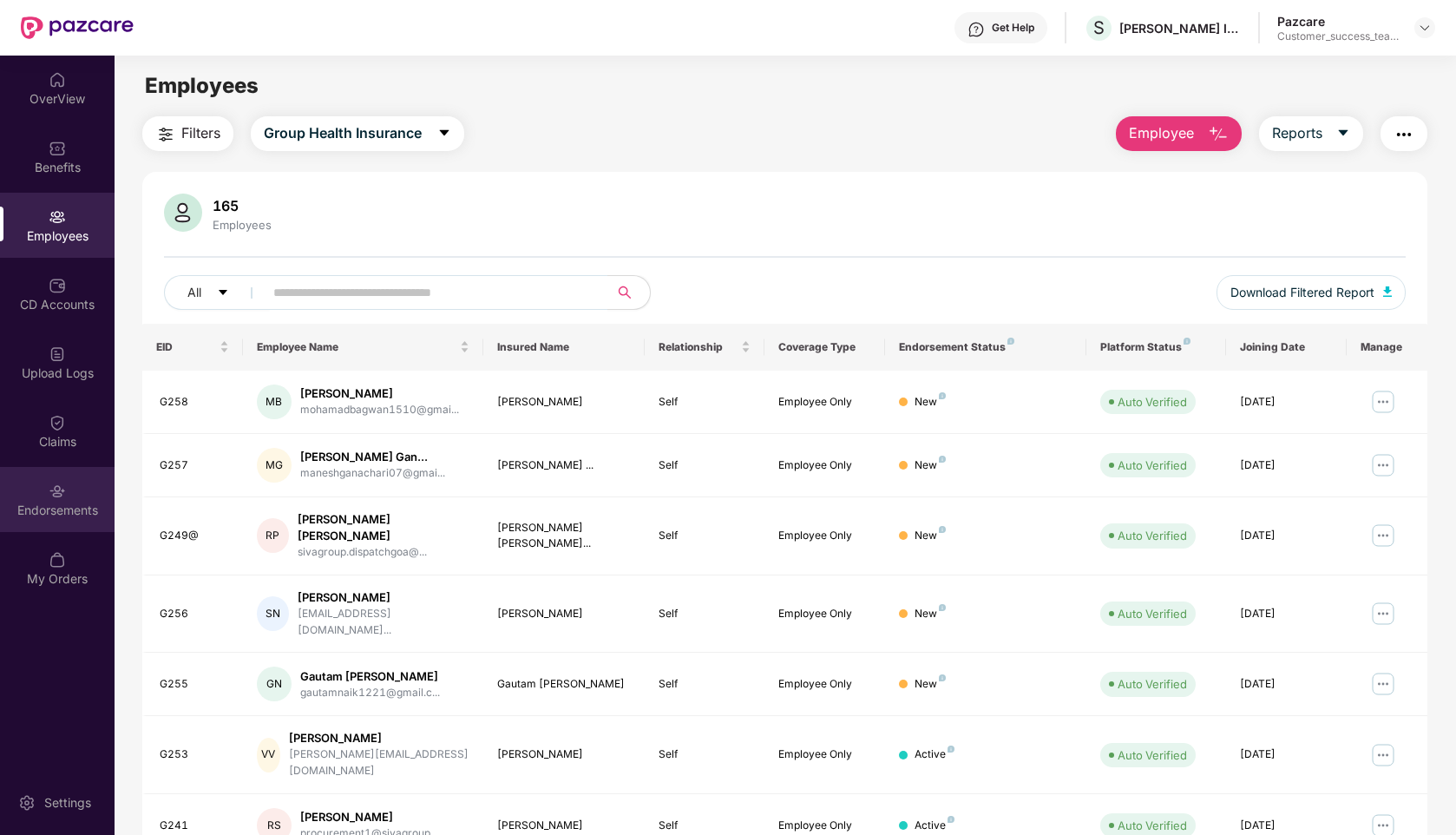
click at [54, 491] on img at bounding box center [58, 492] width 18 height 18
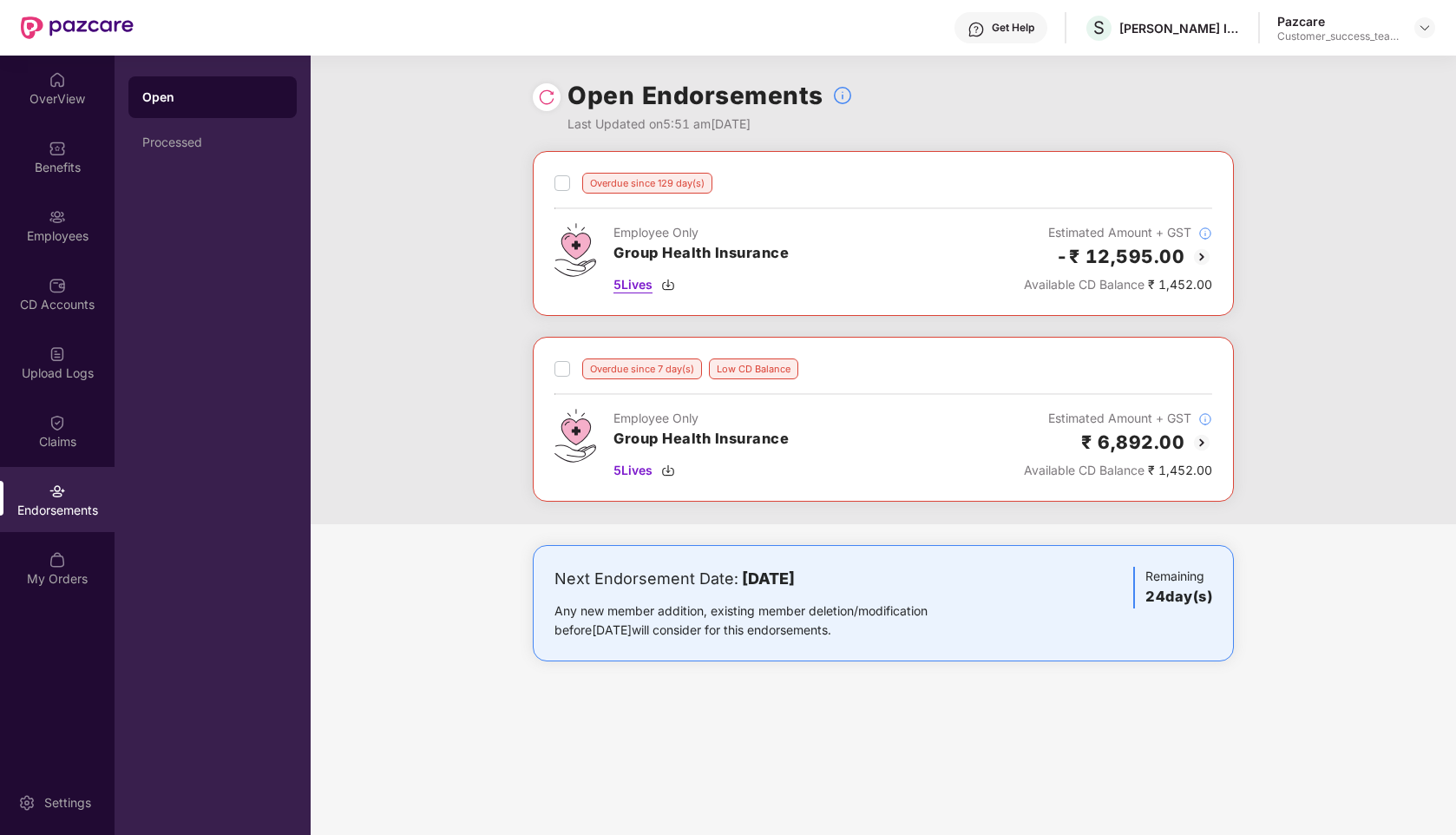
click at [635, 287] on span "5 Lives" at bounding box center [633, 285] width 39 height 20
click at [1436, 35] on header "Get Help S [PERSON_NAME] INOTEC LIMITED Pazcare Customer_success_team_lead" at bounding box center [728, 27] width 1456 height 56
click at [1434, 34] on div at bounding box center [1424, 27] width 21 height 21
click at [1428, 33] on img at bounding box center [1425, 27] width 14 height 14
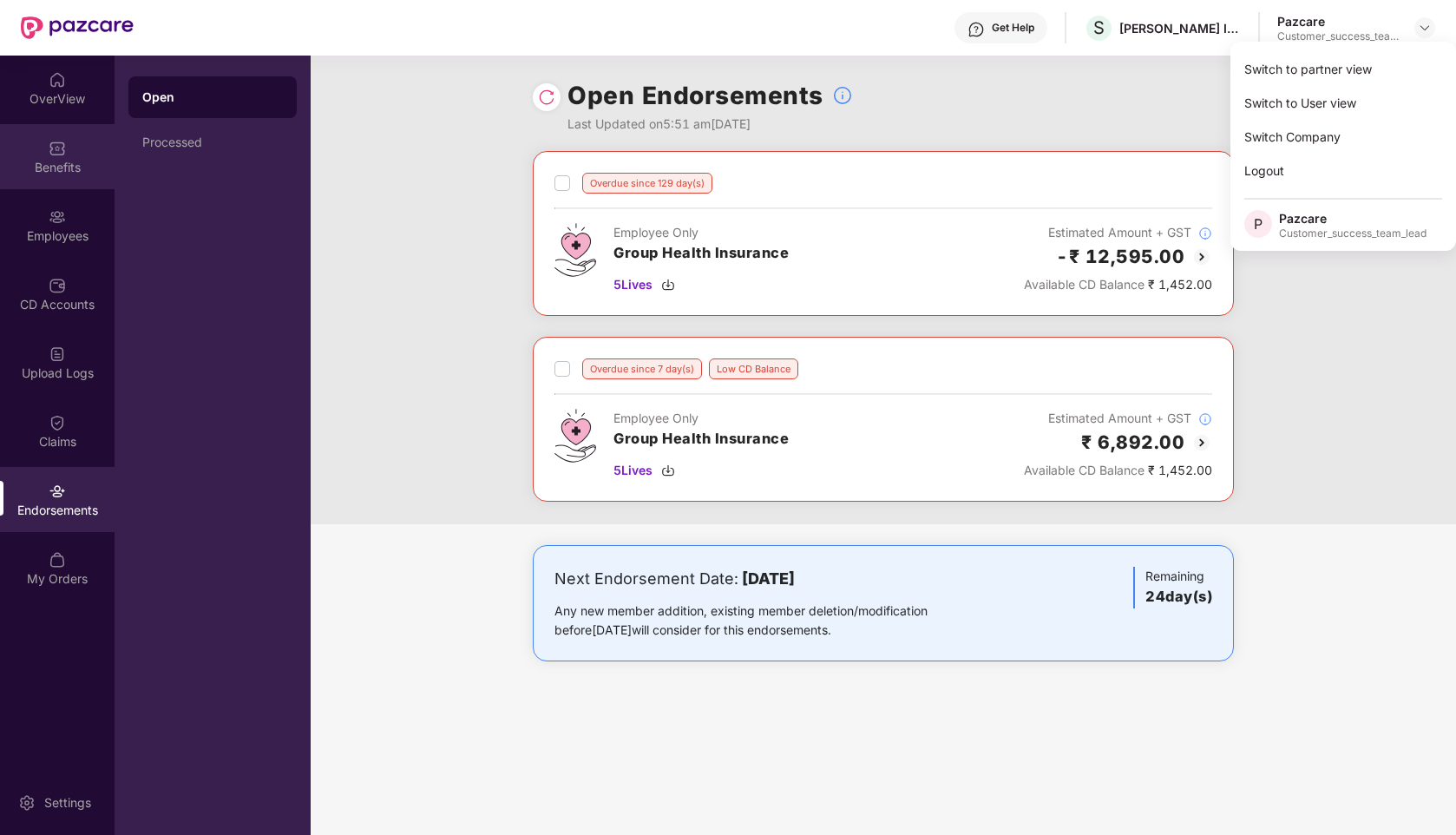
click at [43, 157] on div "Benefits" at bounding box center [57, 156] width 114 height 66
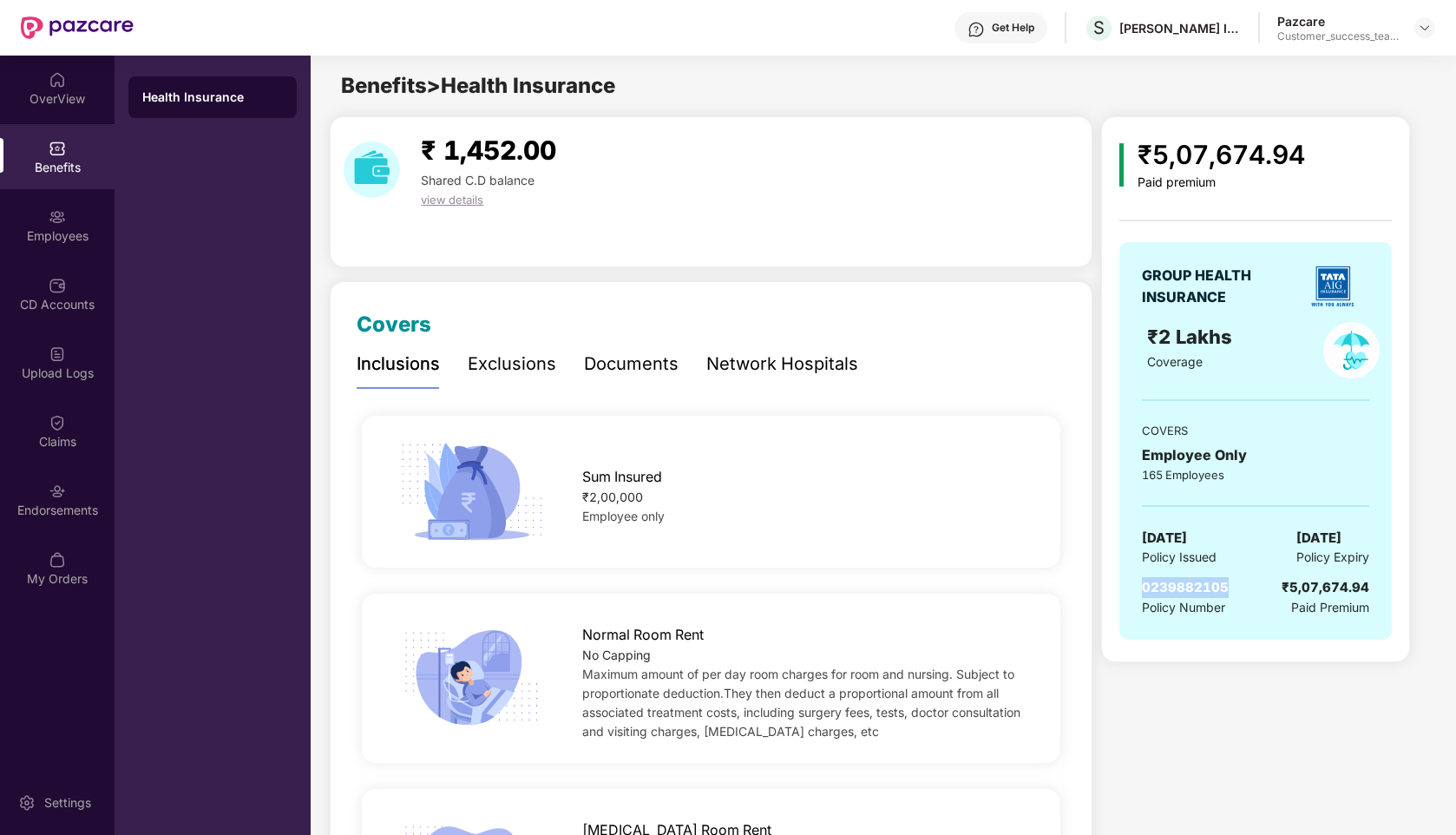
drag, startPoint x: 1240, startPoint y: 587, endPoint x: 1135, endPoint y: 592, distance: 105.1
click at [1135, 592] on div "GROUP HEALTH INSURANCE ₹2 Lakhs Coverage COVERS Employee Only 165 Employees [DA…" at bounding box center [1255, 441] width 273 height 398
copy span "0239882105"
click at [1422, 34] on img at bounding box center [1425, 27] width 14 height 14
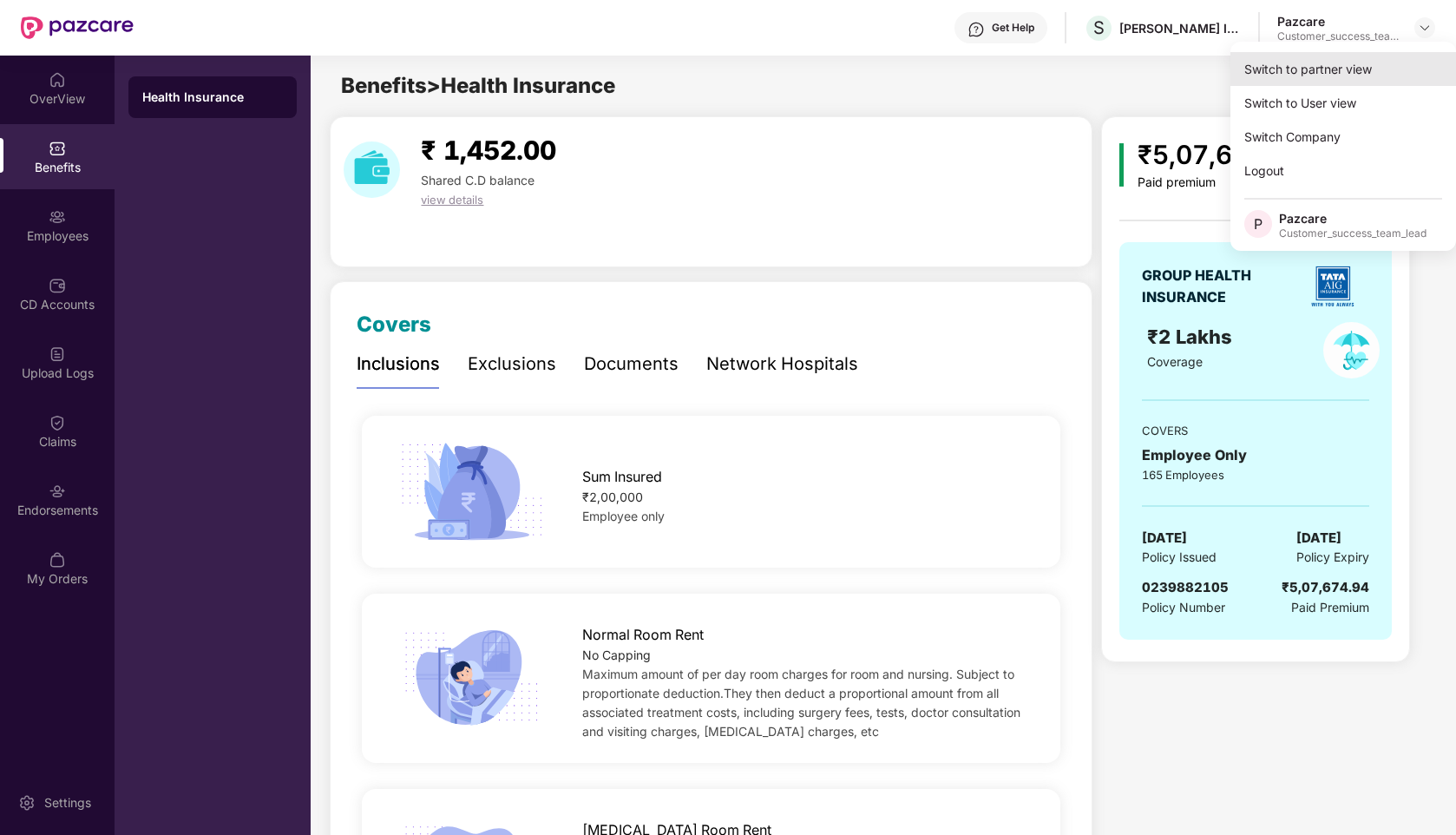
click at [1339, 59] on div "Switch to partner view" at bounding box center [1343, 68] width 226 height 34
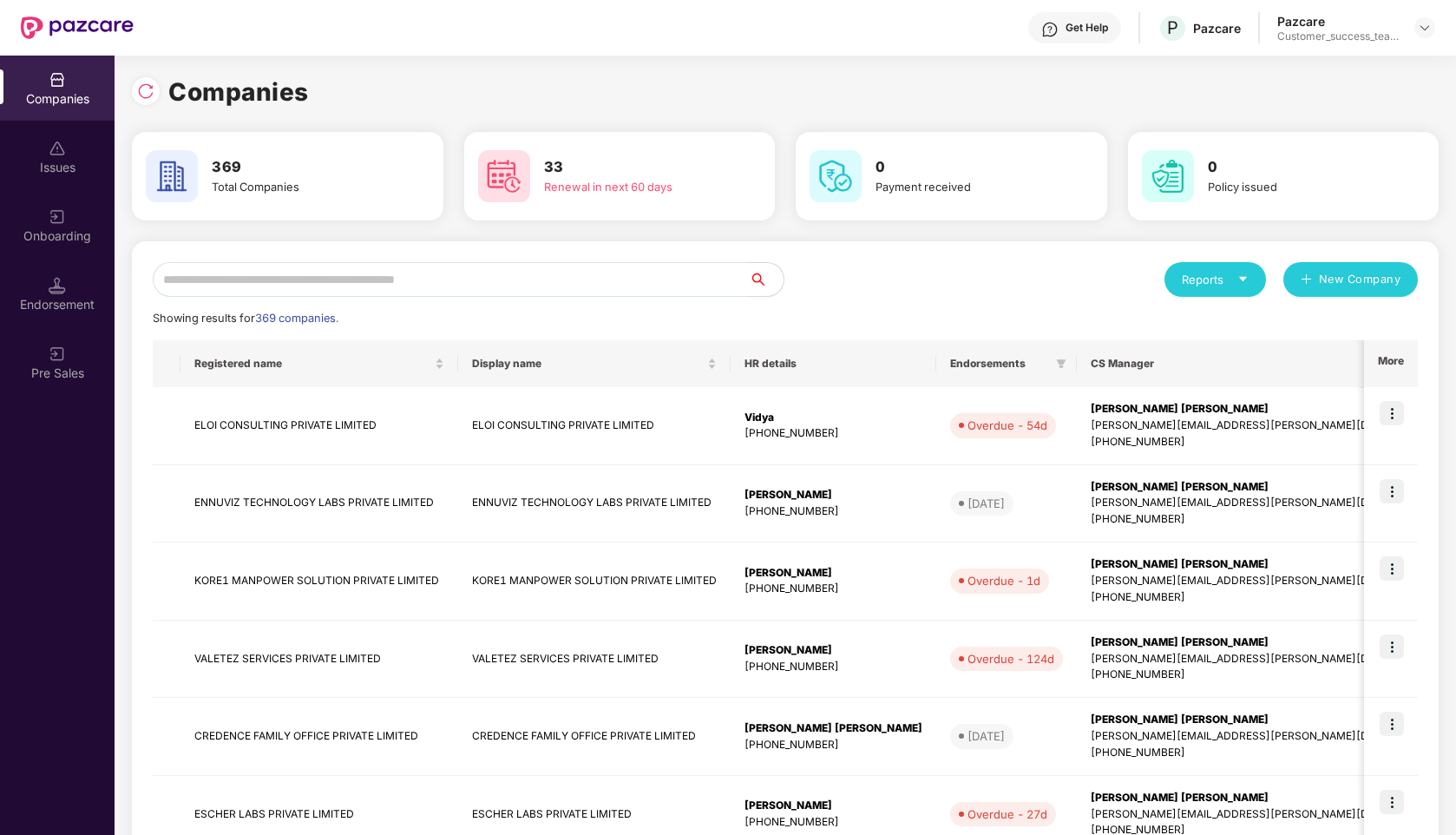
click at [445, 274] on input "text" at bounding box center [450, 280] width 596 height 35
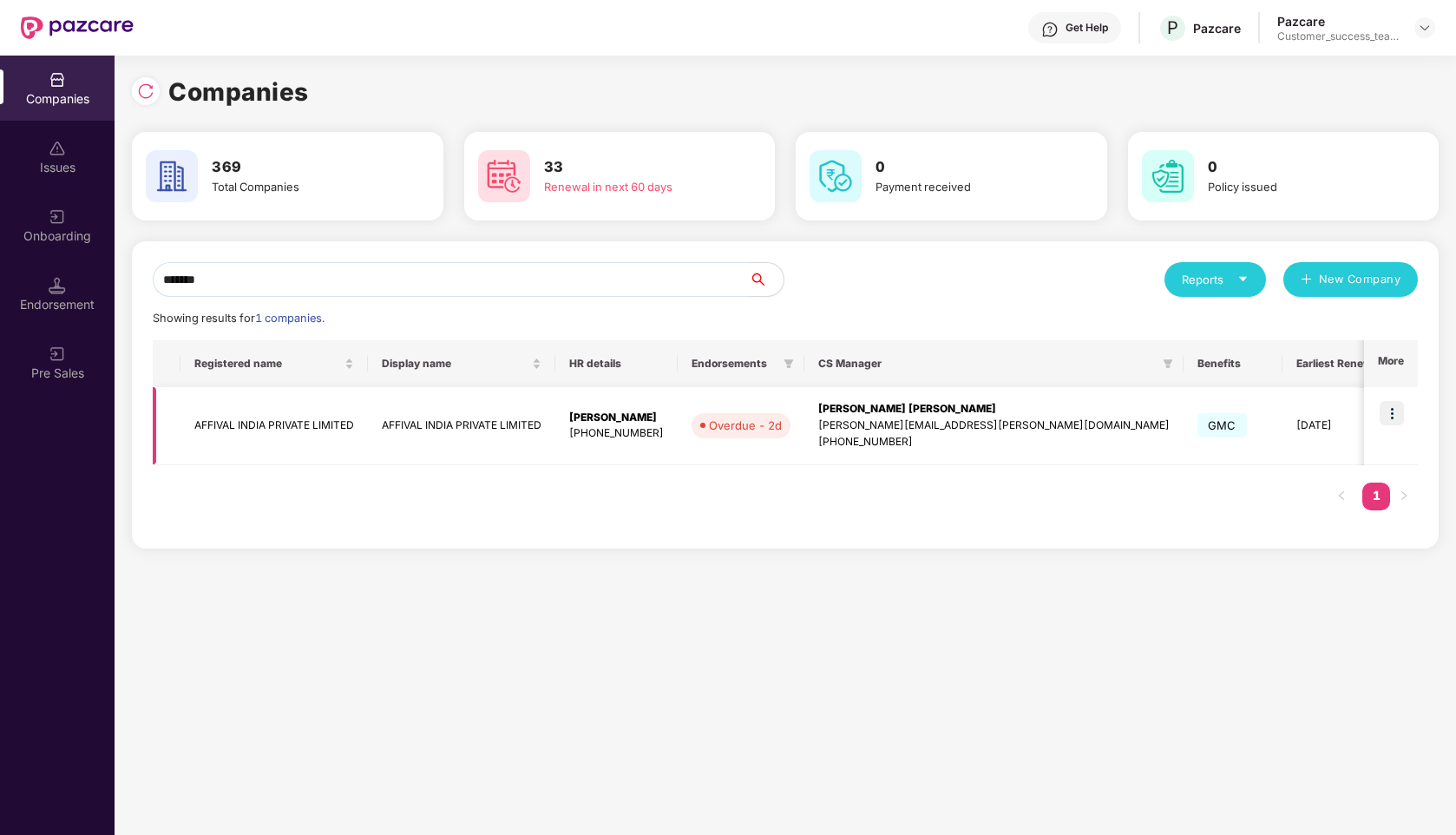
type input "*******"
click at [1387, 418] on img at bounding box center [1392, 413] width 24 height 24
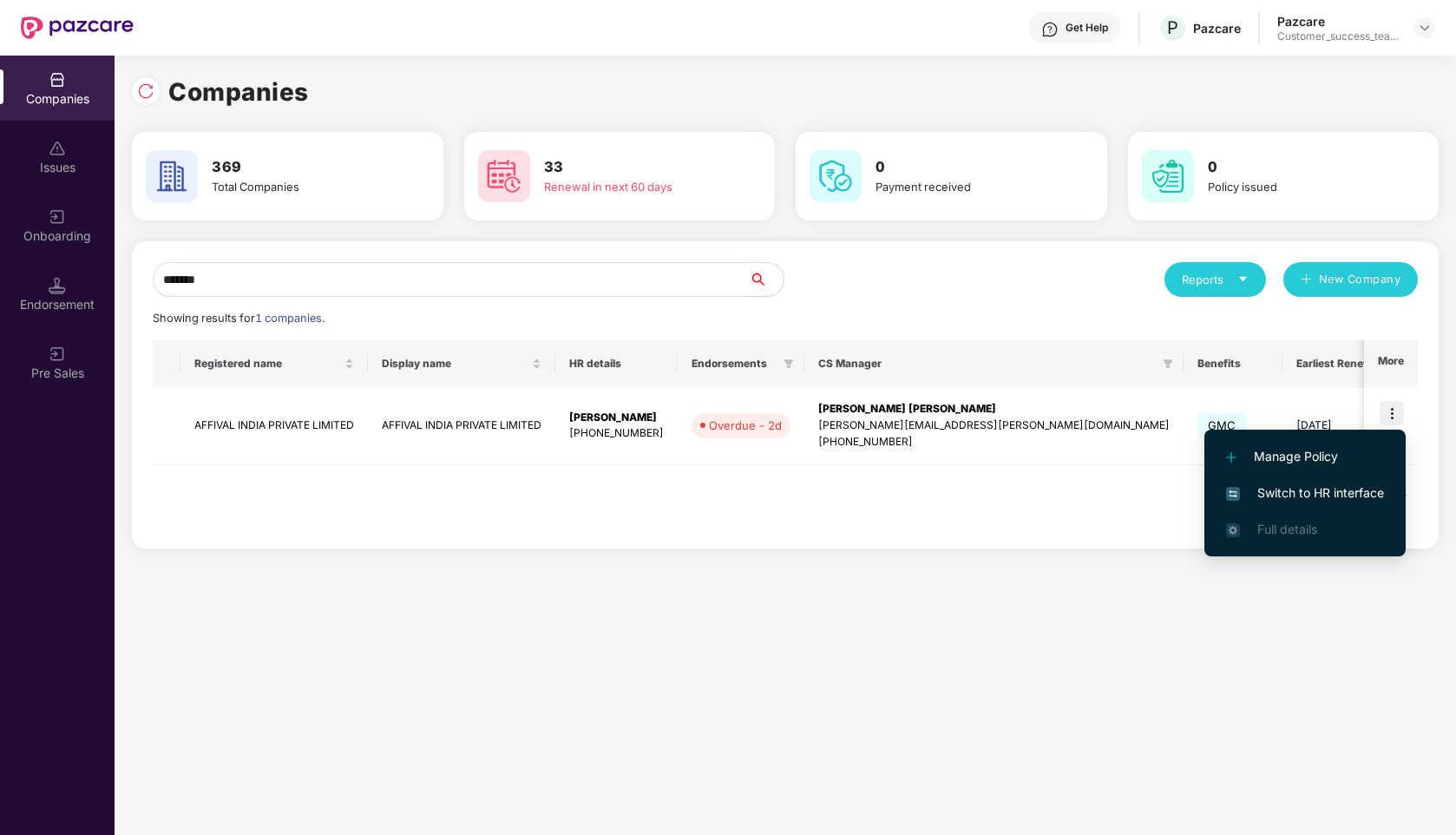
click at [1298, 497] on span "Switch to HR interface" at bounding box center [1305, 493] width 158 height 20
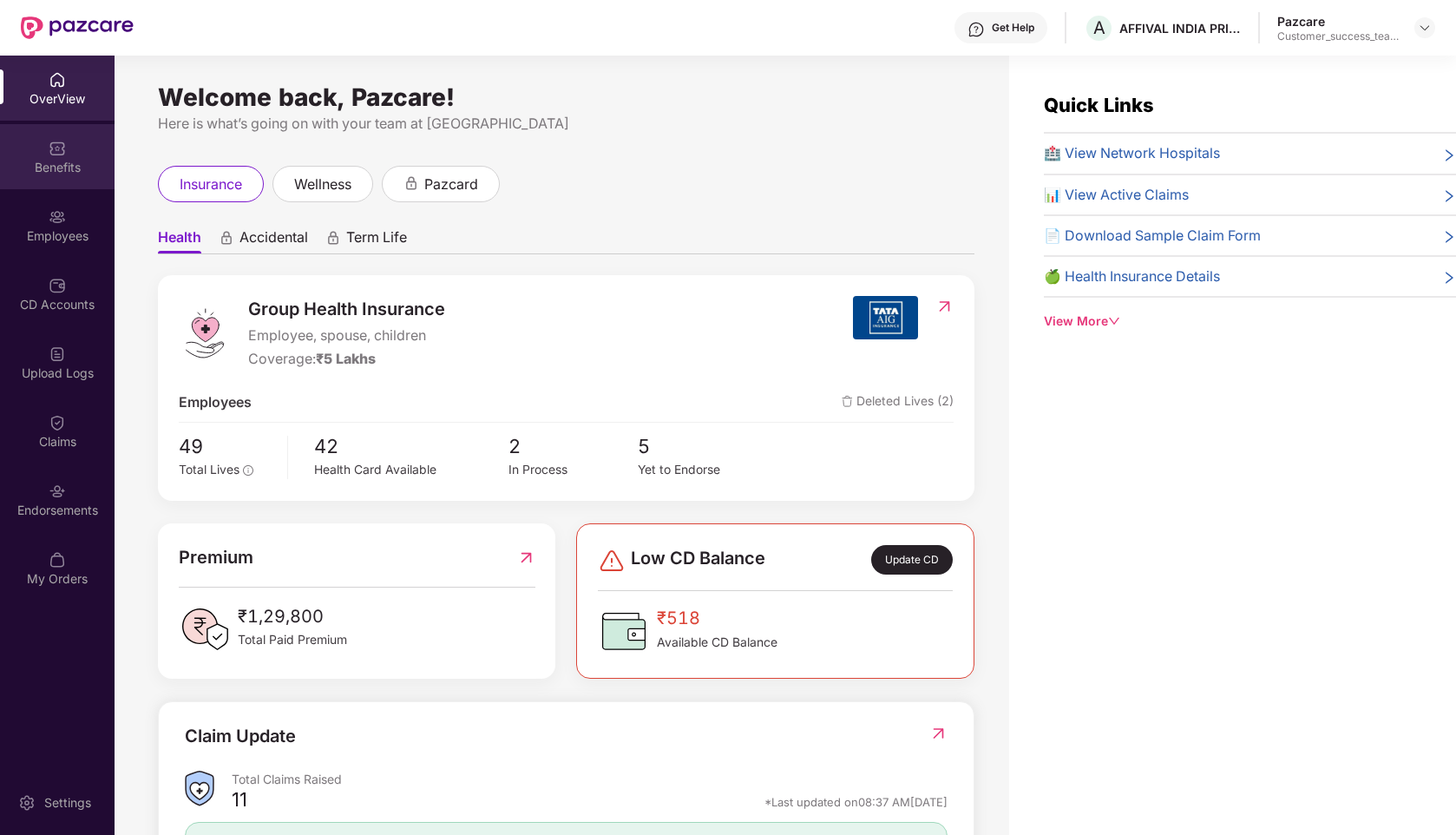
click at [53, 142] on img at bounding box center [58, 149] width 18 height 18
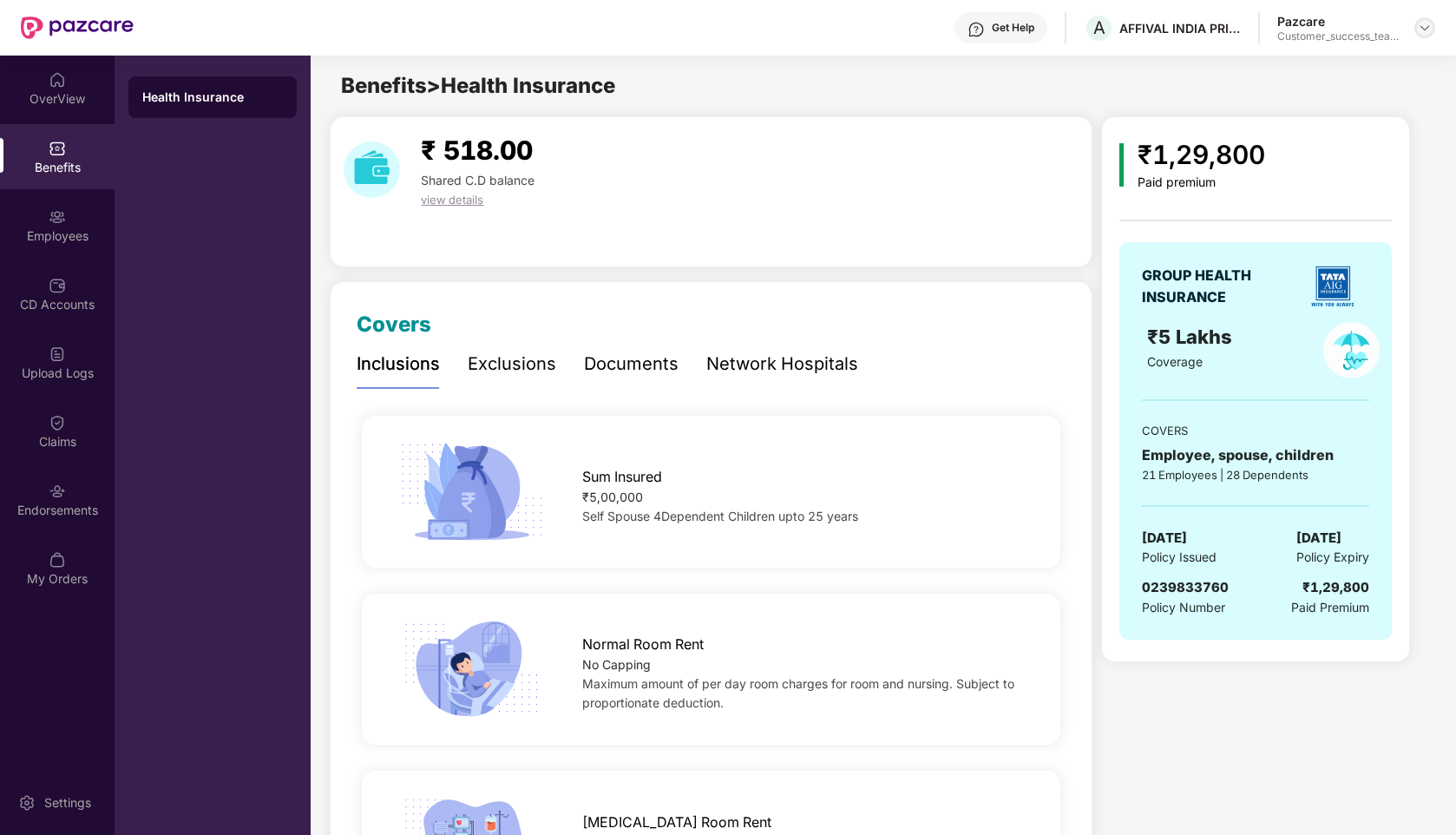
click at [1426, 33] on img at bounding box center [1425, 27] width 14 height 14
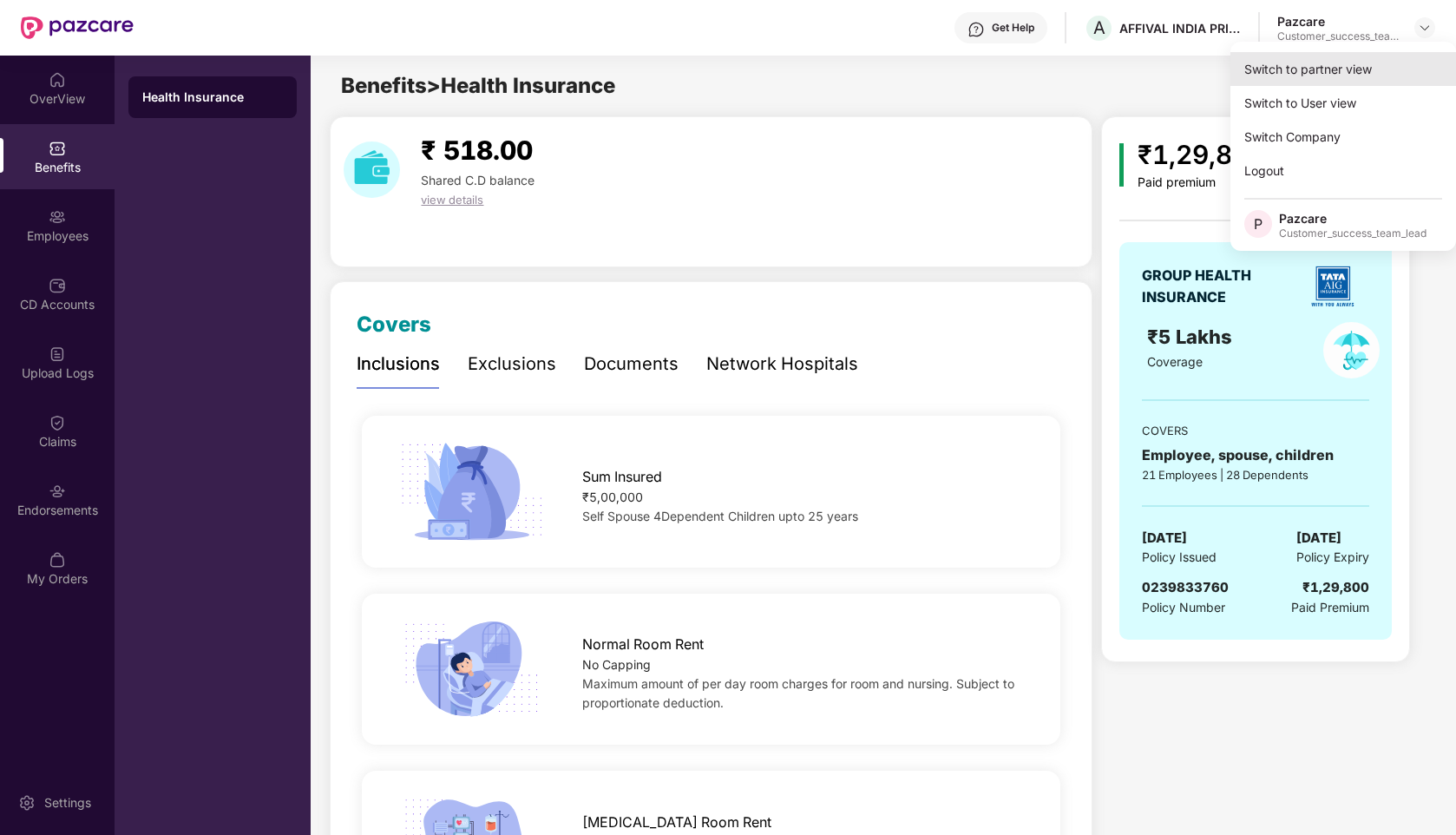
click at [1315, 73] on div "Switch to partner view" at bounding box center [1343, 68] width 226 height 34
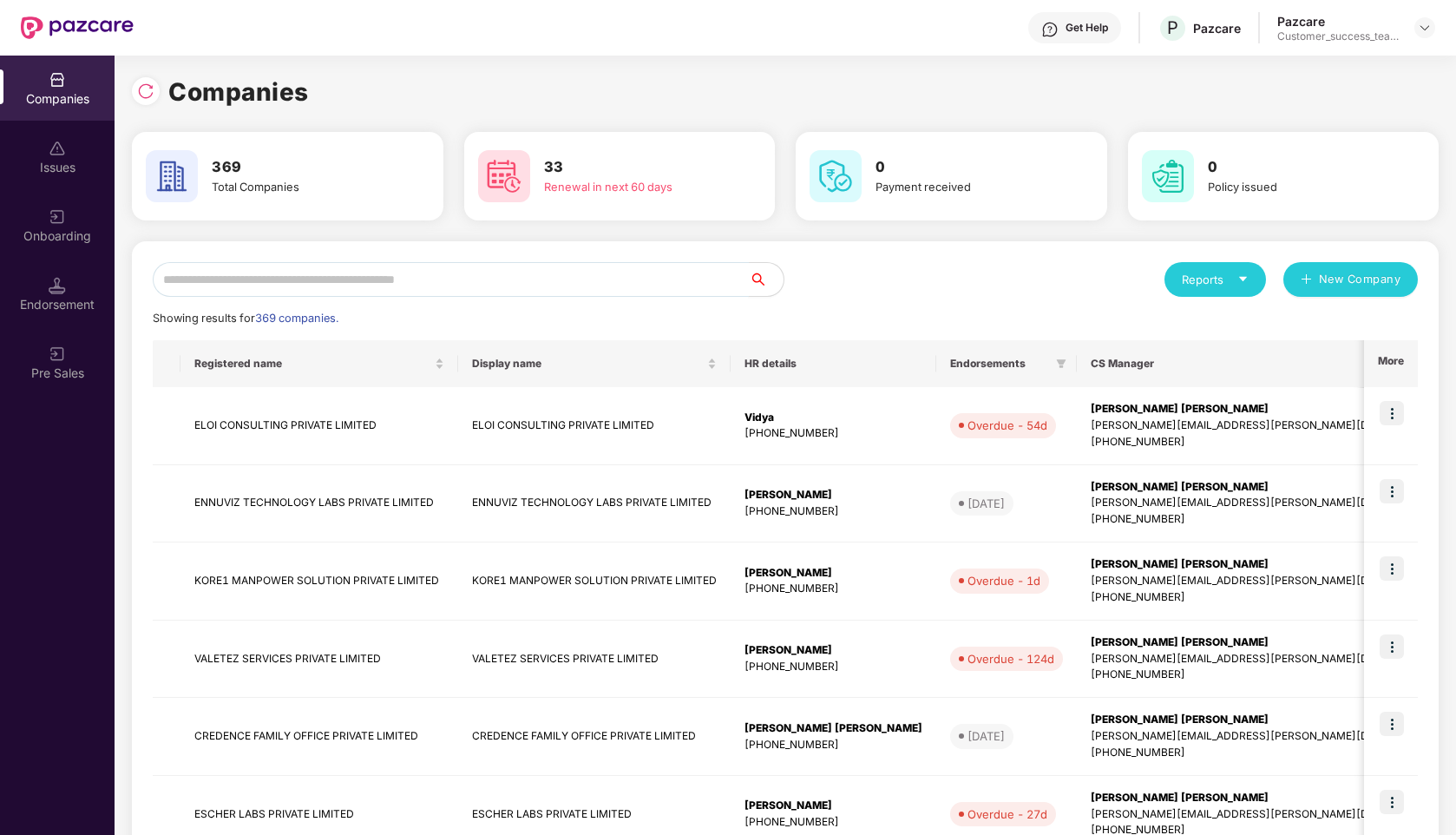
click at [312, 274] on input "text" at bounding box center [450, 280] width 596 height 35
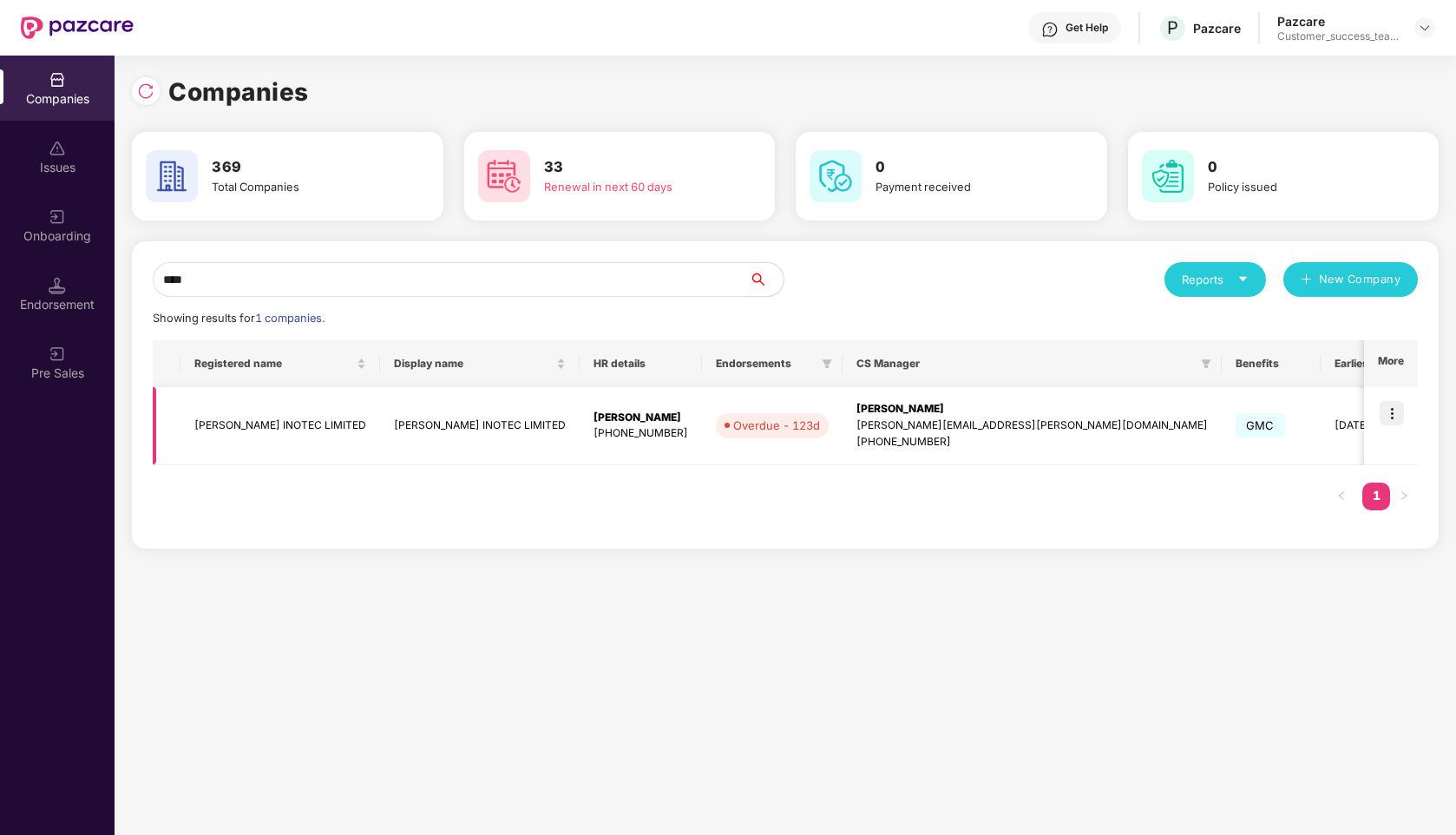
type input "****"
click at [1394, 417] on img at bounding box center [1392, 413] width 24 height 24
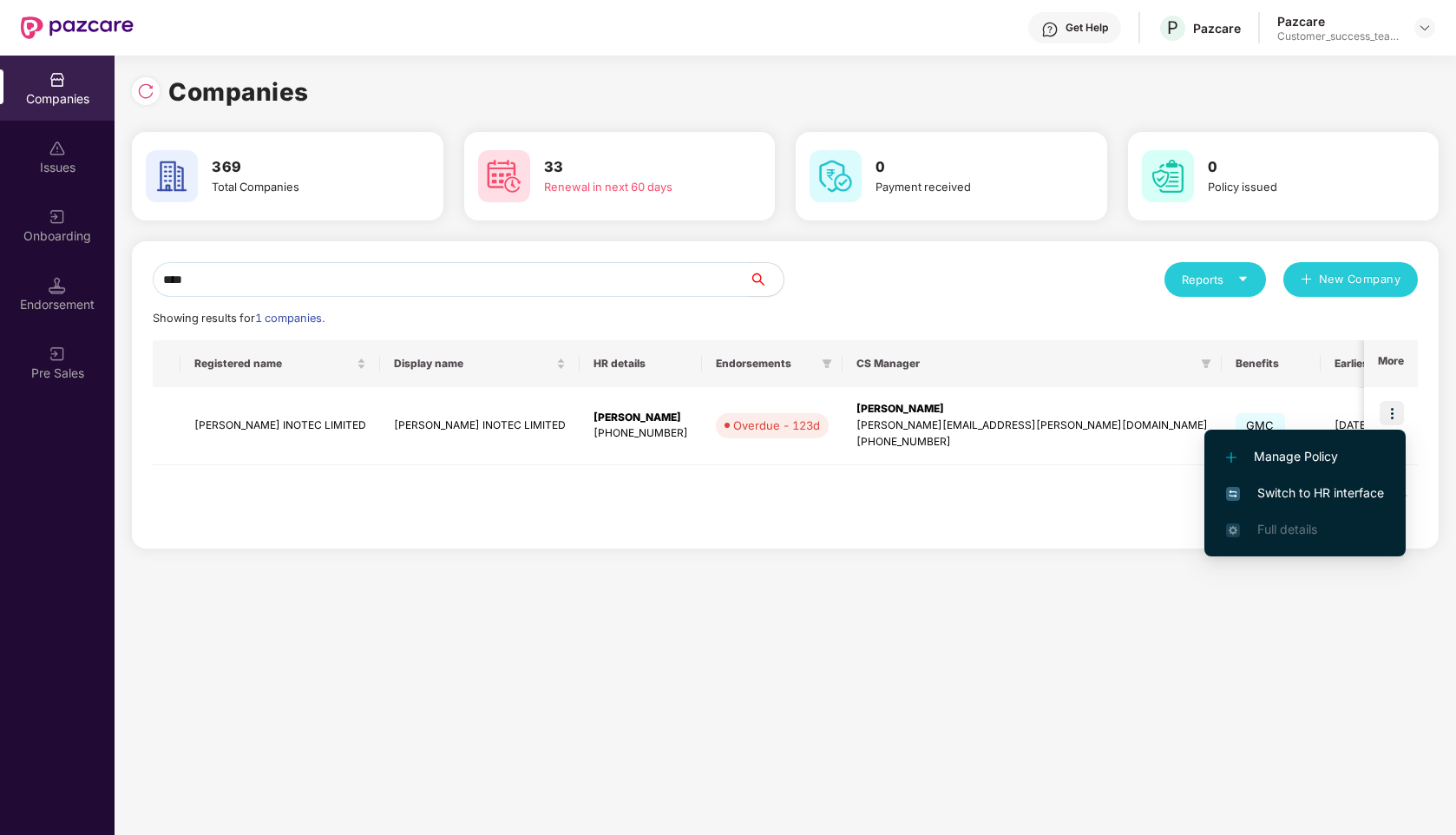
click at [1252, 484] on span "Switch to HR interface" at bounding box center [1305, 493] width 158 height 20
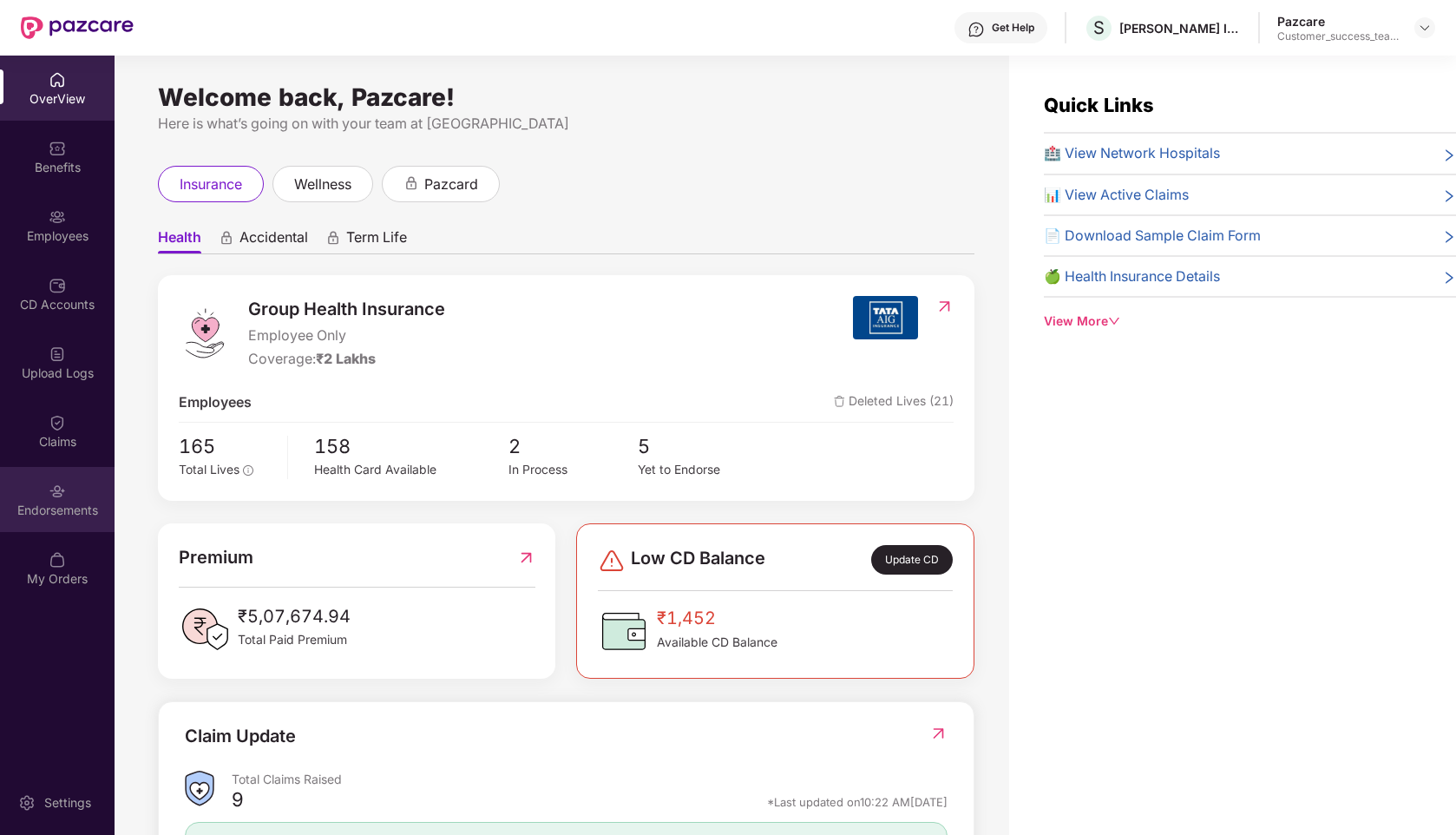
click at [60, 503] on div "Endorsements" at bounding box center [57, 510] width 114 height 18
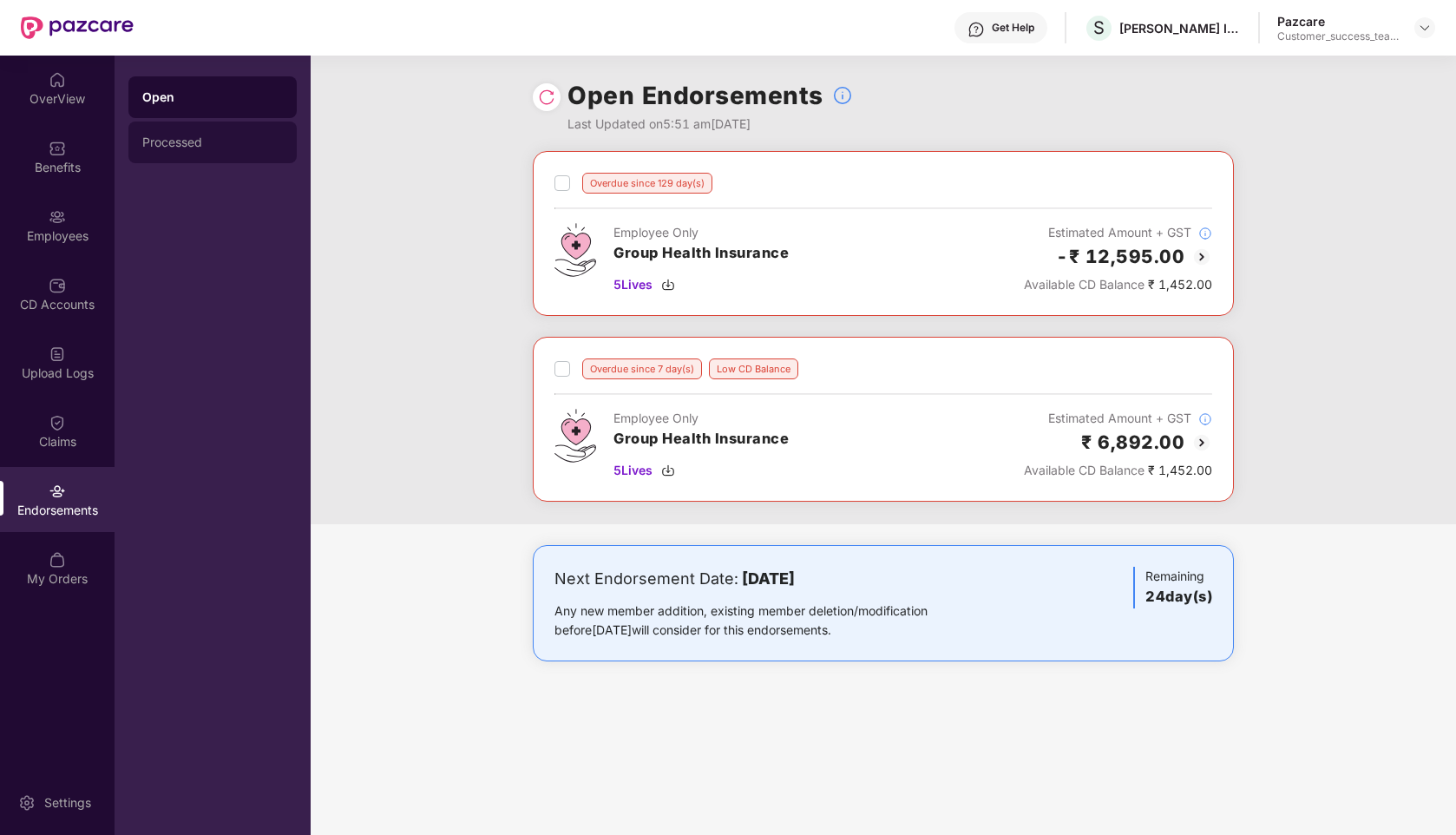
click at [238, 151] on div "Processed" at bounding box center [212, 142] width 168 height 42
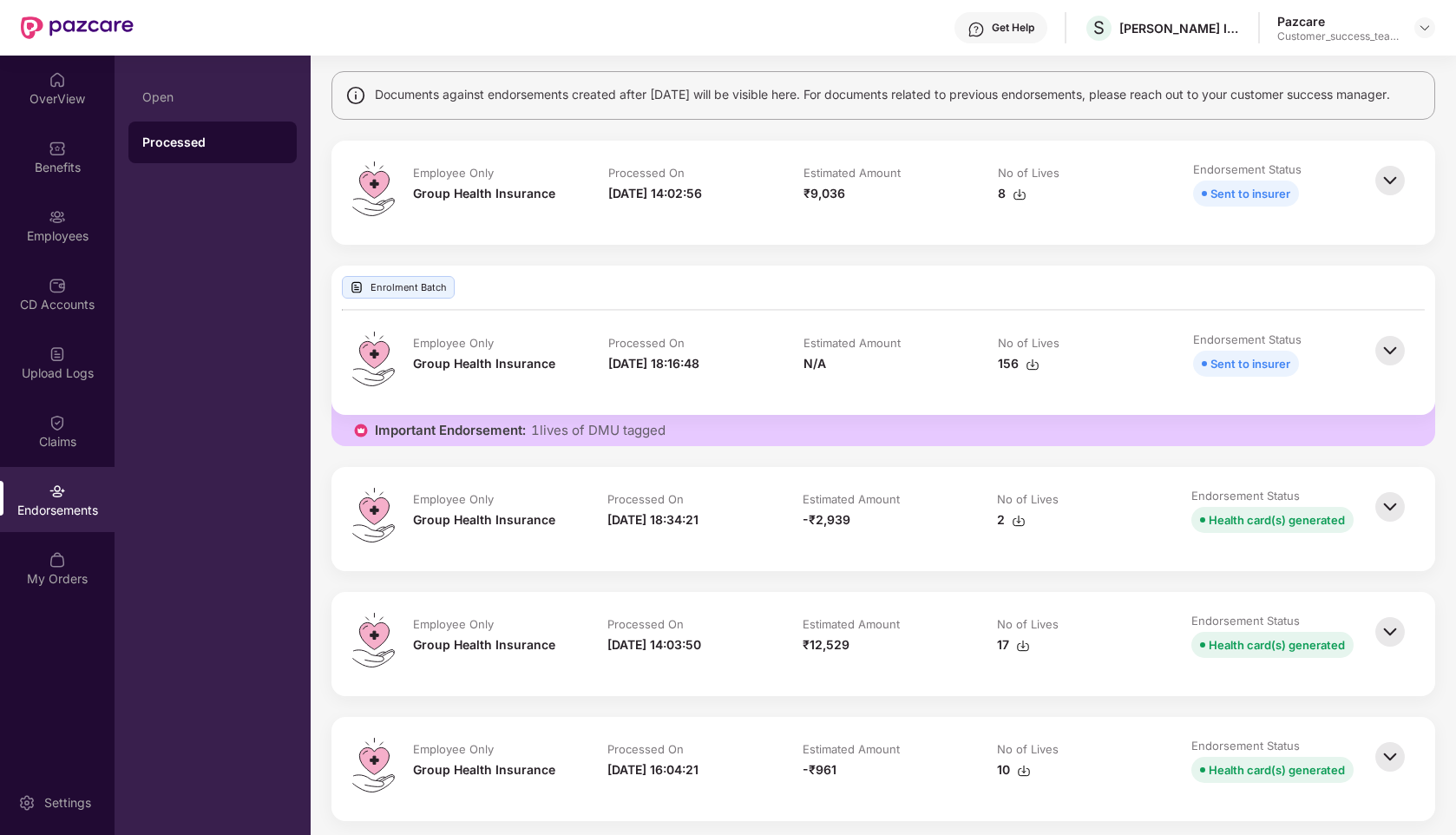
scroll to position [146, 0]
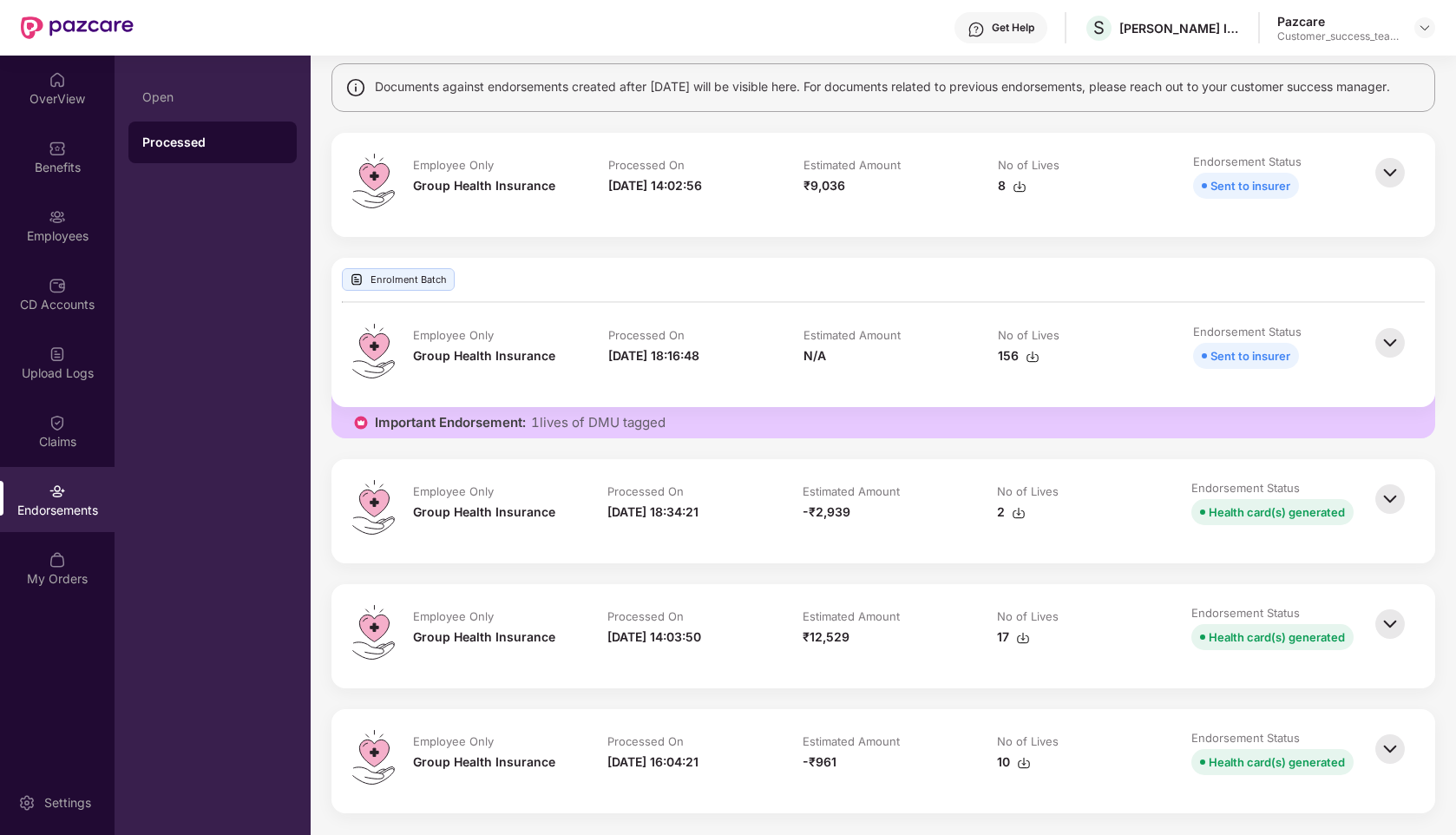
click at [1385, 741] on img at bounding box center [1390, 749] width 38 height 38
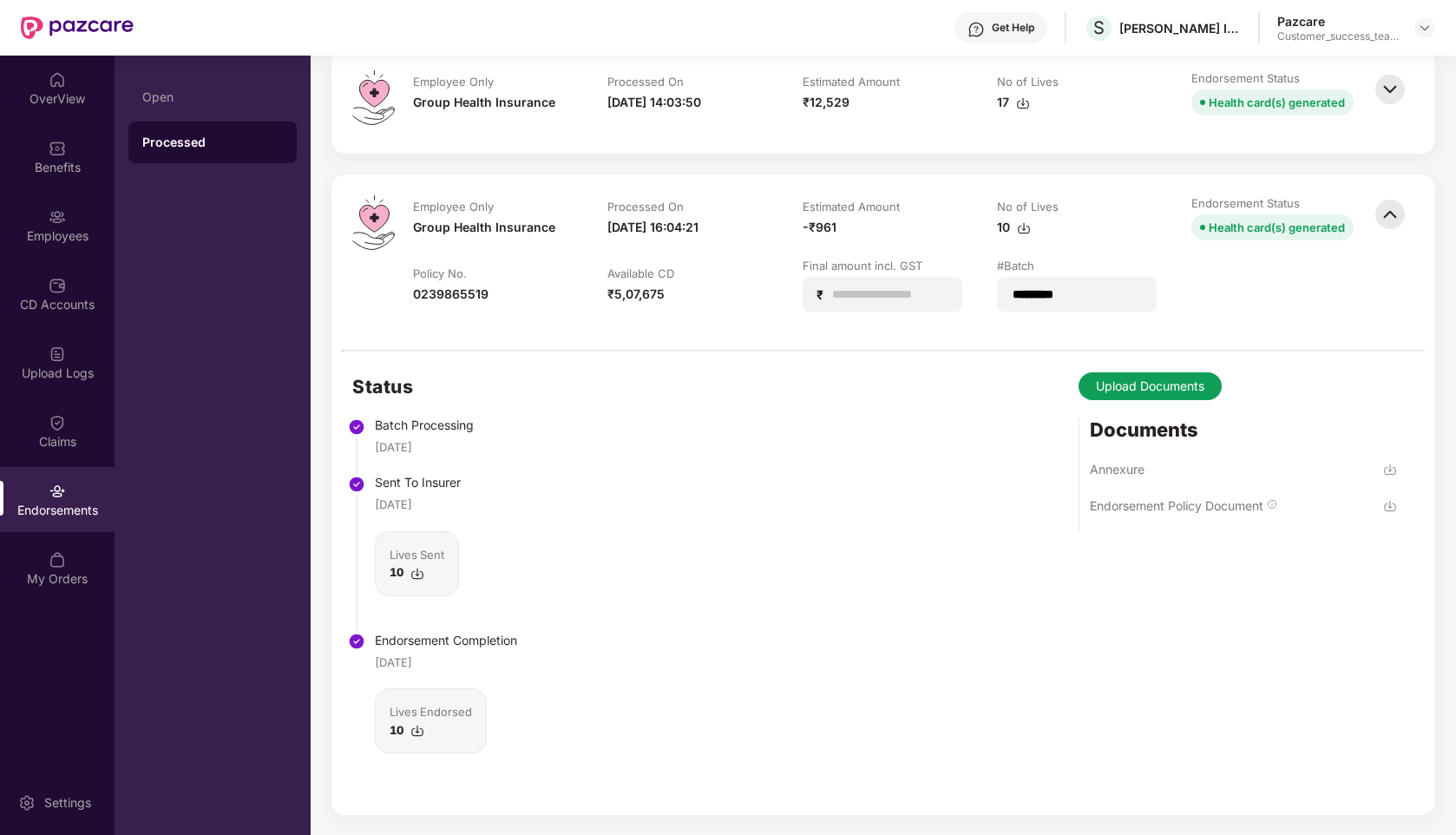
scroll to position [682, 0]
click at [1389, 213] on img at bounding box center [1390, 212] width 38 height 38
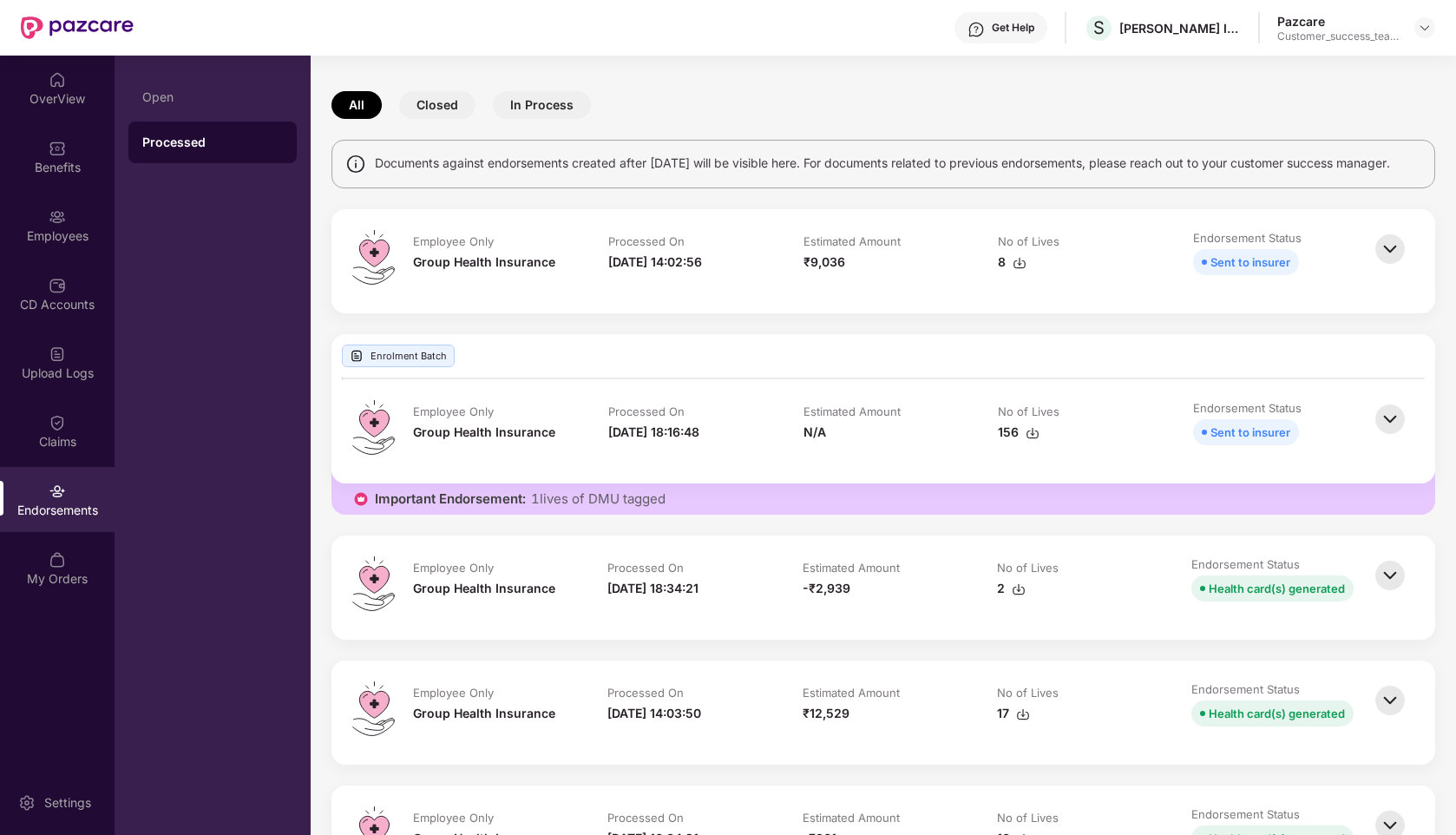
scroll to position [0, 0]
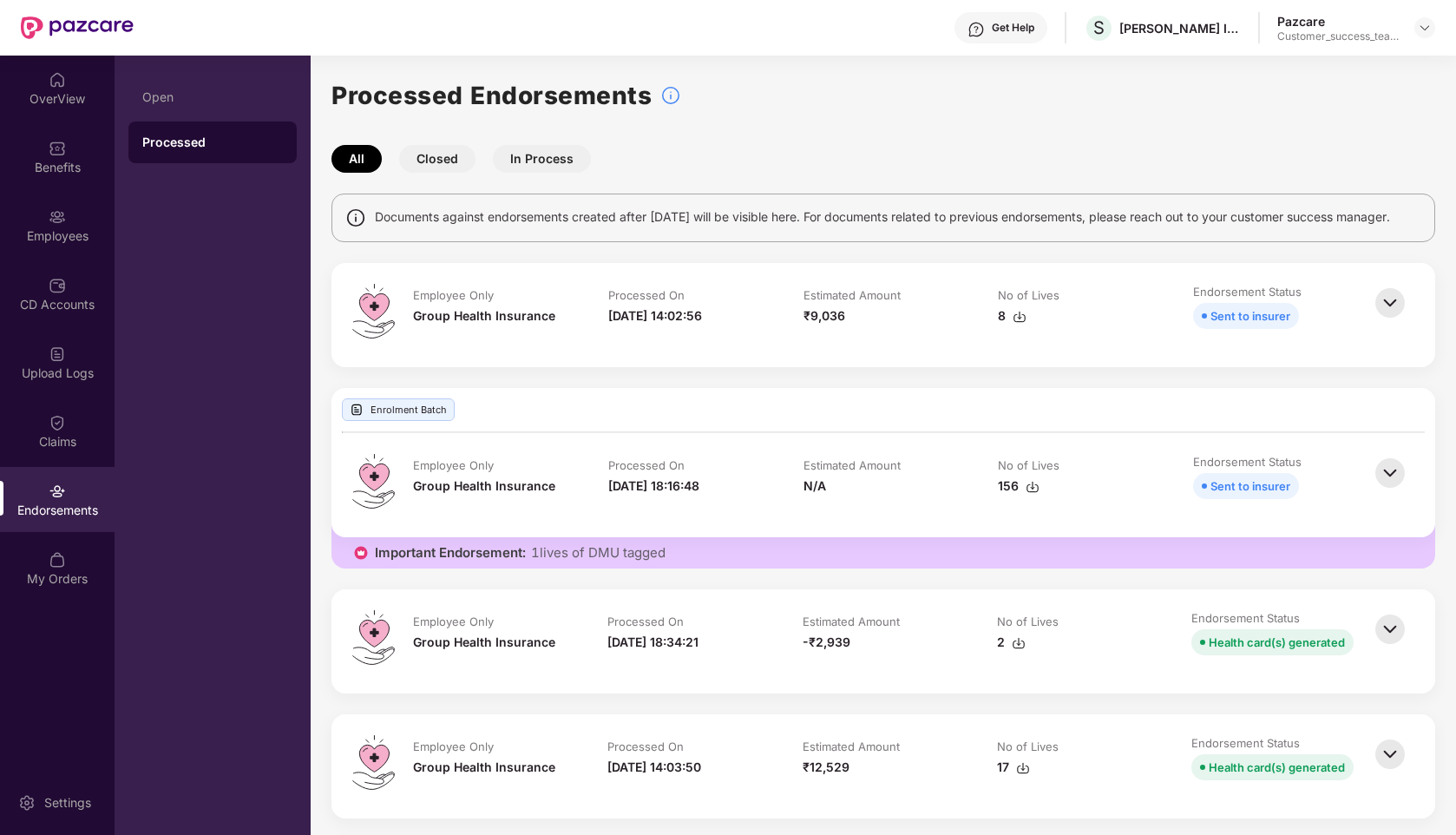
click at [424, 174] on div "Processed Endorsements All Closed In Process Documents against endorsements cre…" at bounding box center [882, 509] width 1103 height 867
click at [437, 160] on button "Closed" at bounding box center [437, 158] width 76 height 27
